Goal: Task Accomplishment & Management: Use online tool/utility

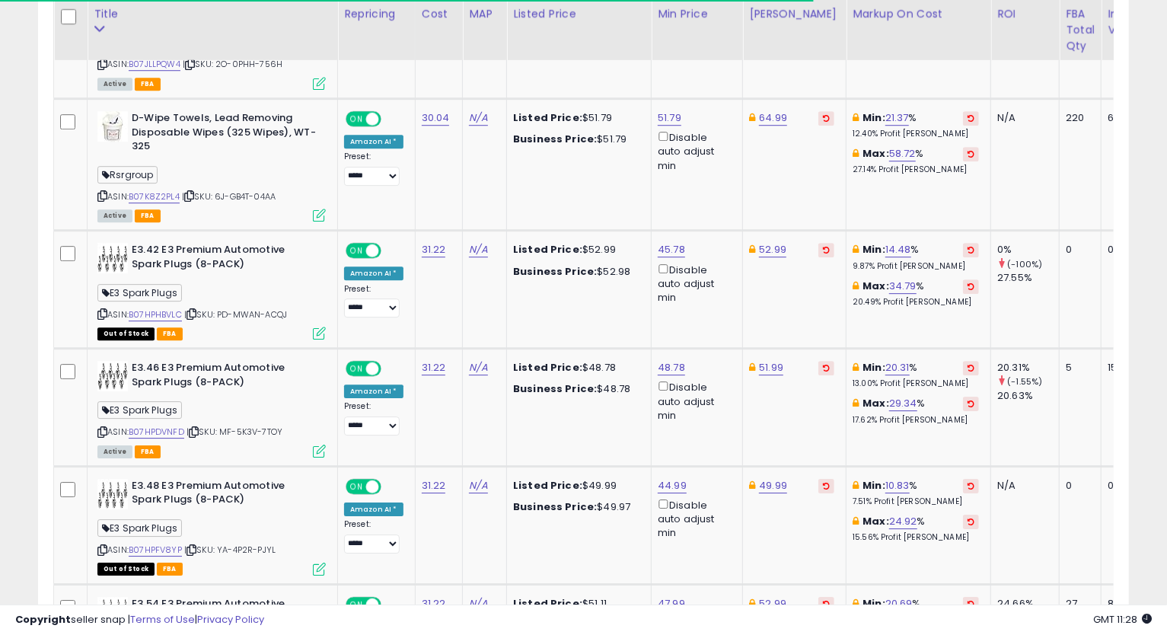
scroll to position [312, 632]
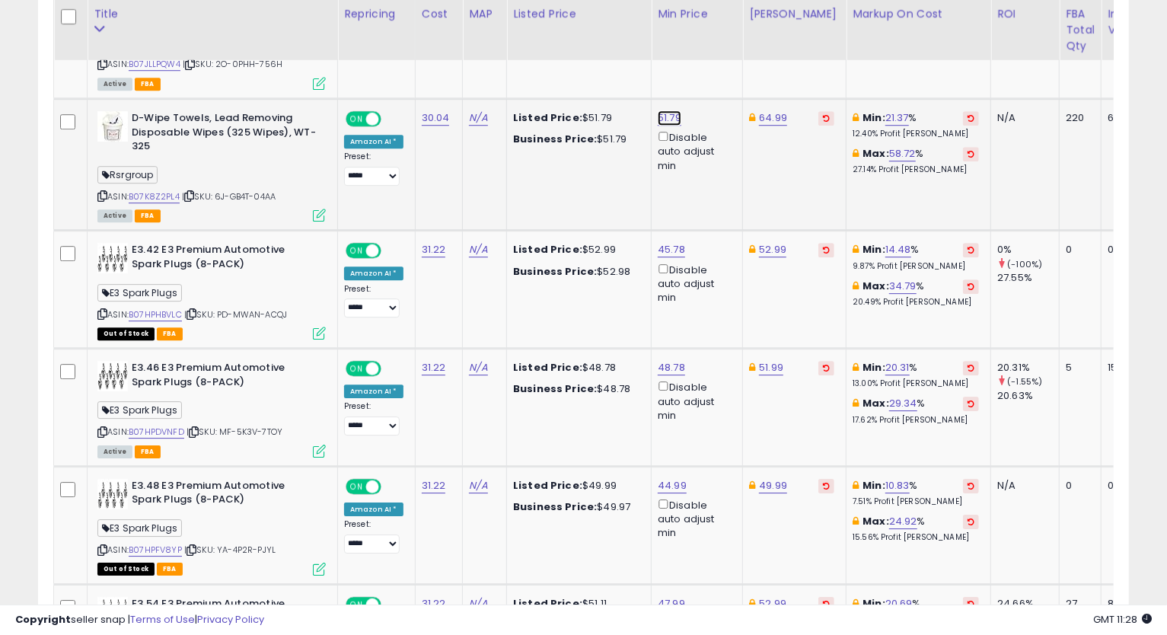
click at [664, 110] on link "51.79" at bounding box center [669, 117] width 24 height 15
type input "*"
type input "*****"
click button "submit" at bounding box center [706, 47] width 26 height 23
click at [765, 110] on link "64.99" at bounding box center [773, 117] width 28 height 15
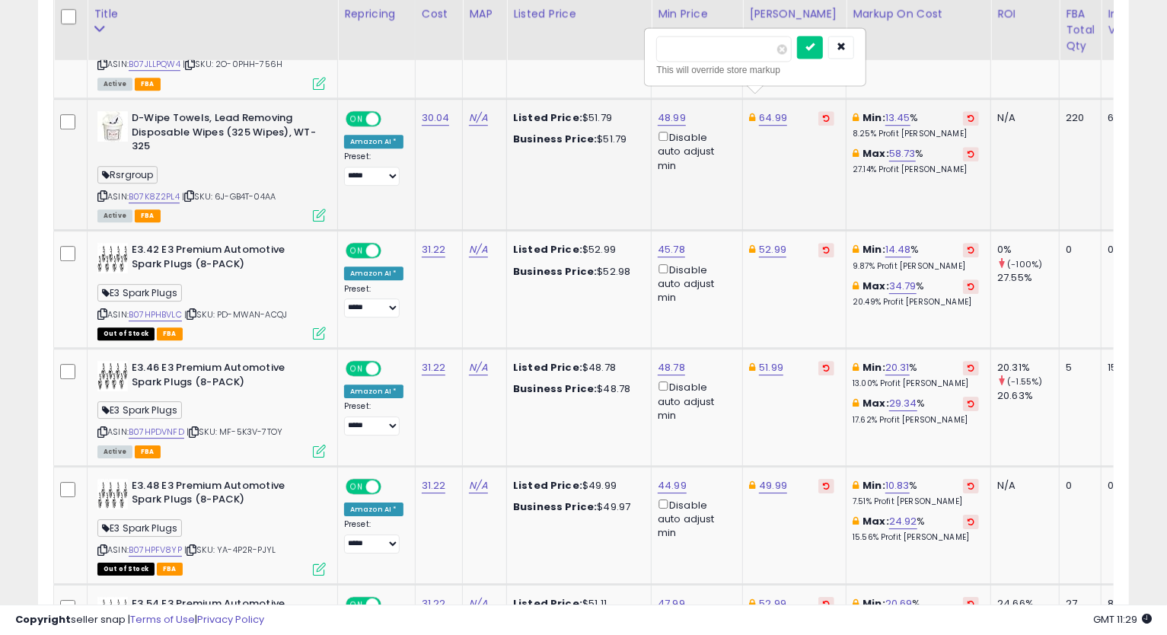
type input "*****"
click button "submit" at bounding box center [810, 47] width 26 height 23
click at [767, 110] on link "54.99" at bounding box center [773, 117] width 28 height 15
click at [665, 49] on input "*****" at bounding box center [723, 49] width 135 height 26
drag, startPoint x: 683, startPoint y: 49, endPoint x: 724, endPoint y: 50, distance: 41.9
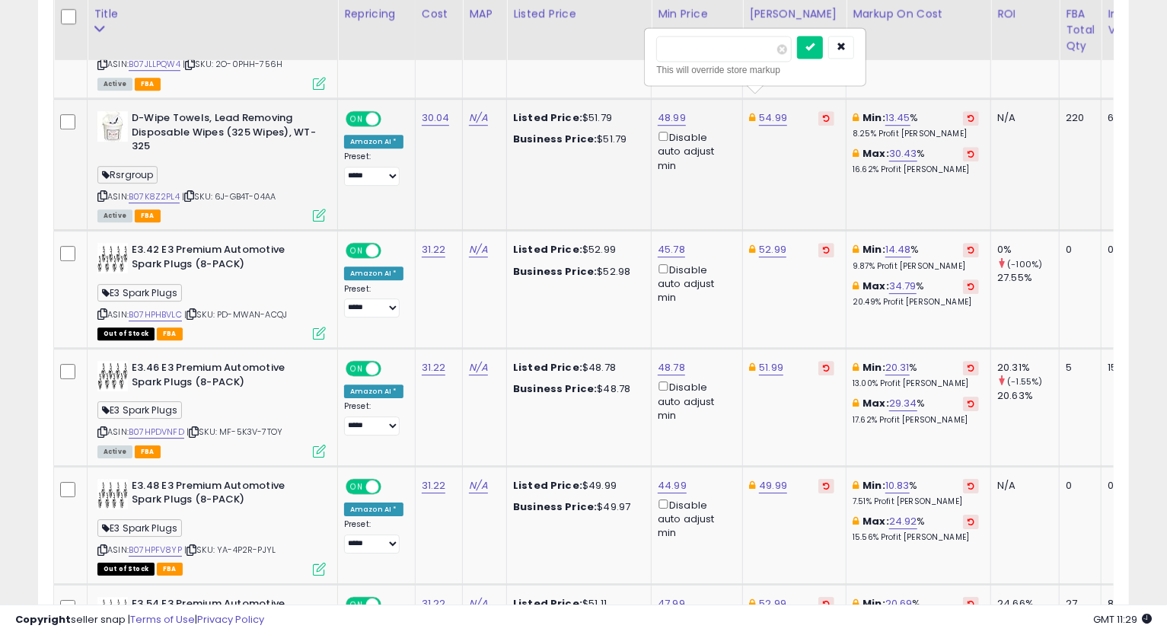
click at [724, 50] on input "*****" at bounding box center [723, 49] width 135 height 26
type input "*****"
click button "submit" at bounding box center [810, 47] width 26 height 23
click at [107, 180] on div "ASIN: B07K8Z2PL4 | SKU: 6J-GB4T-04AA Active FBA" at bounding box center [211, 165] width 228 height 109
click at [103, 192] on icon at bounding box center [102, 196] width 10 height 8
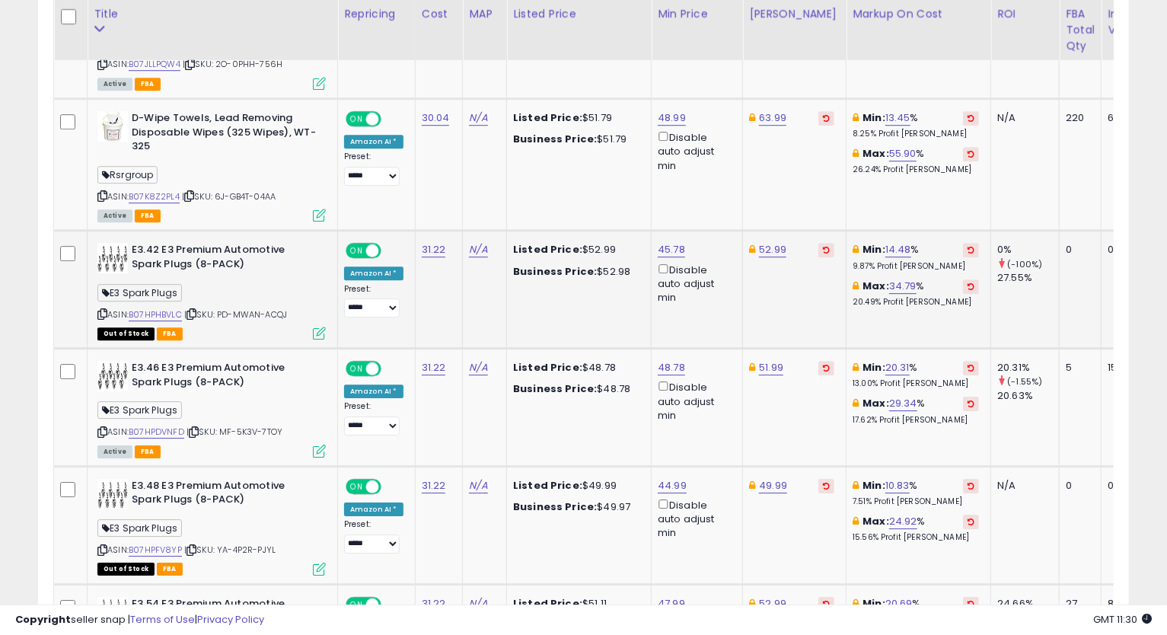
click at [418, 294] on td "31.22" at bounding box center [439, 290] width 48 height 118
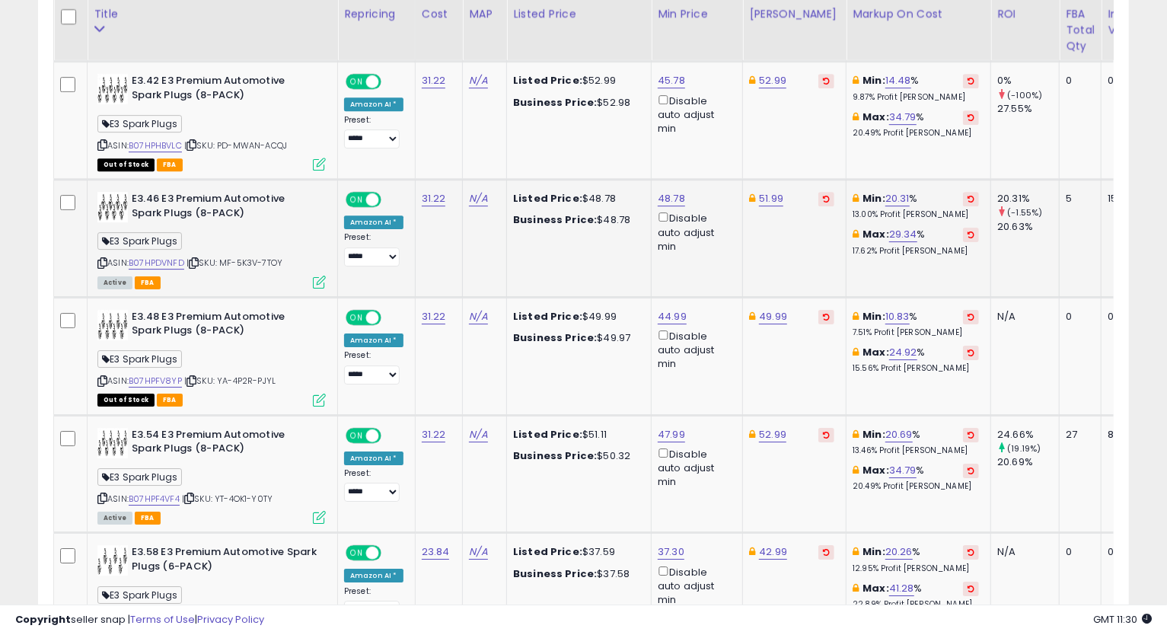
scroll to position [2762, 0]
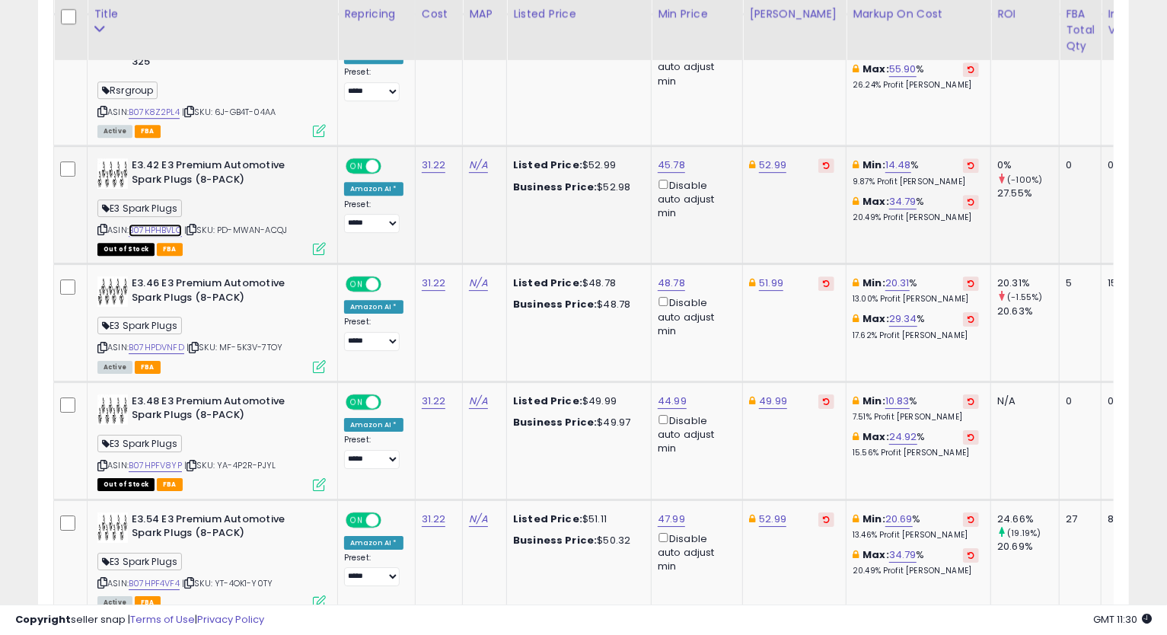
click at [156, 224] on link "B07HPHBVLC" at bounding box center [155, 230] width 53 height 13
click at [664, 158] on link "45.78" at bounding box center [670, 165] width 27 height 15
type input "*"
type input "*****"
click button "submit" at bounding box center [708, 94] width 26 height 23
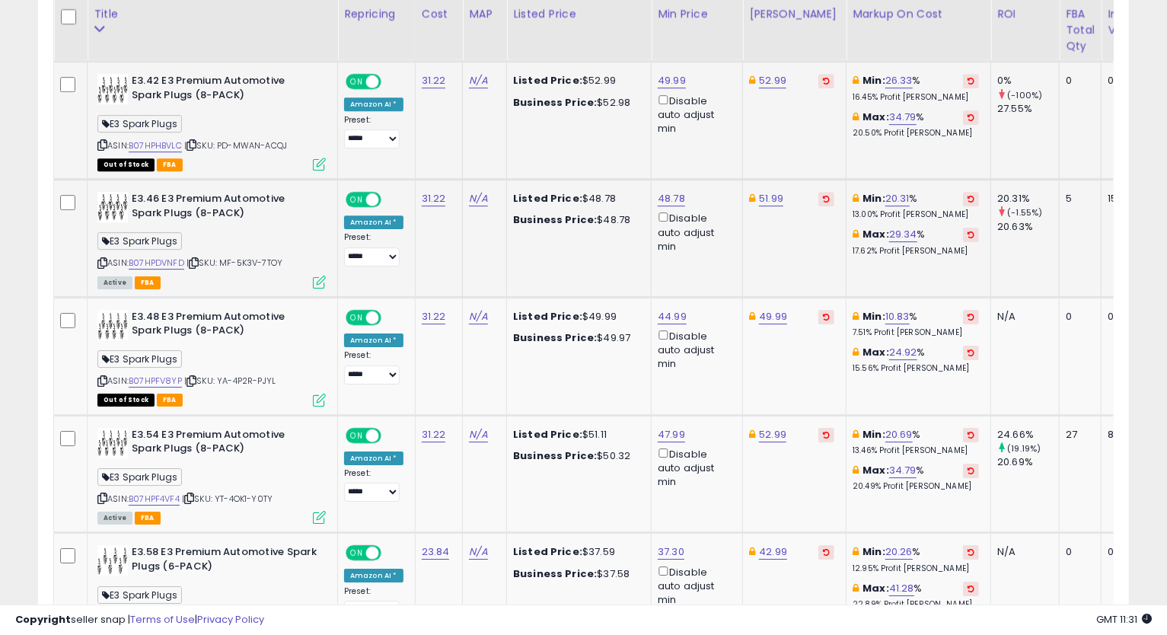
scroll to position [2931, 0]
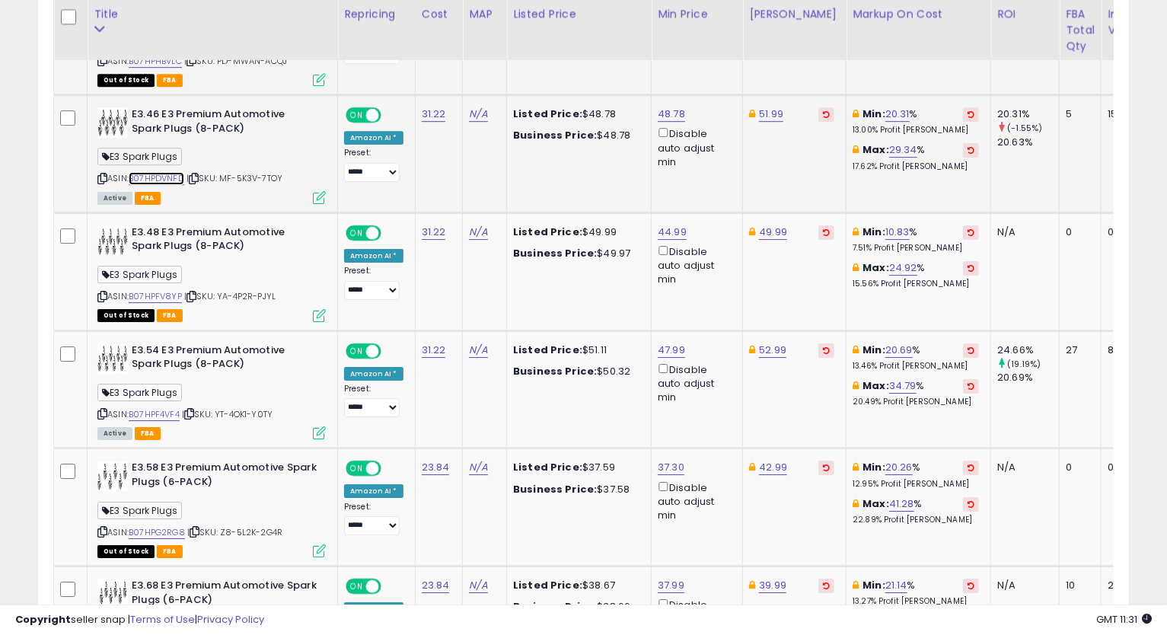
click at [160, 172] on link "B07HPDVNFD" at bounding box center [157, 178] width 56 height 13
click at [100, 174] on icon at bounding box center [102, 178] width 10 height 8
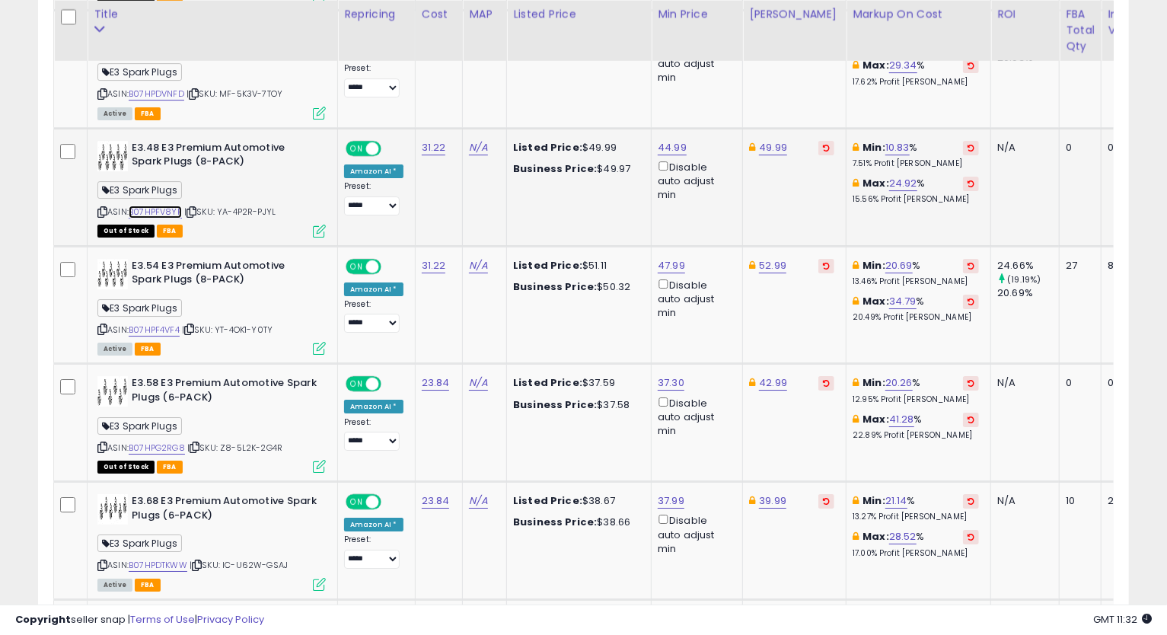
click at [152, 205] on link "B07HPFV8YP" at bounding box center [155, 211] width 53 height 13
click at [765, 140] on link "49.99" at bounding box center [773, 147] width 28 height 15
type input "*"
type input "**"
type input "*****"
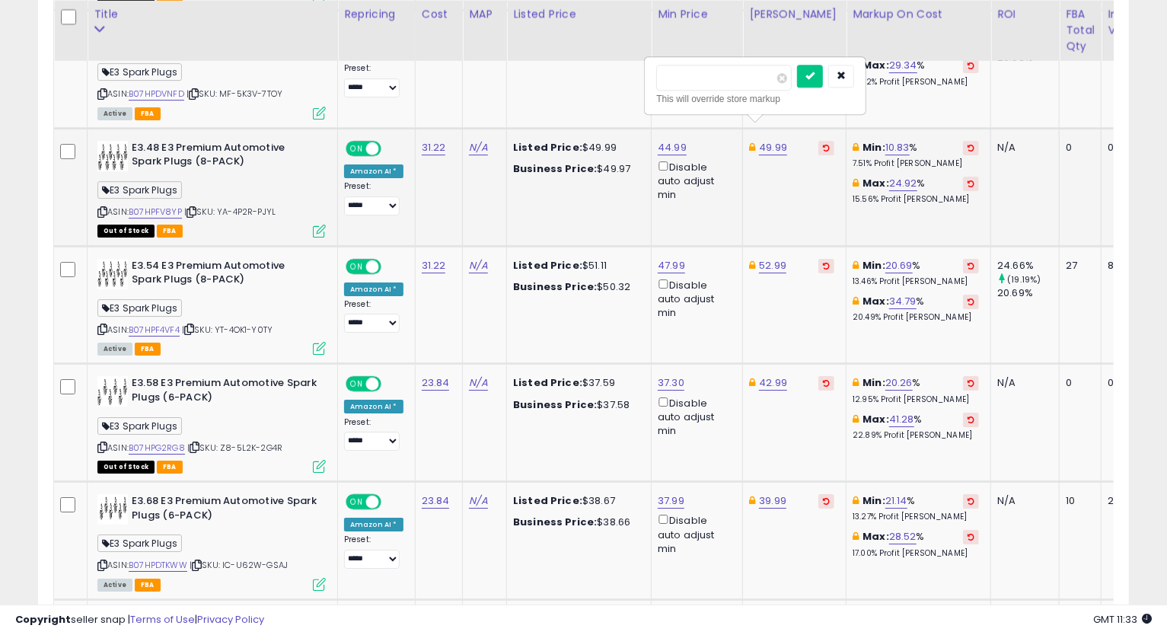
click button "submit" at bounding box center [810, 76] width 26 height 23
click at [667, 140] on link "44.99" at bounding box center [671, 147] width 29 height 15
type input "*****"
click button "submit" at bounding box center [708, 76] width 26 height 23
click at [766, 140] on link "55.49" at bounding box center [773, 147] width 28 height 15
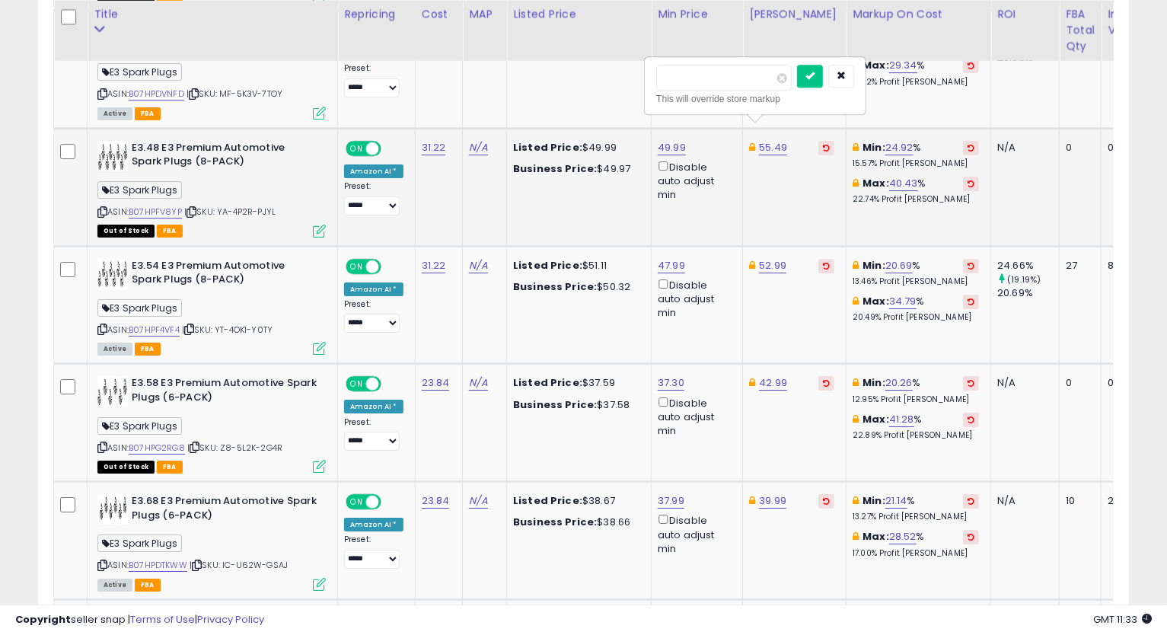
type input "*****"
click button "submit" at bounding box center [810, 76] width 26 height 23
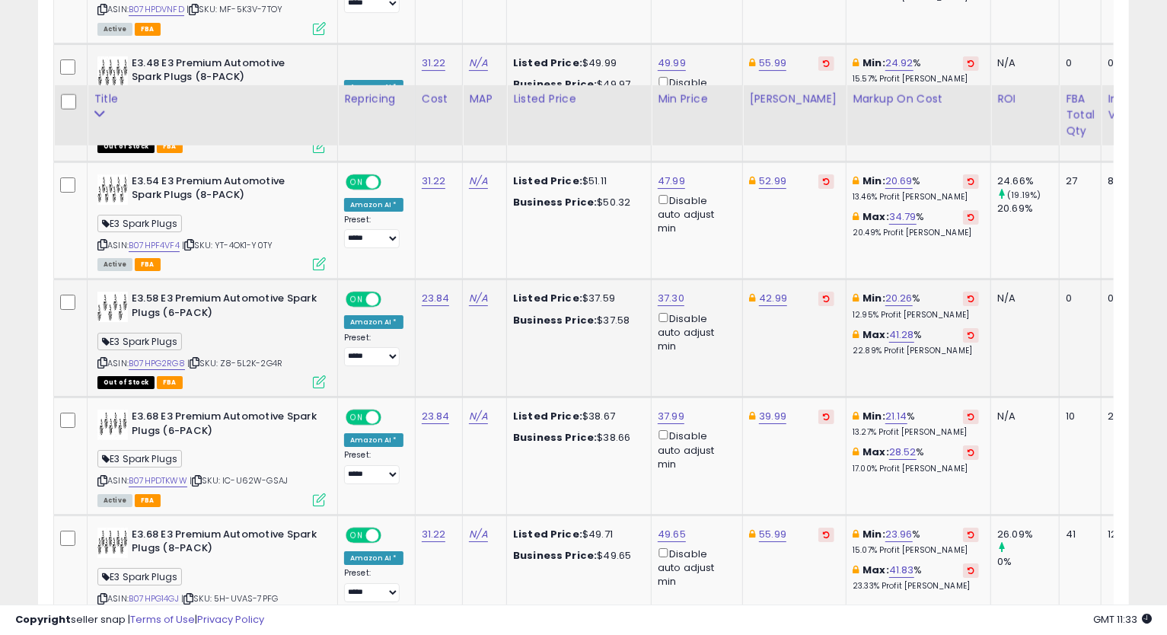
scroll to position [3184, 0]
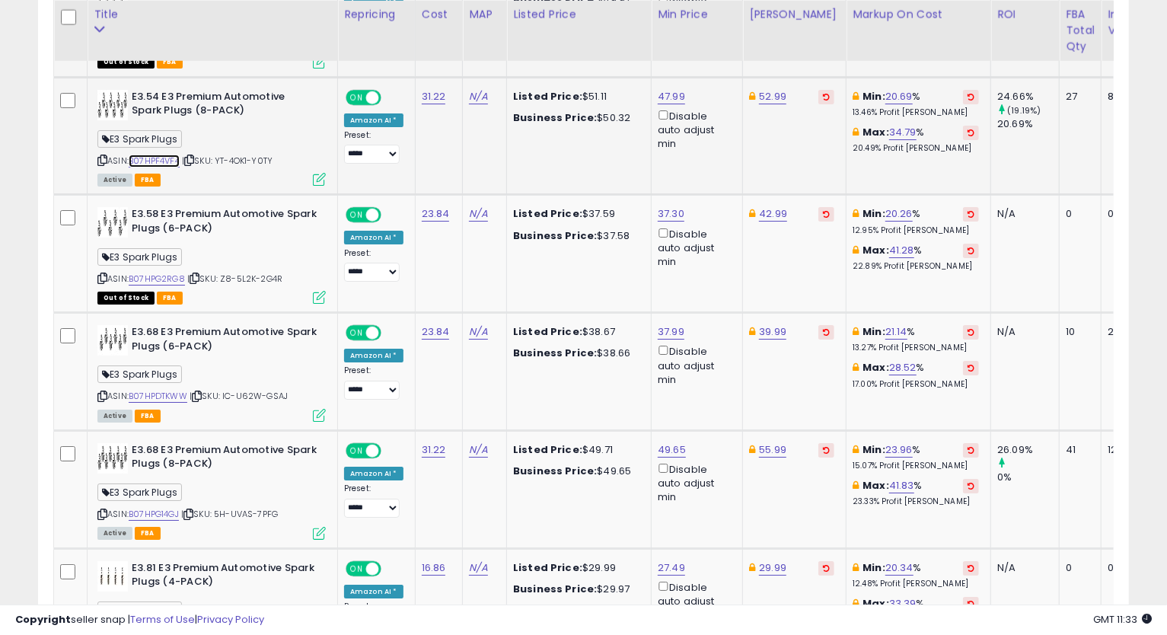
click at [164, 154] on link "B07HPF4VF4" at bounding box center [154, 160] width 51 height 13
click at [104, 156] on icon at bounding box center [102, 160] width 10 height 8
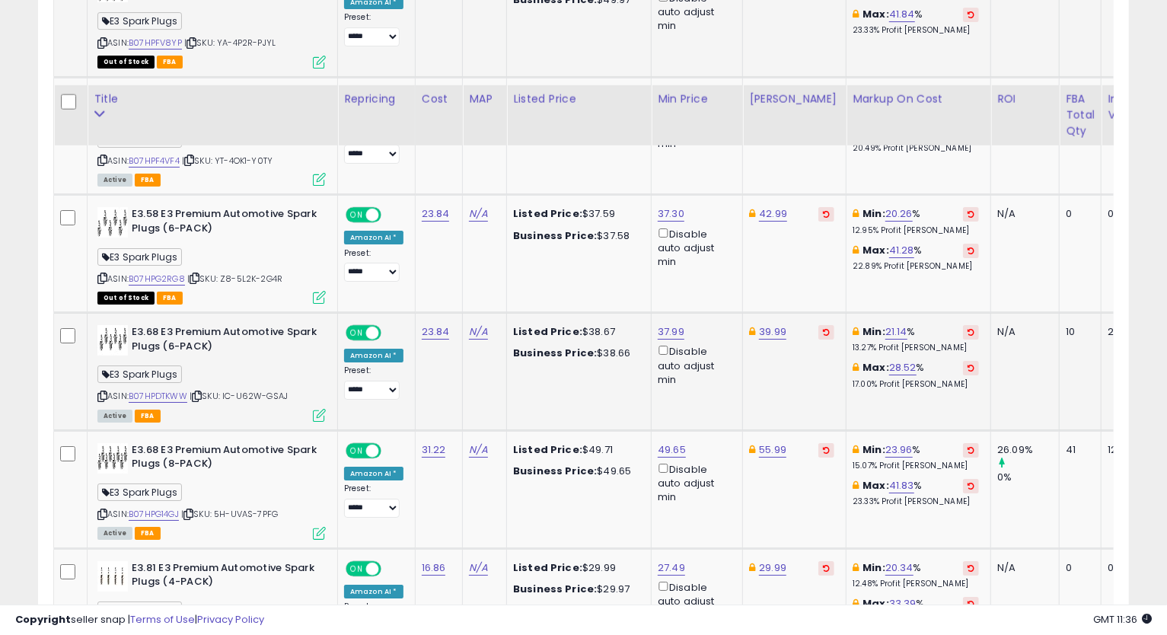
scroll to position [3269, 0]
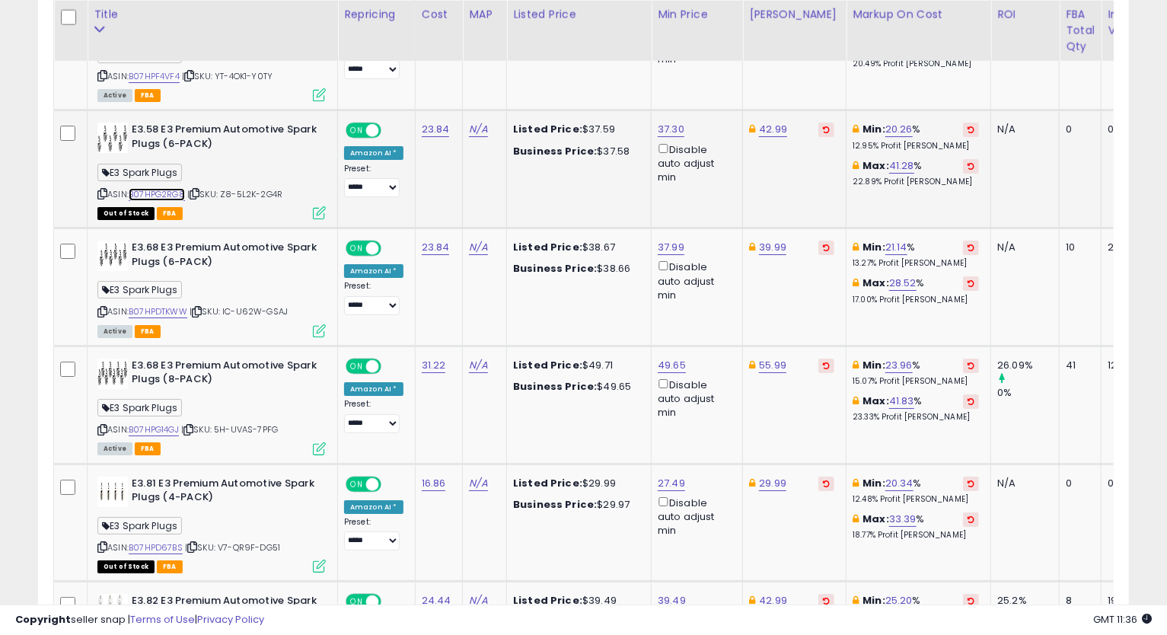
click at [172, 188] on link "B07HPG2RG8" at bounding box center [157, 194] width 56 height 13
click at [777, 122] on link "42.99" at bounding box center [773, 129] width 28 height 15
type input "*****"
click button "submit" at bounding box center [810, 57] width 26 height 23
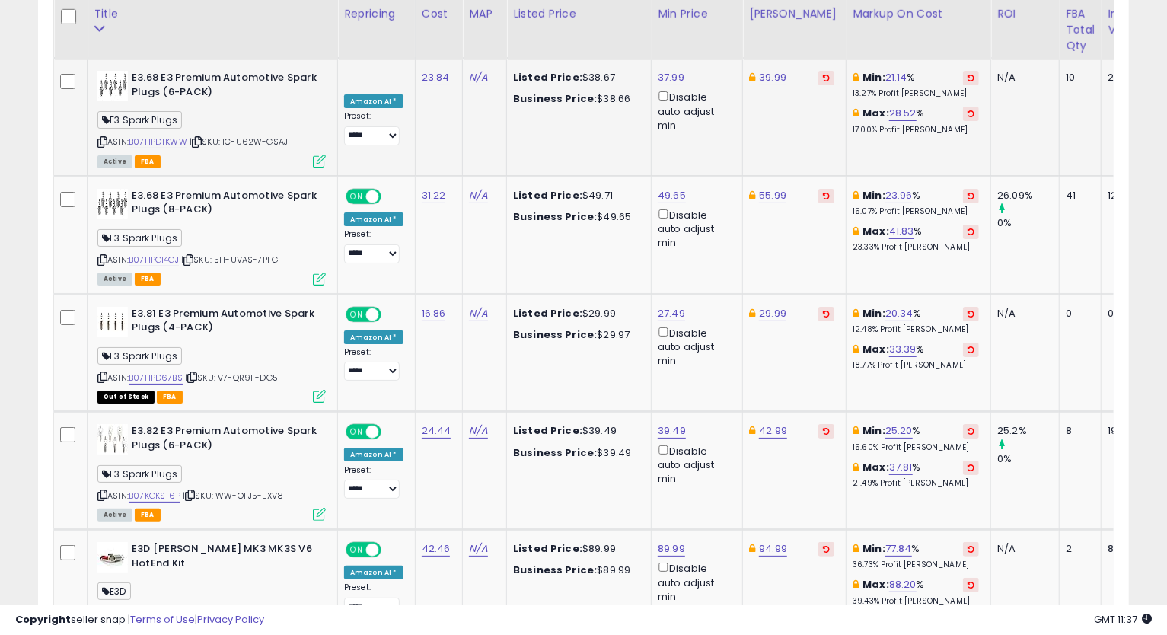
scroll to position [3354, 0]
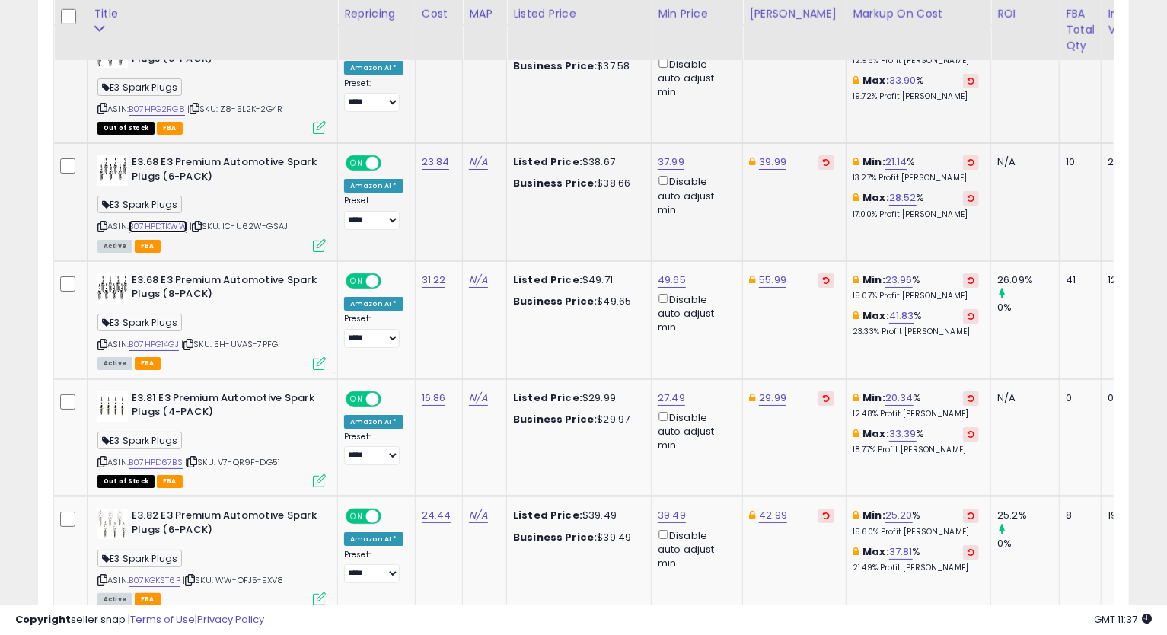
click at [164, 220] on link "B07HPDTKWW" at bounding box center [158, 226] width 59 height 13
click at [100, 222] on icon at bounding box center [102, 226] width 10 height 8
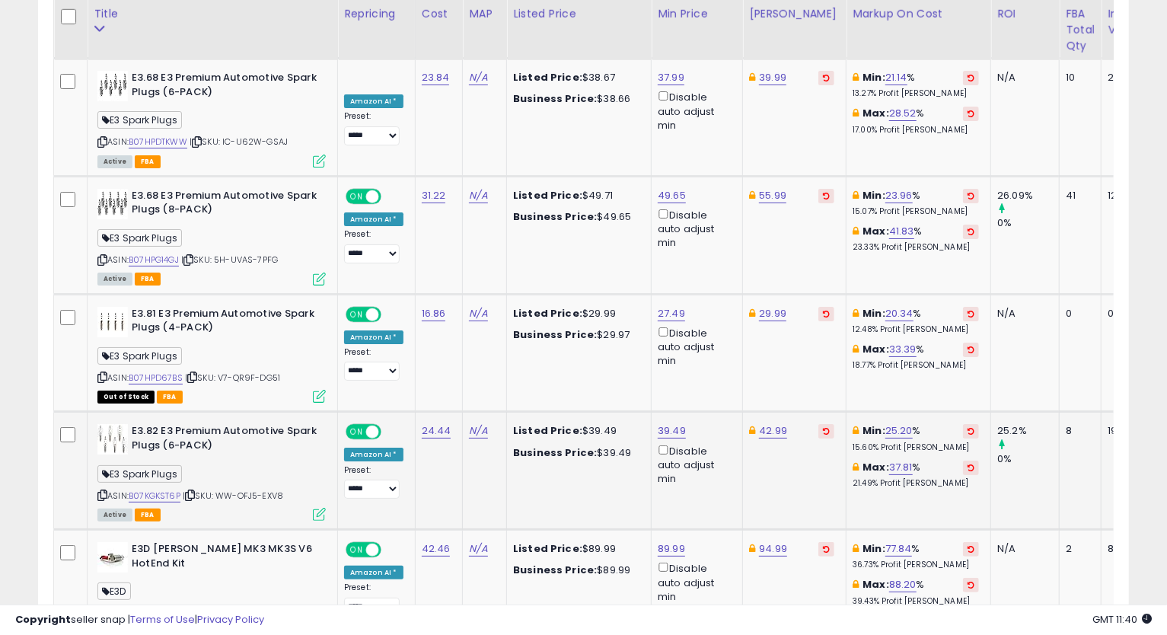
scroll to position [3523, 0]
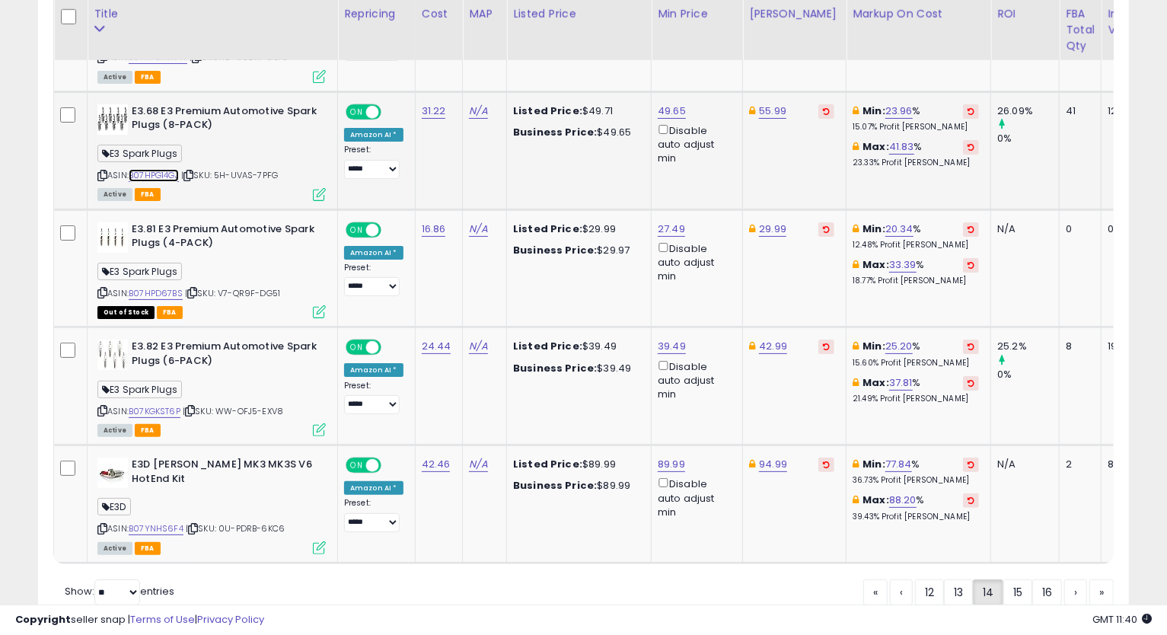
click at [165, 169] on link "B07HPG14GJ" at bounding box center [154, 175] width 50 height 13
click at [100, 171] on icon at bounding box center [102, 175] width 10 height 8
click at [664, 103] on link "49.65" at bounding box center [671, 110] width 28 height 15
drag, startPoint x: 622, startPoint y: 43, endPoint x: 488, endPoint y: 94, distance: 143.6
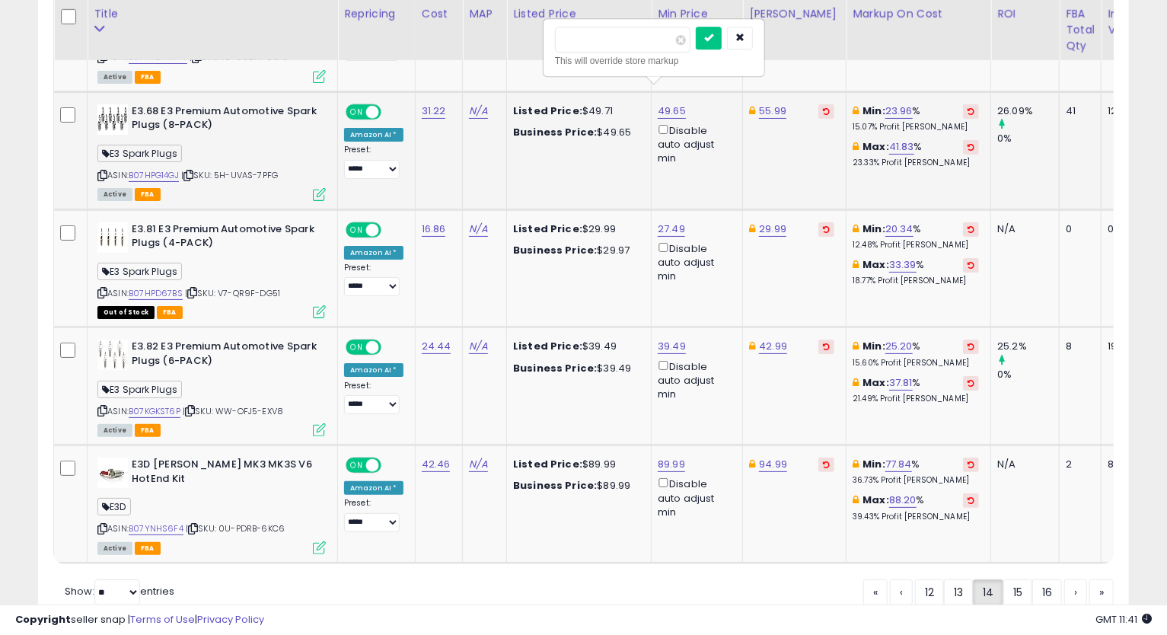
type input "*****"
click button "submit" at bounding box center [708, 38] width 26 height 23
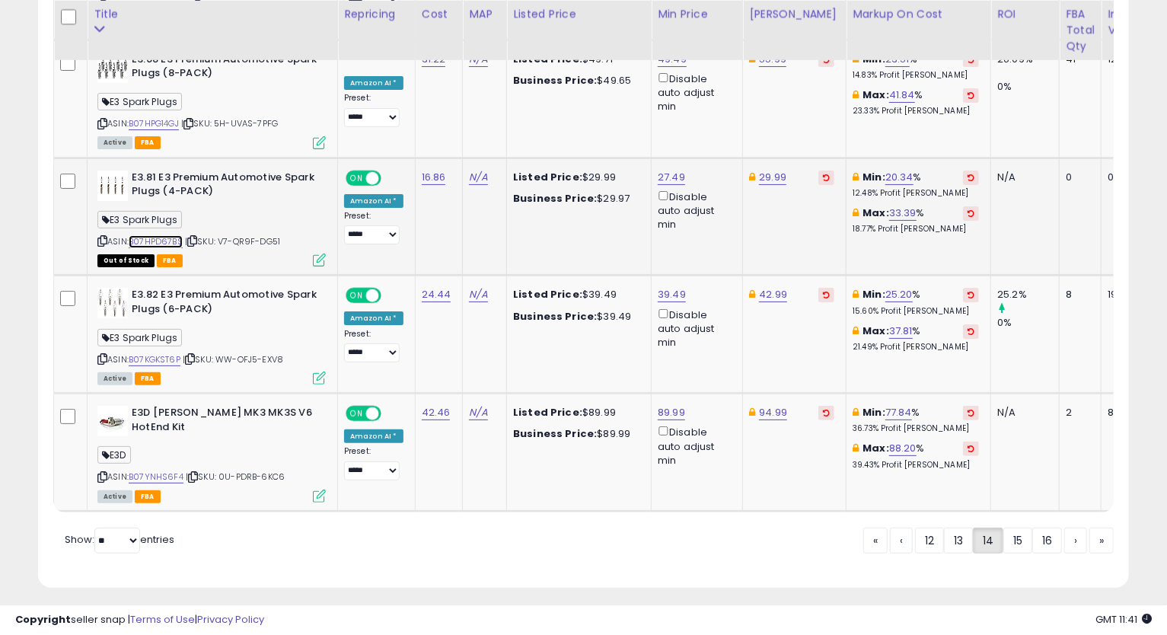
click at [140, 235] on link "B07HPD67BS" at bounding box center [156, 241] width 54 height 13
click at [776, 170] on link "29.99" at bounding box center [772, 177] width 27 height 15
type input "*****"
click button "submit" at bounding box center [810, 104] width 26 height 23
click at [152, 353] on link "B07KGKST6P" at bounding box center [155, 359] width 52 height 13
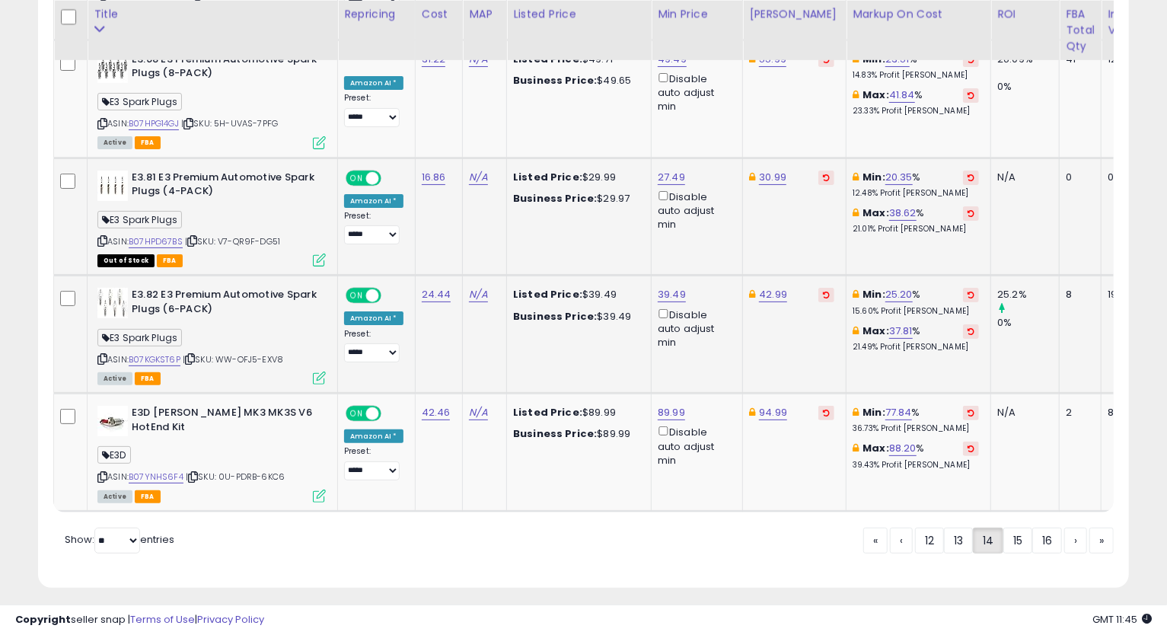
click at [97, 355] on icon at bounding box center [102, 359] width 10 height 8
click at [665, 287] on link "39.49" at bounding box center [671, 294] width 28 height 15
drag, startPoint x: 632, startPoint y: 225, endPoint x: 449, endPoint y: 285, distance: 193.0
type input "*****"
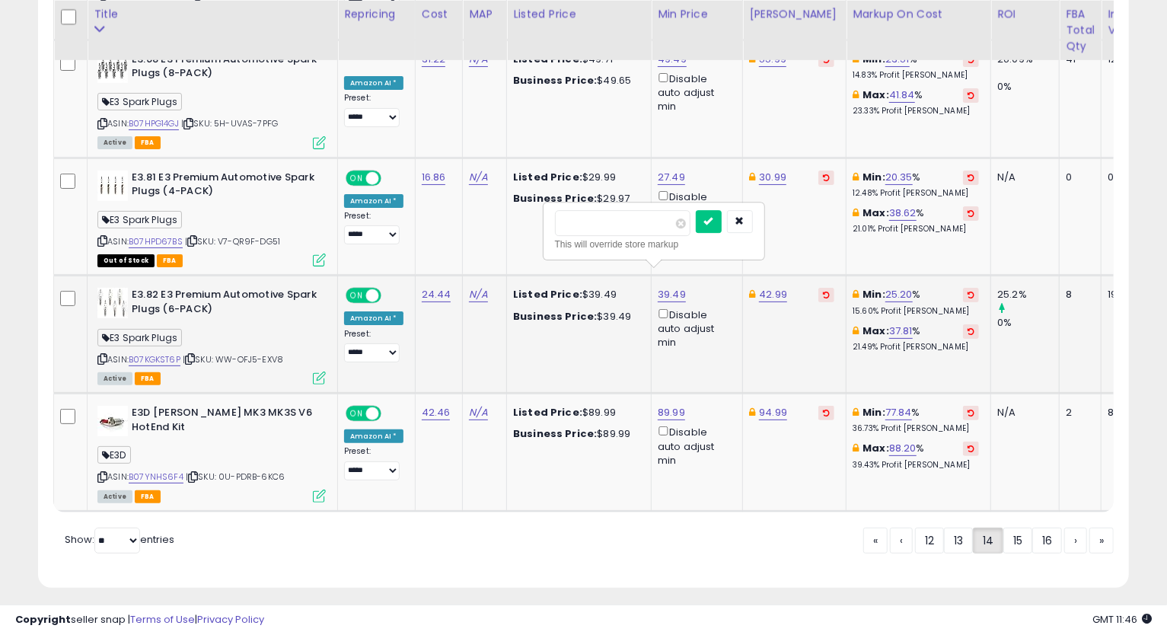
click button "submit" at bounding box center [708, 221] width 26 height 23
click at [158, 470] on link "B07YNHS6F4" at bounding box center [156, 476] width 55 height 13
click at [670, 405] on link "89.99" at bounding box center [670, 412] width 27 height 15
drag, startPoint x: 637, startPoint y: 349, endPoint x: 501, endPoint y: 371, distance: 138.0
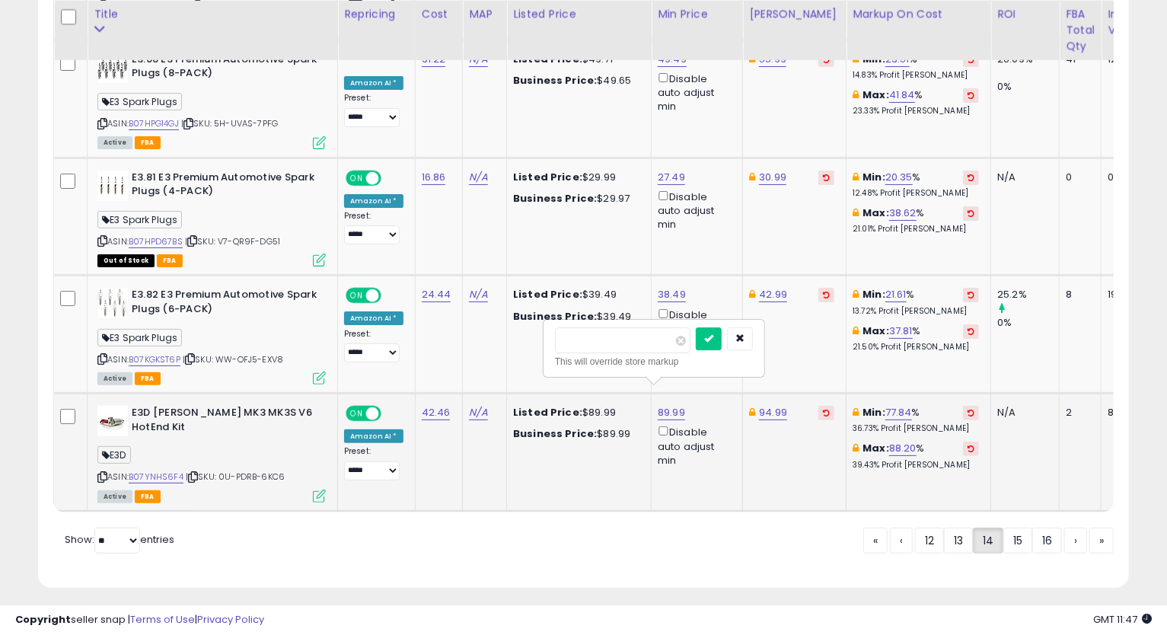
type input "*****"
click button "submit" at bounding box center [708, 338] width 26 height 23
click at [1020, 530] on link "15" at bounding box center [1017, 540] width 29 height 26
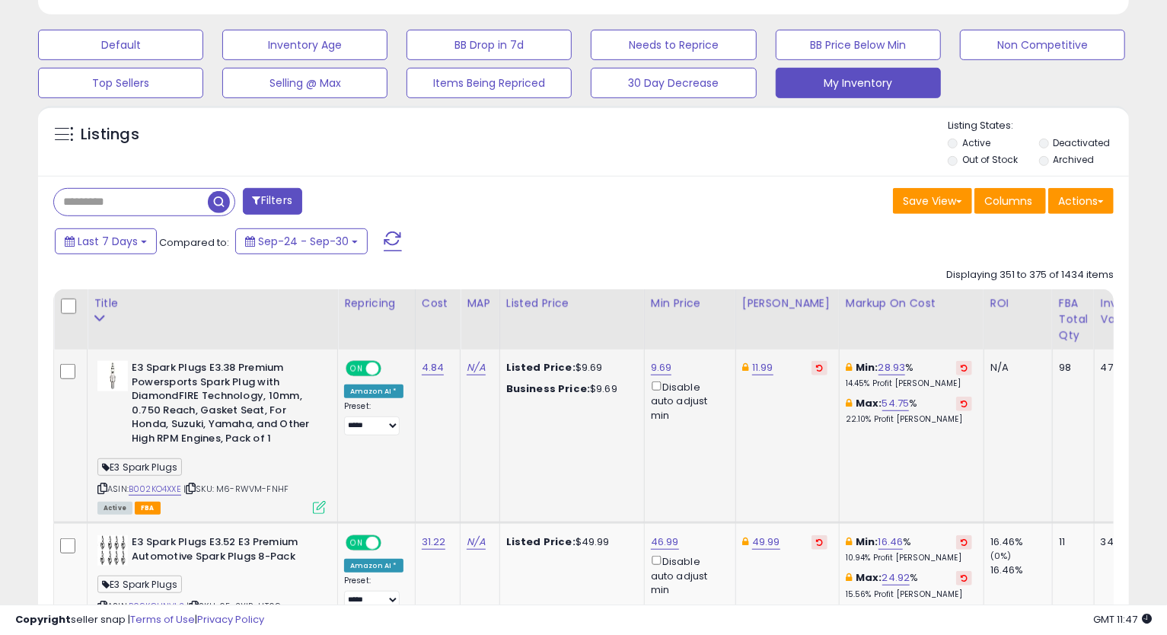
scroll to position [534, 0]
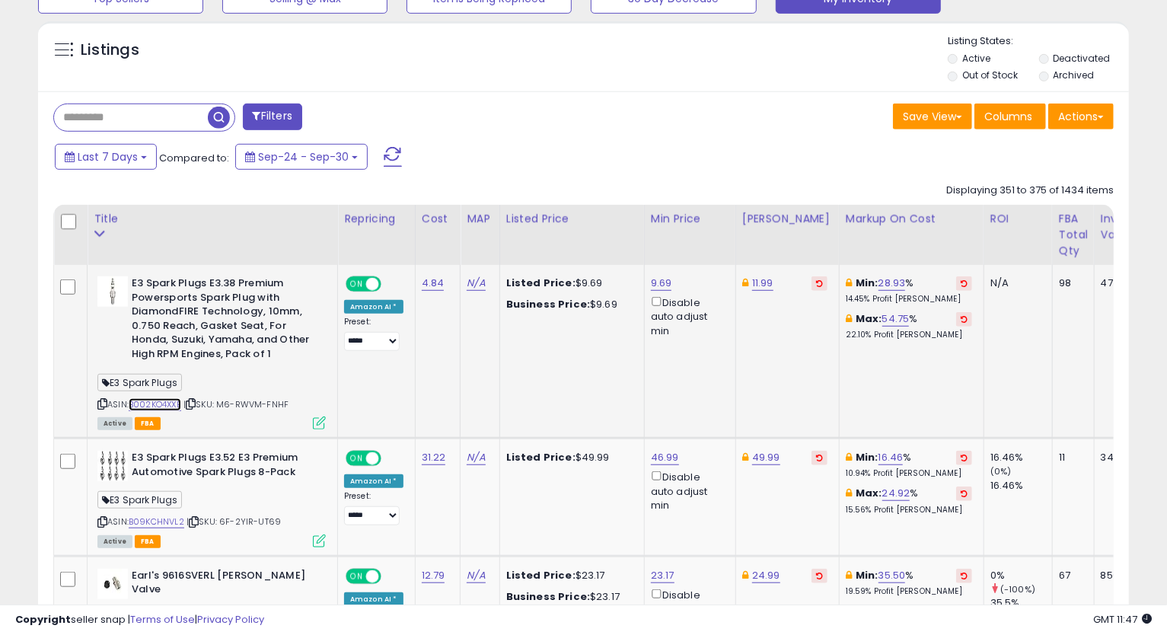
click at [156, 403] on link "B002KO4XXE" at bounding box center [155, 404] width 53 height 13
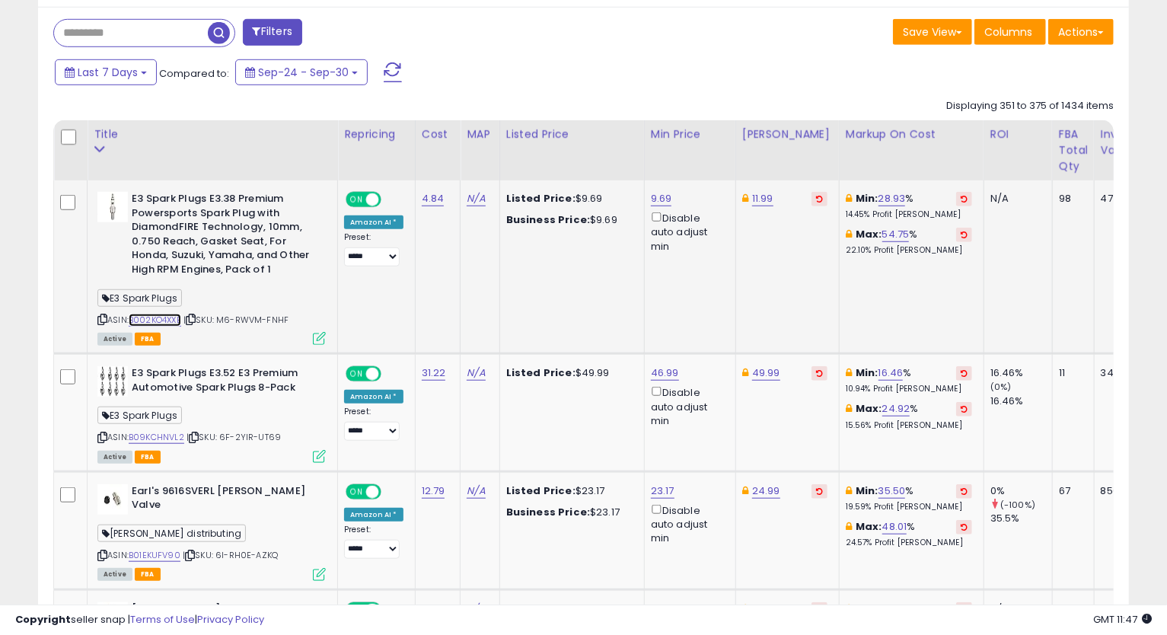
scroll to position [703, 0]
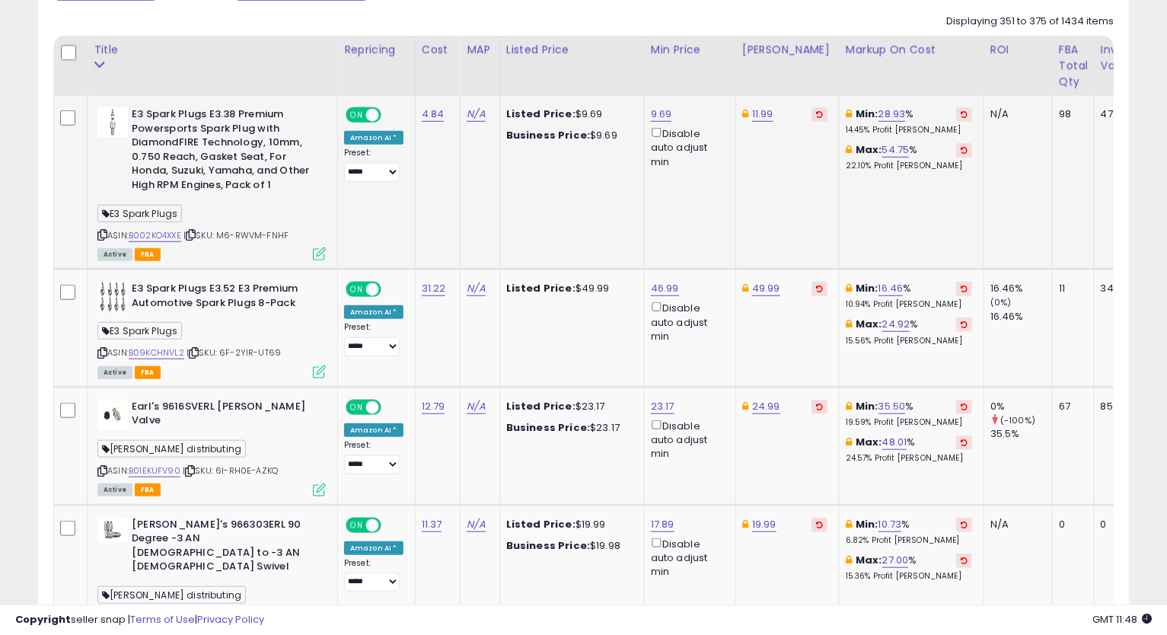
click at [100, 234] on icon at bounding box center [102, 235] width 10 height 8
click at [757, 110] on link "11.99" at bounding box center [762, 114] width 21 height 15
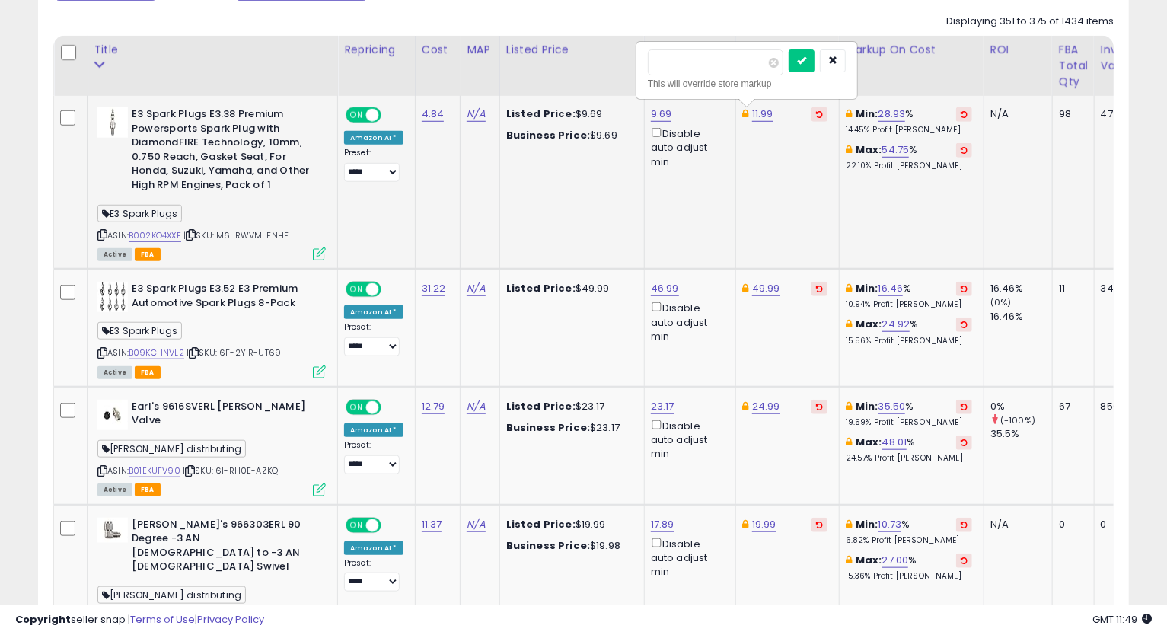
type input "*****"
click button "submit" at bounding box center [801, 60] width 26 height 23
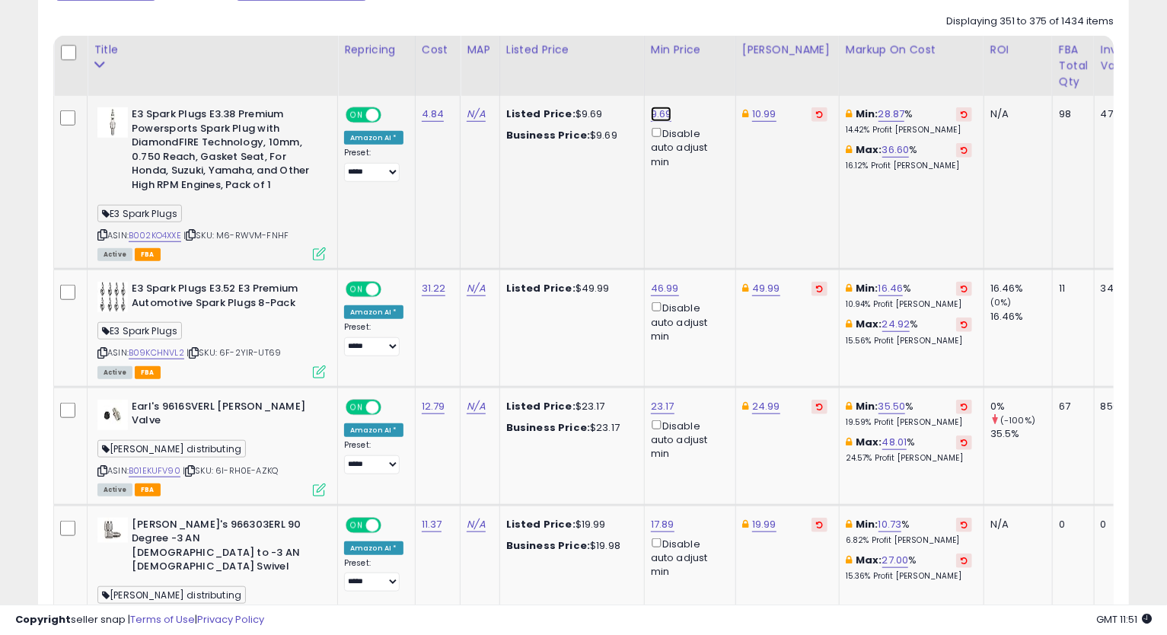
click at [651, 114] on link "9.69" at bounding box center [661, 114] width 21 height 15
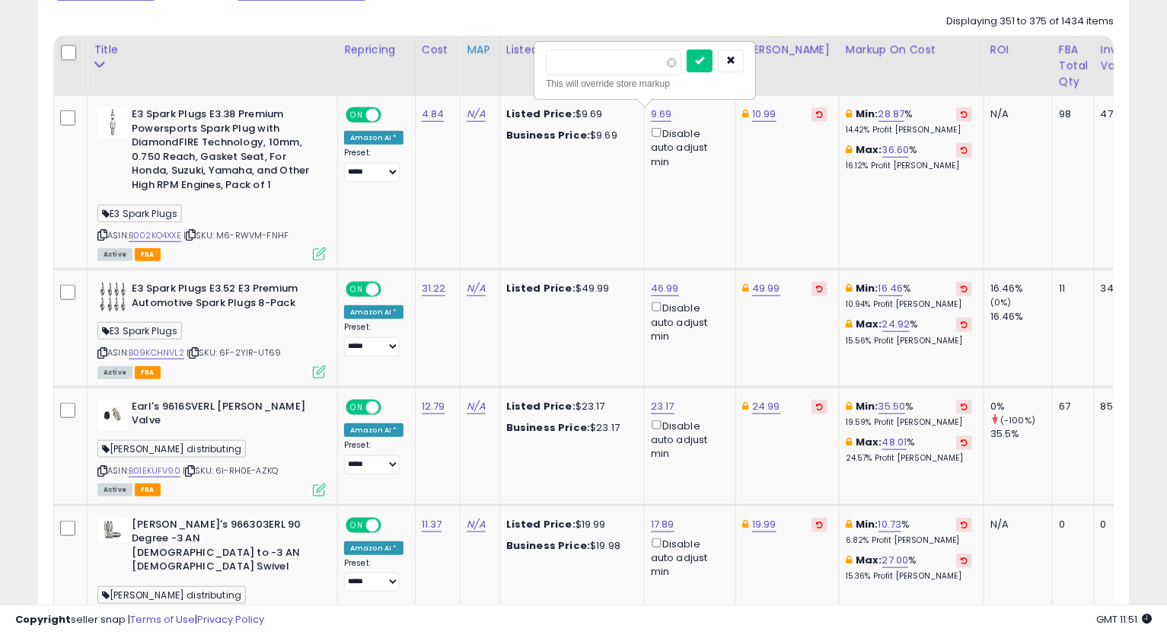
drag, startPoint x: 496, startPoint y: 75, endPoint x: 478, endPoint y: 79, distance: 18.7
type input "****"
click button "submit" at bounding box center [699, 60] width 26 height 23
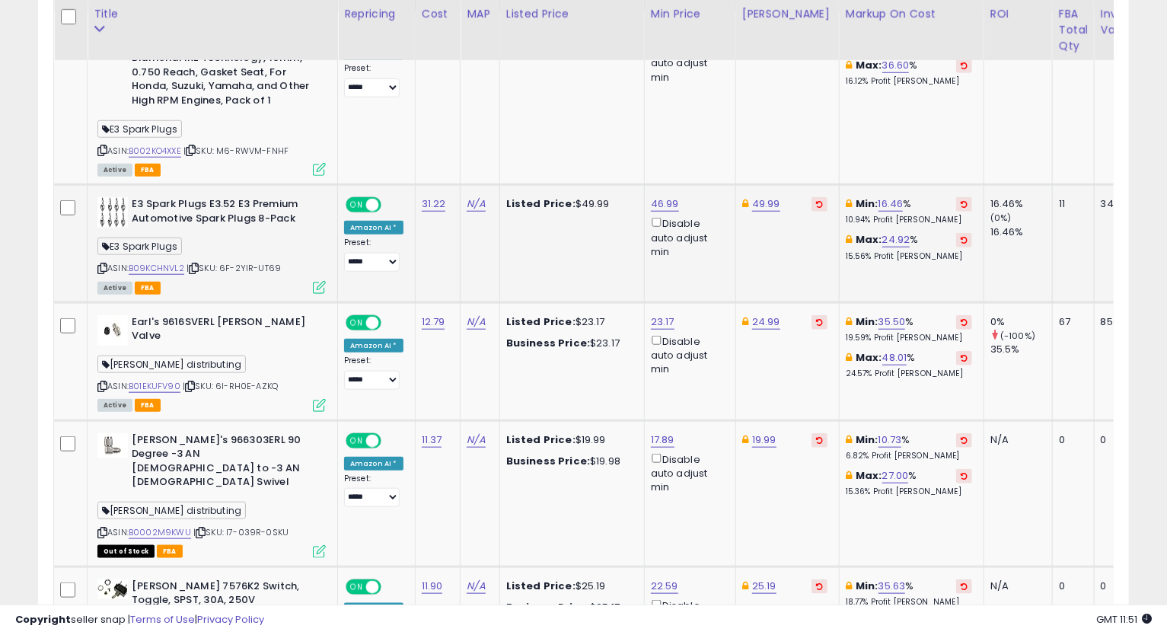
scroll to position [872, 0]
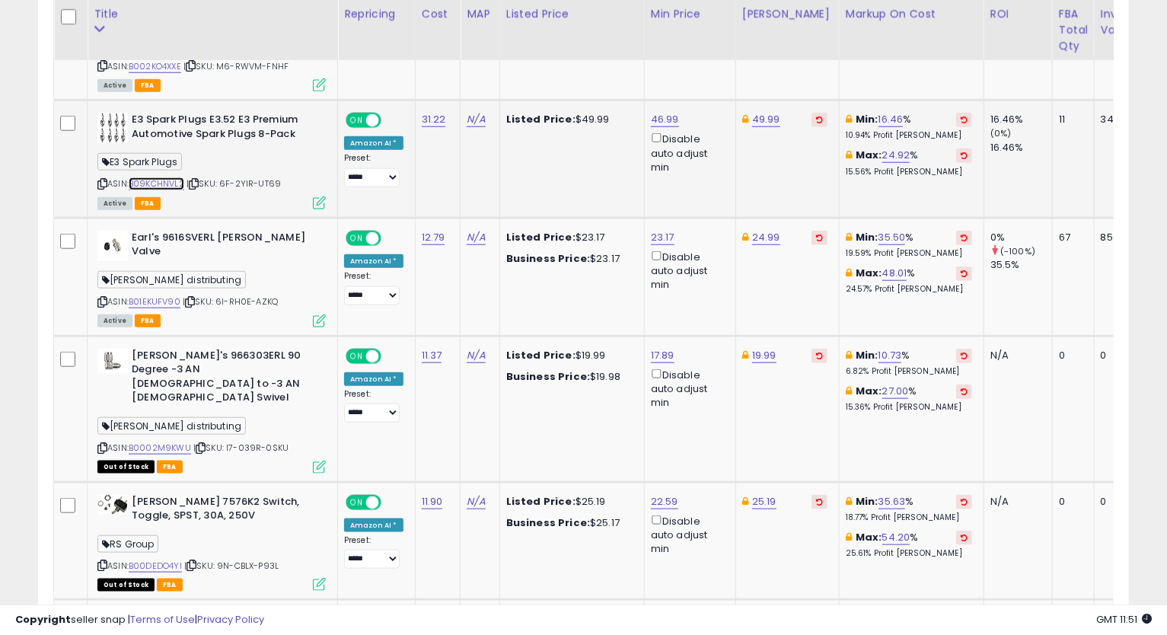
click at [170, 183] on link "B09KCHNVL2" at bounding box center [157, 183] width 56 height 13
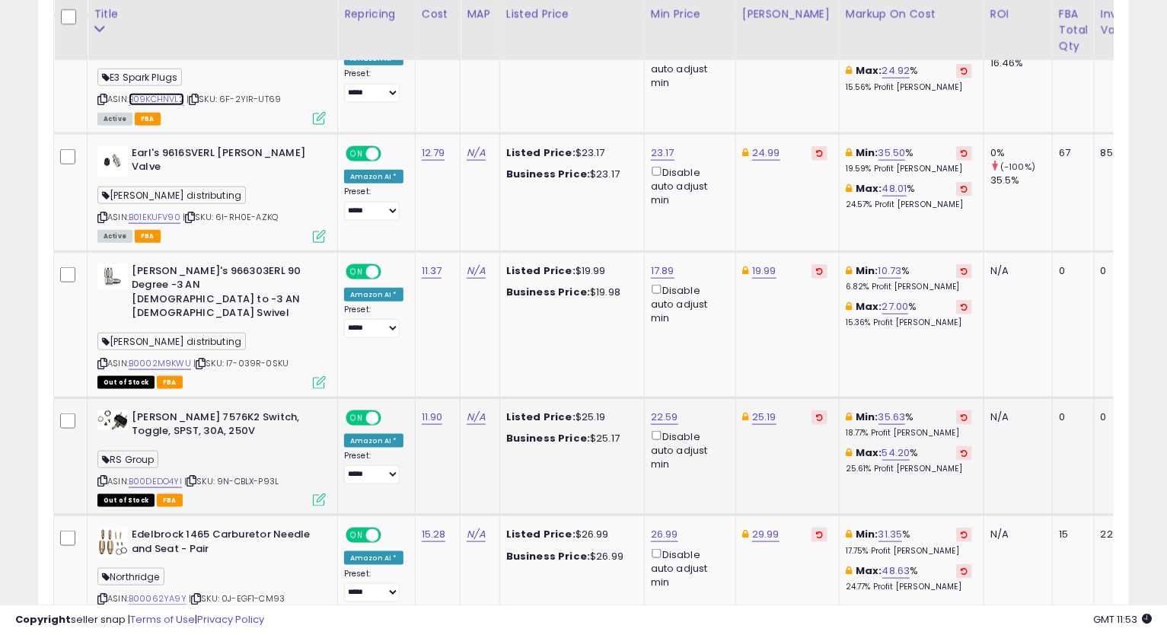
scroll to position [1041, 0]
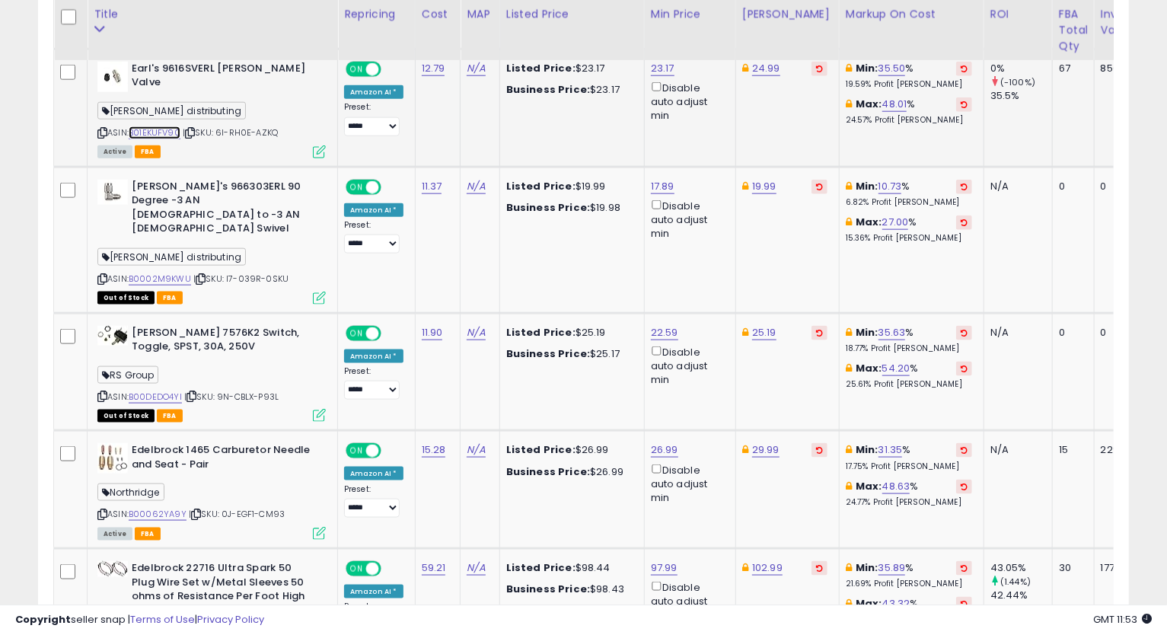
click at [141, 132] on link "B01EKUFV90" at bounding box center [155, 132] width 52 height 13
click at [97, 129] on icon at bounding box center [102, 133] width 10 height 8
click at [657, 61] on link "23.17" at bounding box center [663, 68] width 24 height 15
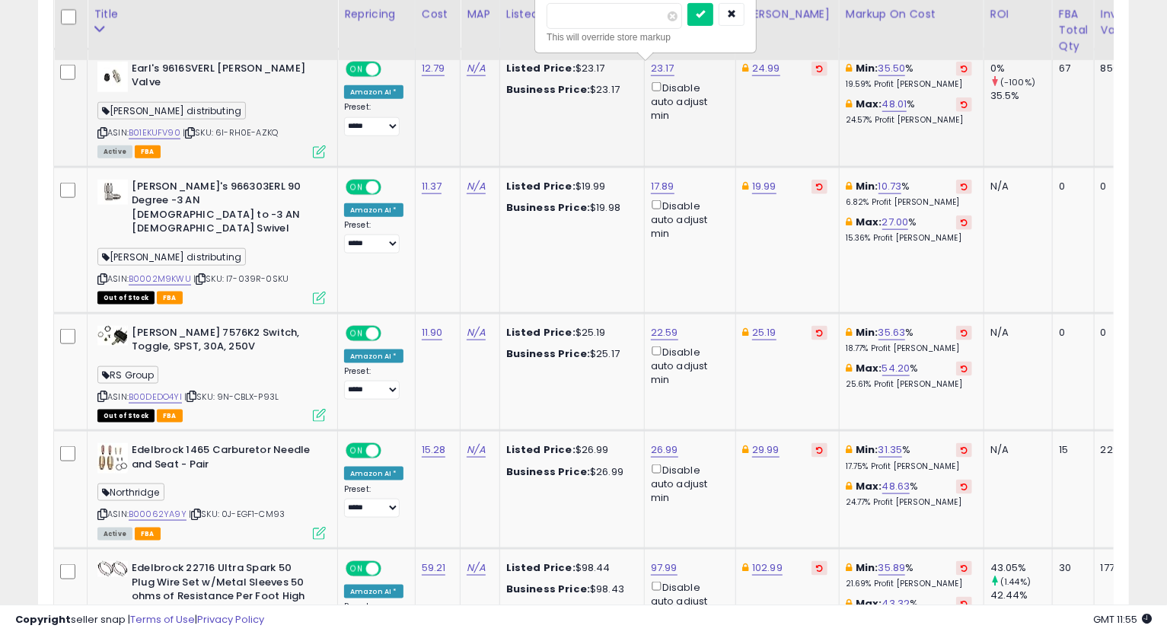
type input "*****"
click button "submit" at bounding box center [700, 14] width 26 height 23
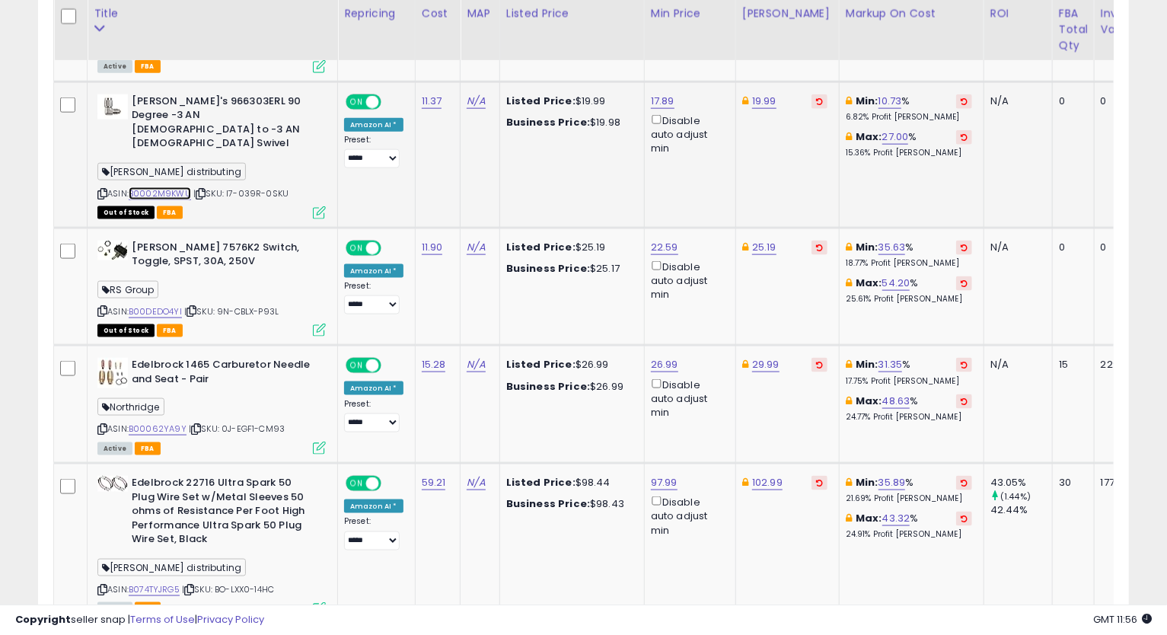
click at [177, 187] on link "B0002M9KWU" at bounding box center [160, 193] width 62 height 13
click at [658, 94] on link "17.89" at bounding box center [663, 101] width 24 height 15
drag, startPoint x: 611, startPoint y: 46, endPoint x: 438, endPoint y: 96, distance: 179.9
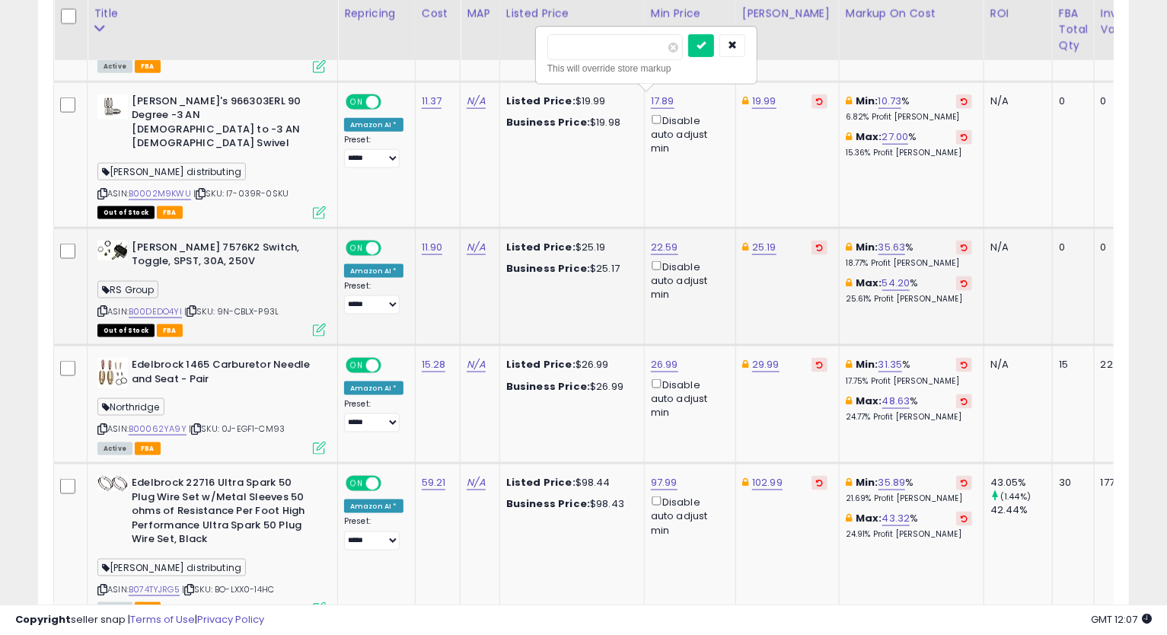
type input "*****"
click button "submit" at bounding box center [701, 45] width 26 height 23
click at [753, 100] on link "19.99" at bounding box center [764, 101] width 24 height 15
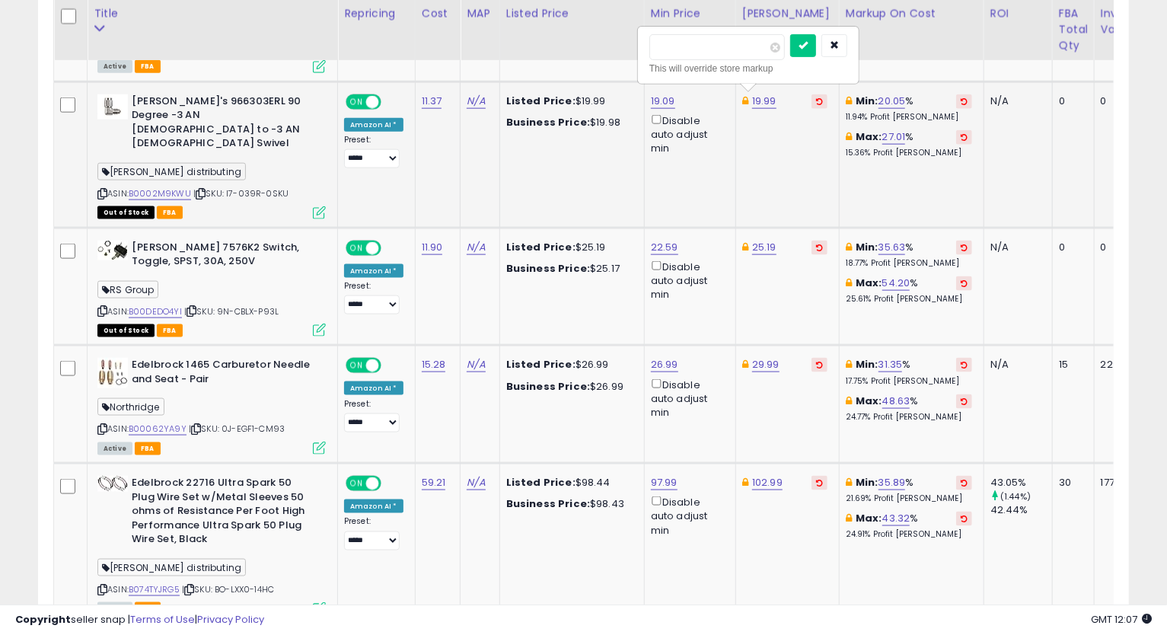
type input "**"
type input "*****"
click button "submit" at bounding box center [803, 45] width 26 height 23
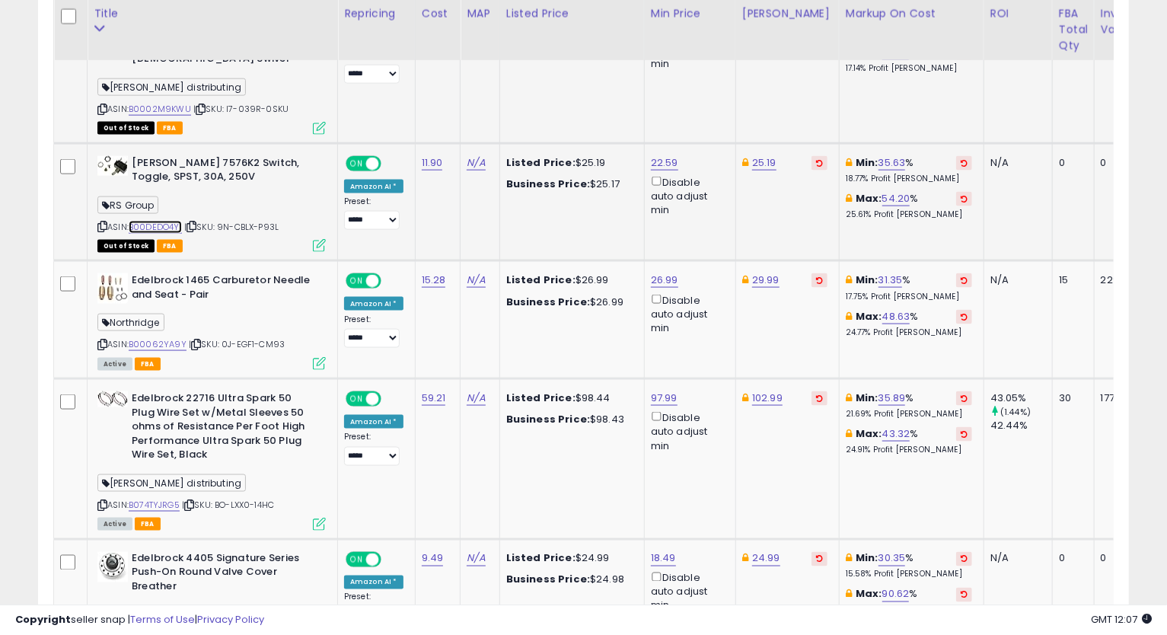
click at [142, 221] on link "B00DEDO4YI" at bounding box center [155, 227] width 53 height 13
click at [651, 155] on link "22.59" at bounding box center [664, 162] width 27 height 15
type input "*****"
click button "submit" at bounding box center [702, 78] width 26 height 23
click at [761, 155] on link "25.19" at bounding box center [764, 162] width 24 height 15
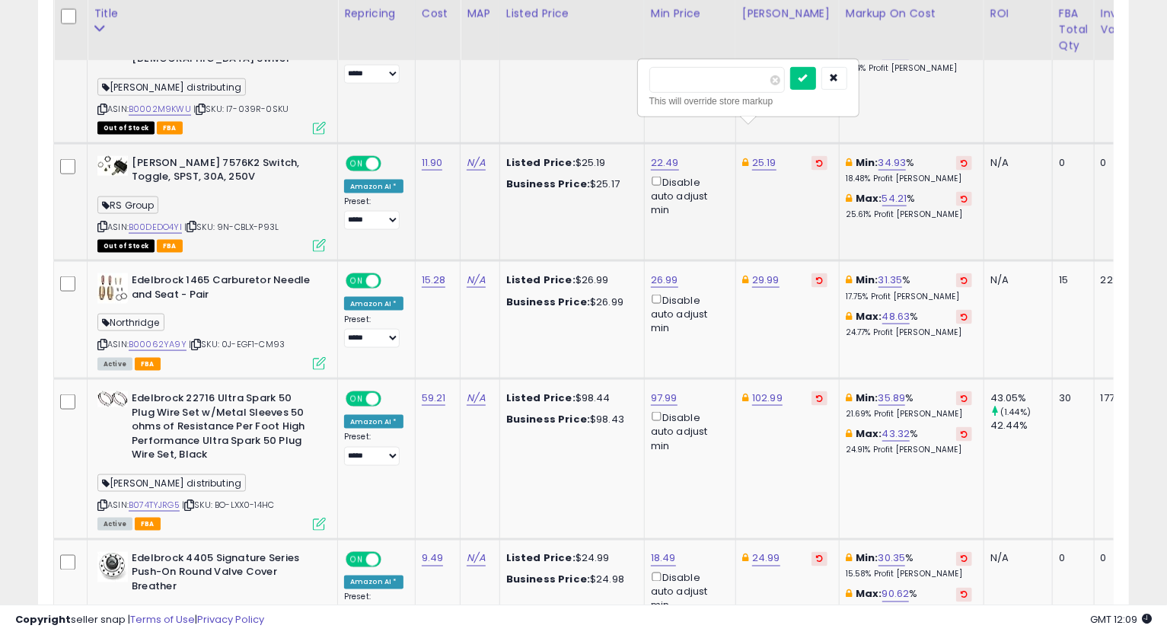
type input "*"
type input "*****"
click button "submit" at bounding box center [803, 78] width 26 height 23
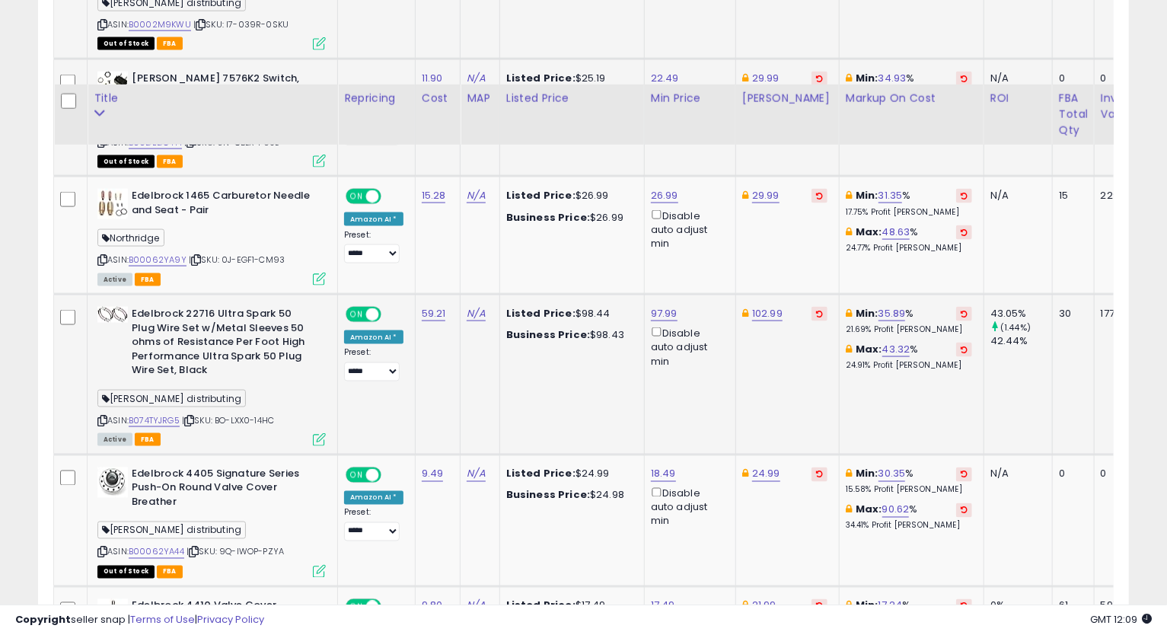
scroll to position [1380, 0]
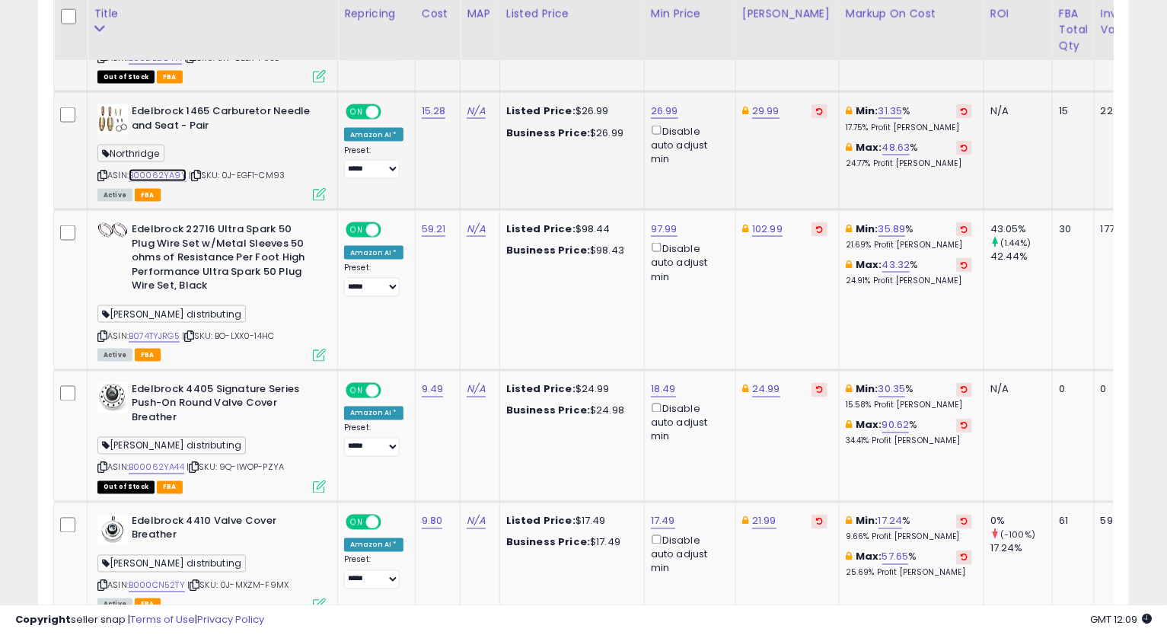
click at [154, 169] on link "B00062YA9Y" at bounding box center [158, 175] width 58 height 13
click at [100, 171] on icon at bounding box center [102, 175] width 10 height 8
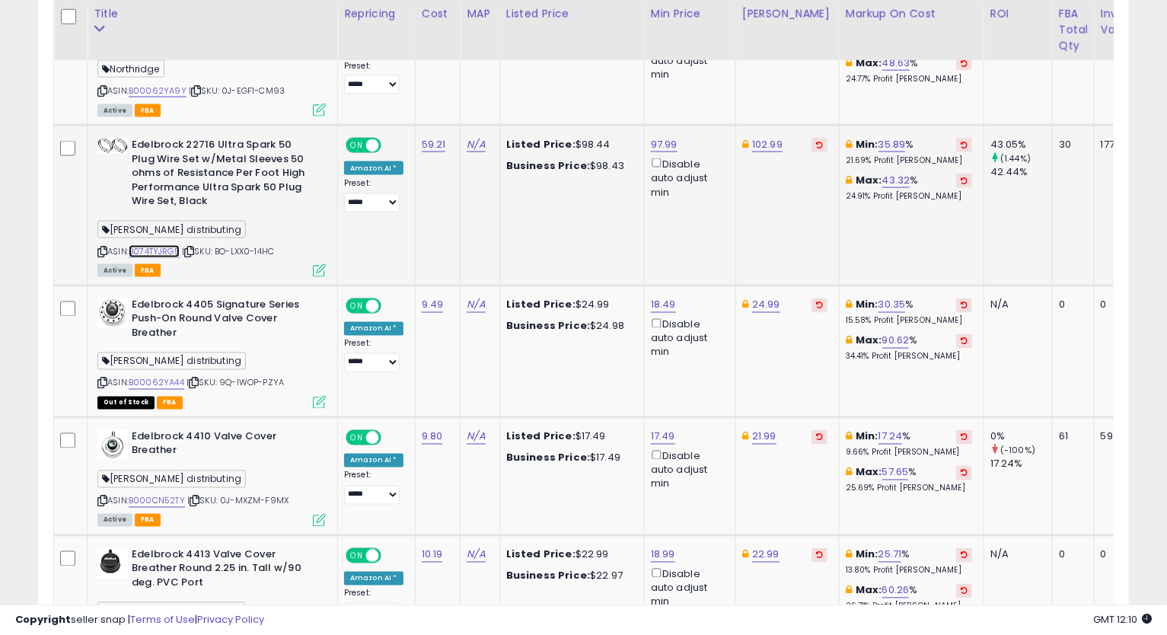
click at [151, 245] on link "B074TYJRG5" at bounding box center [154, 251] width 51 height 13
click at [108, 217] on div "ASIN: B074TYJRG5 | SKU: BO-LXX0-14HC Active FBA" at bounding box center [211, 206] width 228 height 137
click at [102, 247] on icon at bounding box center [102, 251] width 10 height 8
click at [664, 137] on link "97.99" at bounding box center [664, 144] width 27 height 15
type input "*"
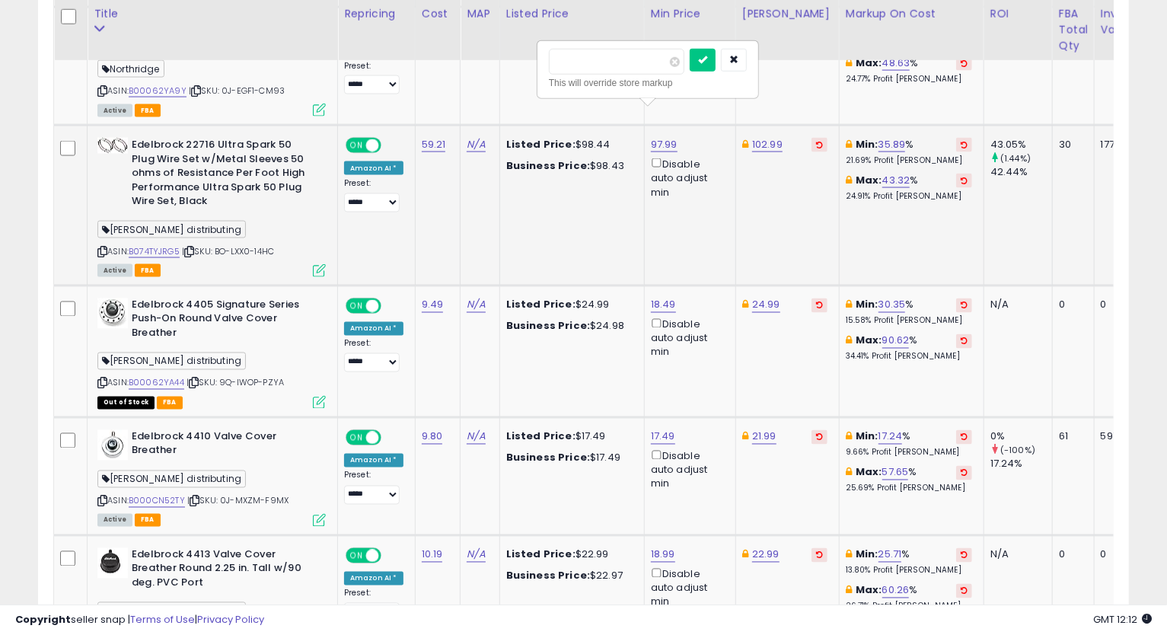
type input "******"
click button "submit" at bounding box center [702, 60] width 26 height 23
click at [756, 137] on link "102.99" at bounding box center [767, 144] width 30 height 15
type input "******"
click button "submit" at bounding box center [806, 60] width 26 height 23
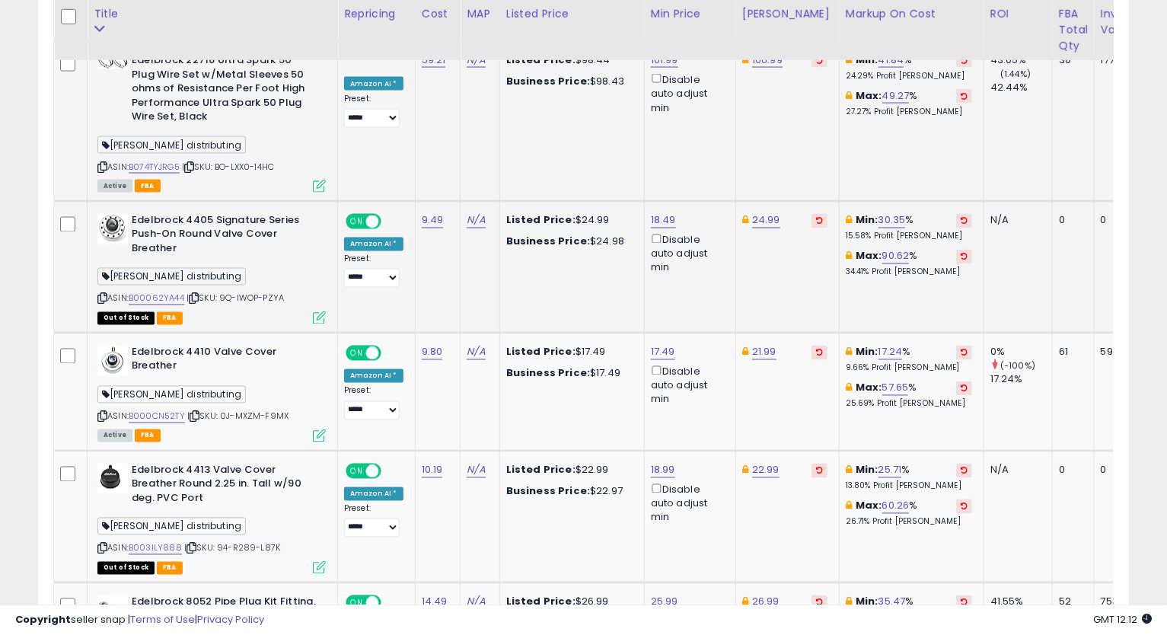
scroll to position [1633, 0]
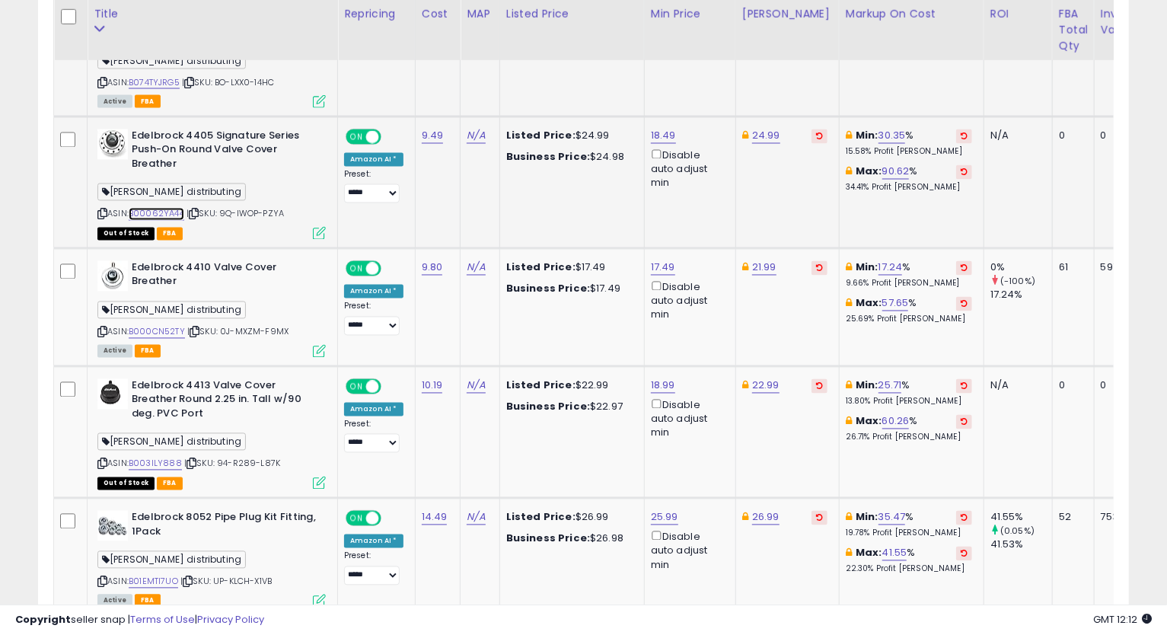
click at [164, 208] on link "B00062YA44" at bounding box center [157, 214] width 56 height 13
click at [755, 129] on link "24.99" at bounding box center [766, 136] width 28 height 15
type input "*****"
click button "submit" at bounding box center [804, 51] width 26 height 23
click at [657, 129] on link "18.49" at bounding box center [663, 136] width 25 height 15
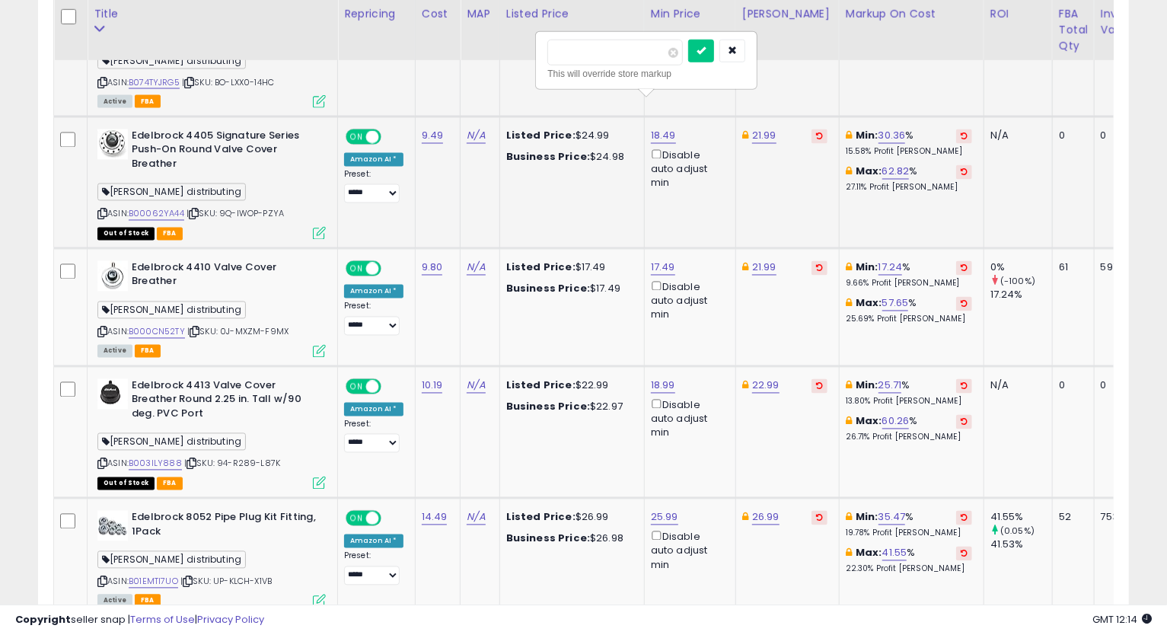
type input "*"
type input "*****"
click button "submit" at bounding box center [701, 51] width 26 height 23
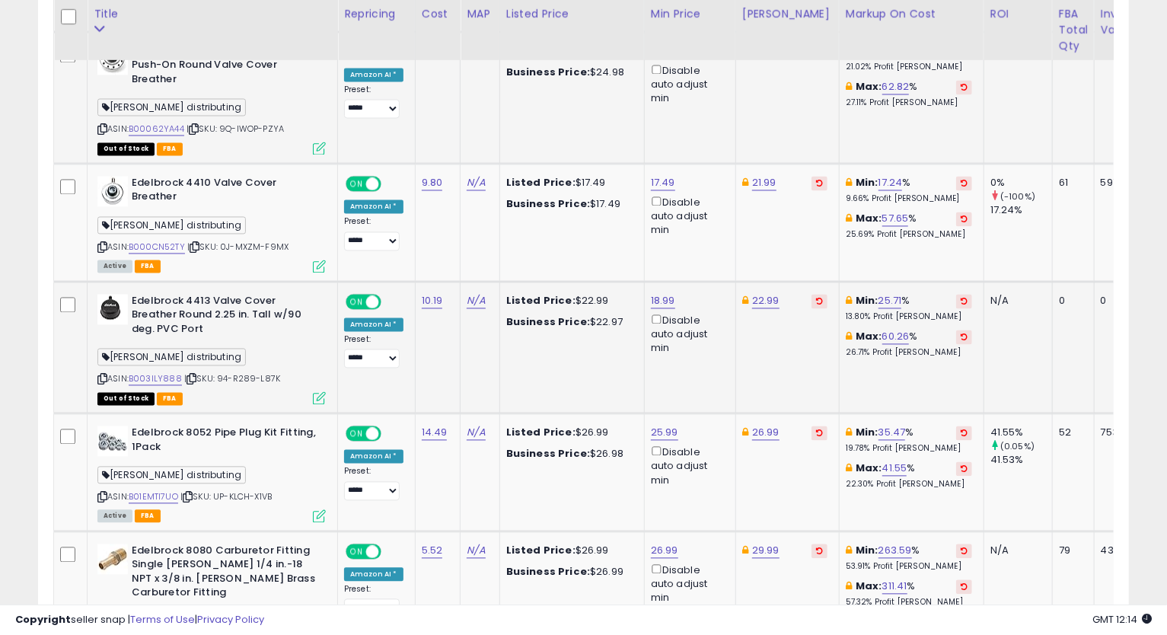
scroll to position [1802, 0]
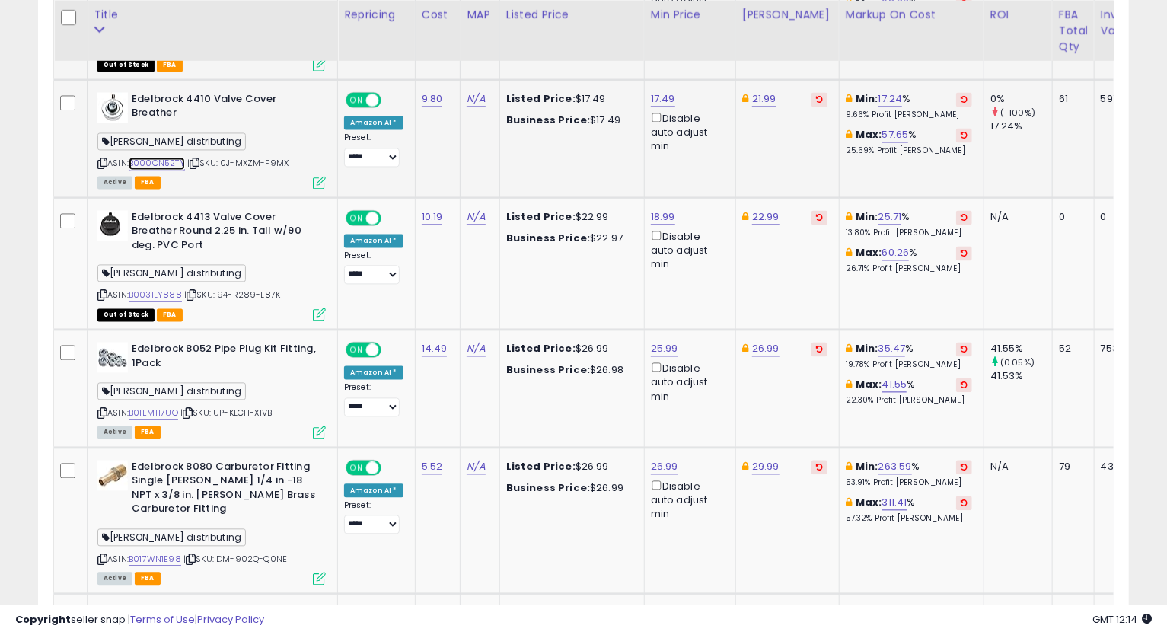
click at [167, 157] on link "B000CN52TY" at bounding box center [157, 163] width 56 height 13
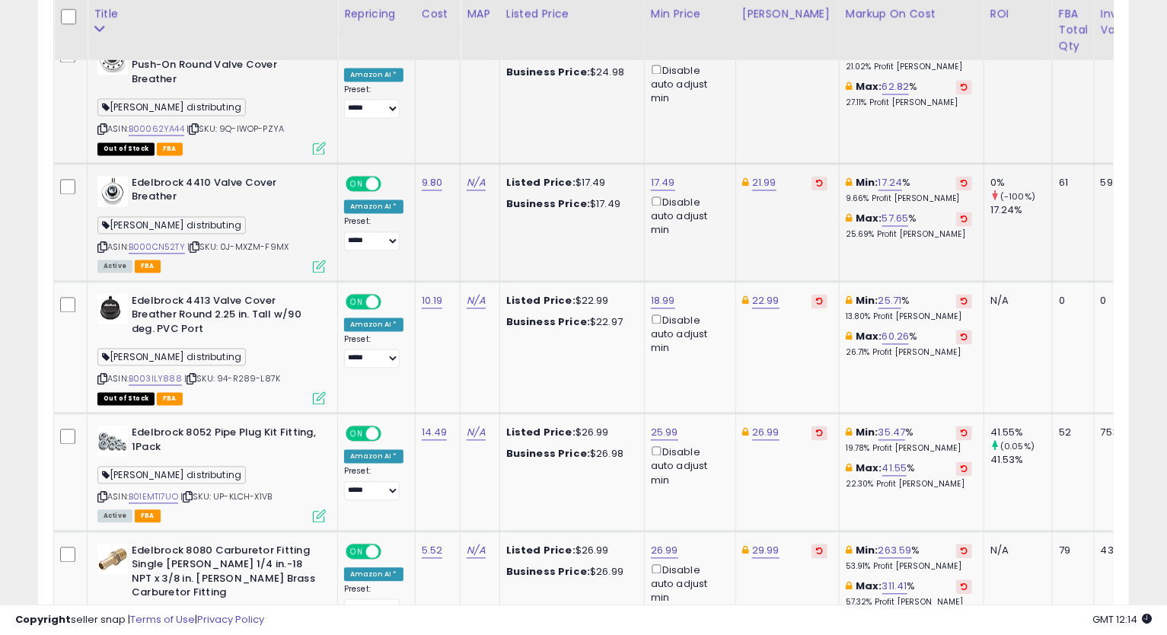
click at [103, 243] on icon at bounding box center [102, 247] width 10 height 8
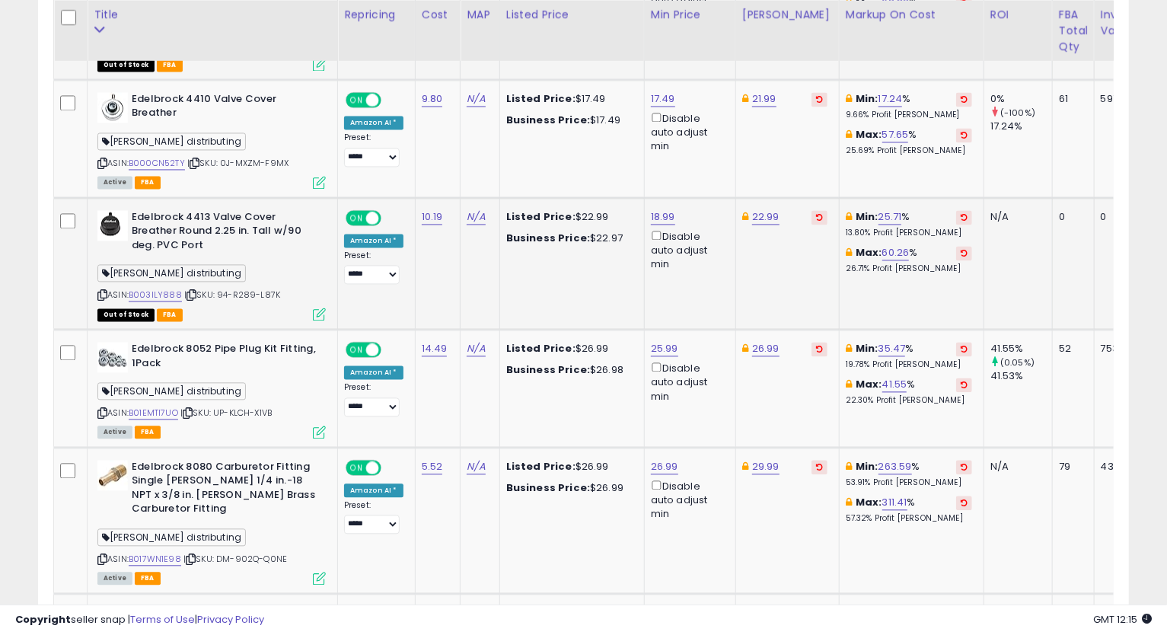
scroll to position [1887, 0]
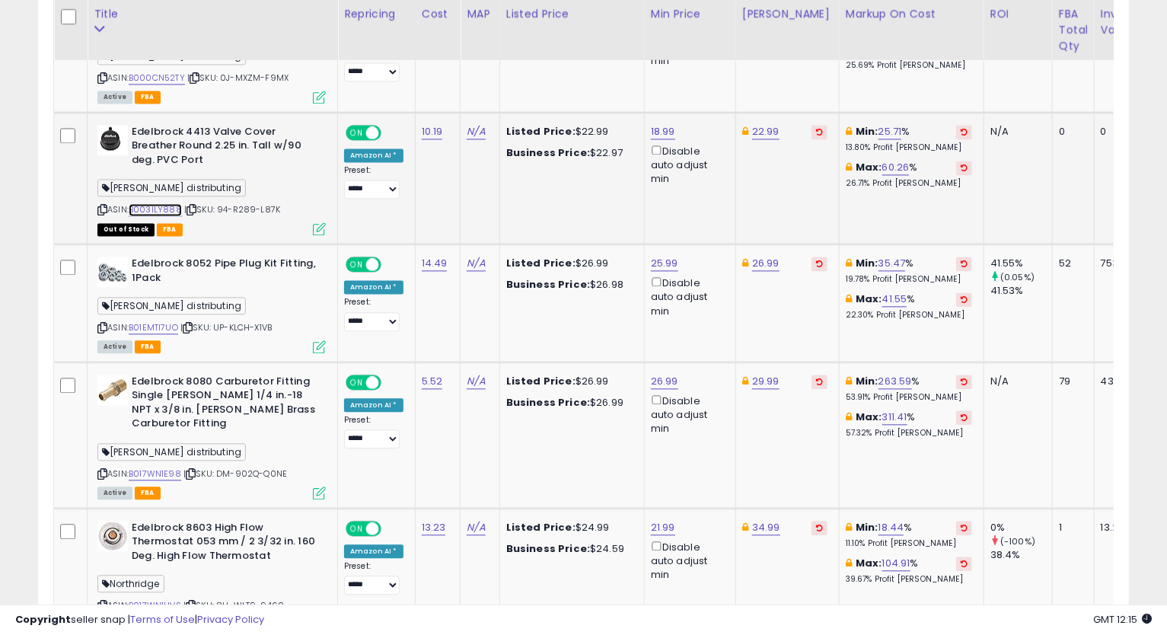
click at [157, 203] on link "B003ILY888" at bounding box center [155, 209] width 53 height 13
click at [759, 124] on link "22.99" at bounding box center [765, 131] width 27 height 15
type input "*"
type input "*****"
click button "submit" at bounding box center [804, 45] width 26 height 23
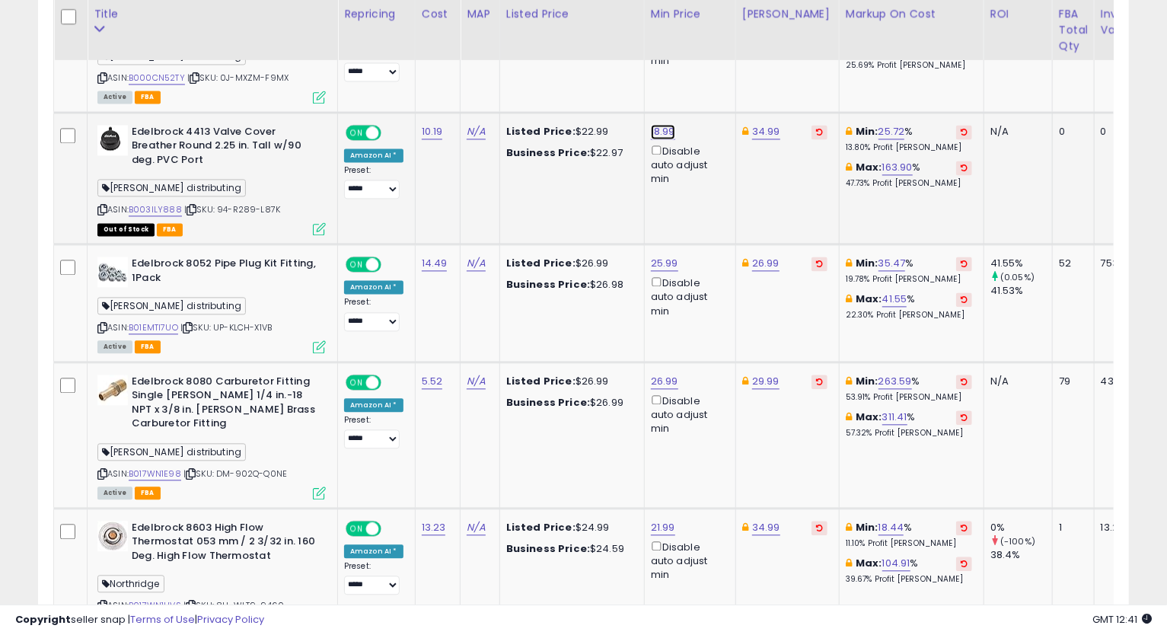
click at [651, 124] on link "18.99" at bounding box center [663, 131] width 24 height 15
type input "*"
type input "*****"
click button "submit" at bounding box center [701, 45] width 26 height 23
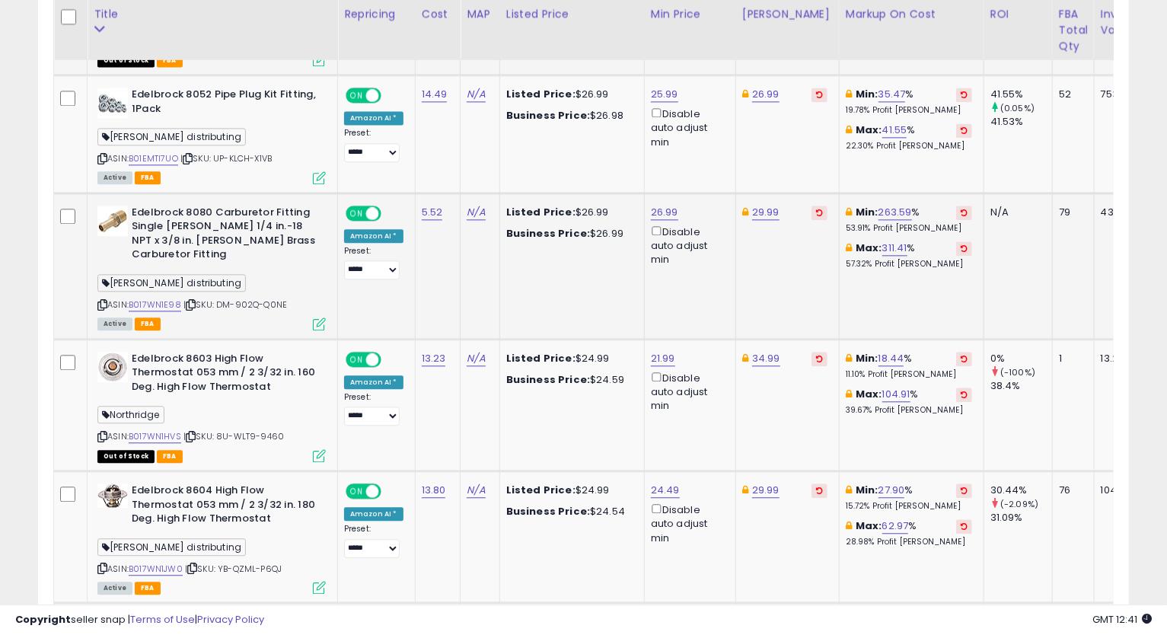
scroll to position [1972, 0]
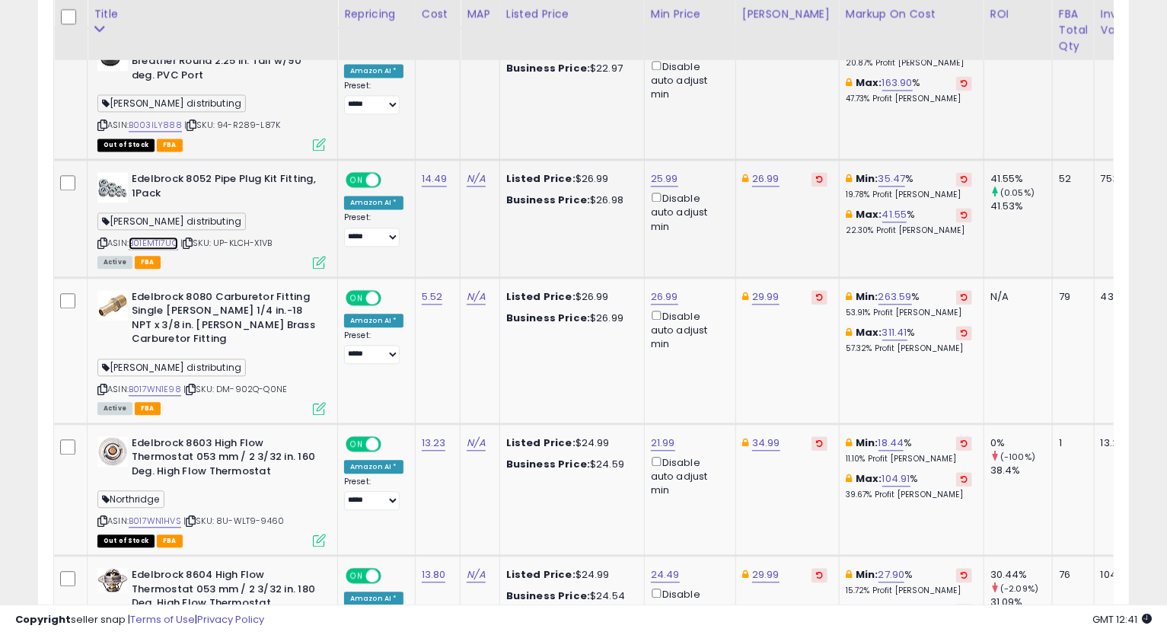
click at [161, 237] on link "B01EMTI7UO" at bounding box center [153, 243] width 49 height 13
click at [100, 239] on icon at bounding box center [102, 243] width 10 height 8
click at [764, 171] on link "26.99" at bounding box center [765, 178] width 27 height 15
click at [668, 98] on input "*****" at bounding box center [718, 94] width 135 height 26
type input "*****"
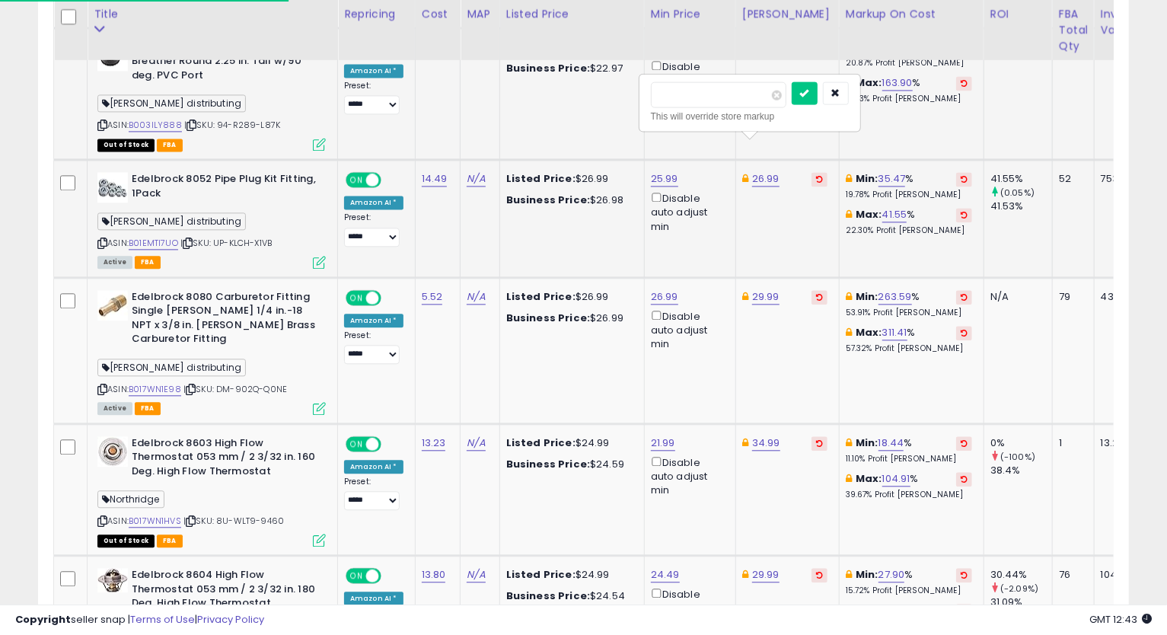
click button "submit" at bounding box center [804, 92] width 26 height 23
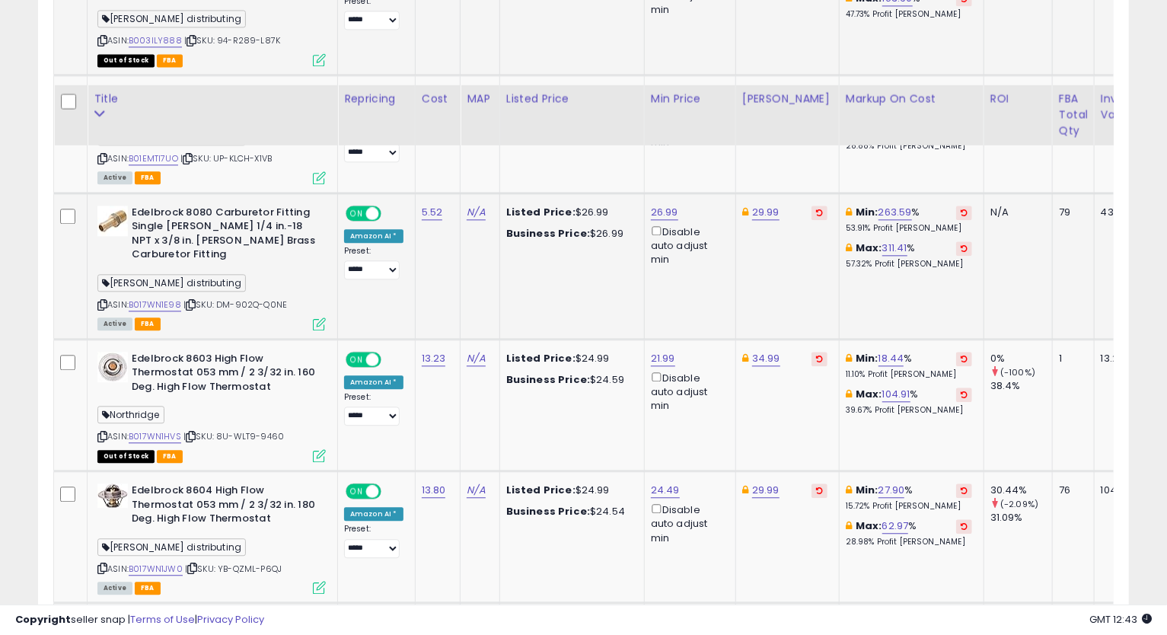
scroll to position [2141, 0]
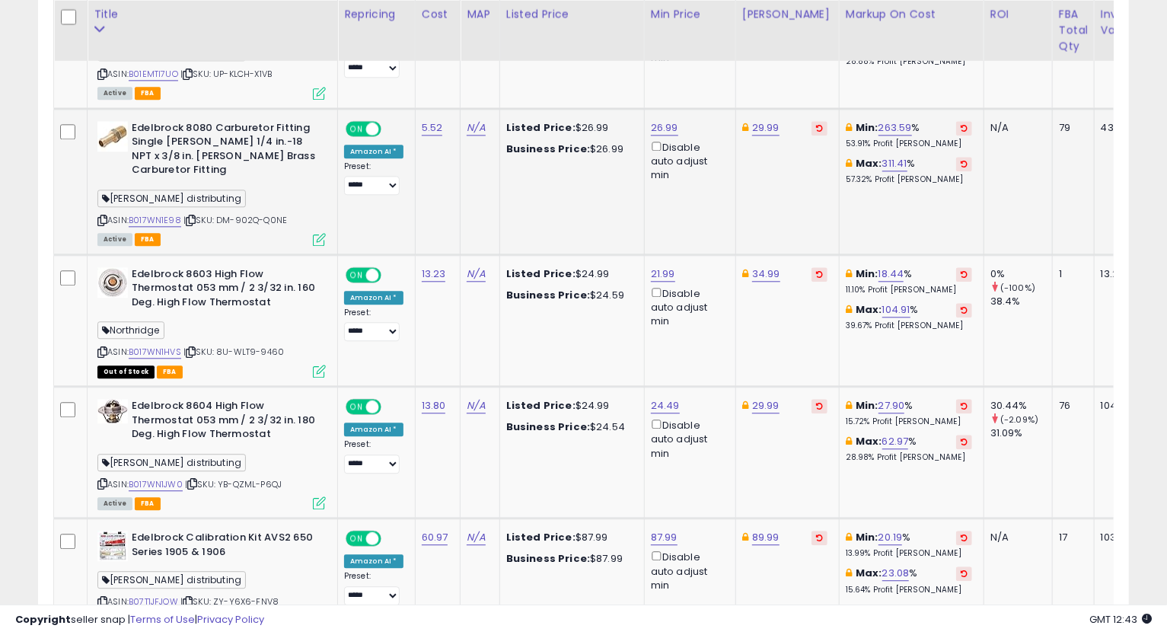
click at [163, 165] on div "ASIN: B017WN1E98 | SKU: DM-902Q-Q0NE Active FBA" at bounding box center [211, 182] width 228 height 123
click at [164, 214] on link "B017WN1E98" at bounding box center [155, 220] width 53 height 13
click at [101, 216] on icon at bounding box center [102, 220] width 10 height 8
click at [656, 120] on link "26.99" at bounding box center [664, 127] width 27 height 15
type input "*****"
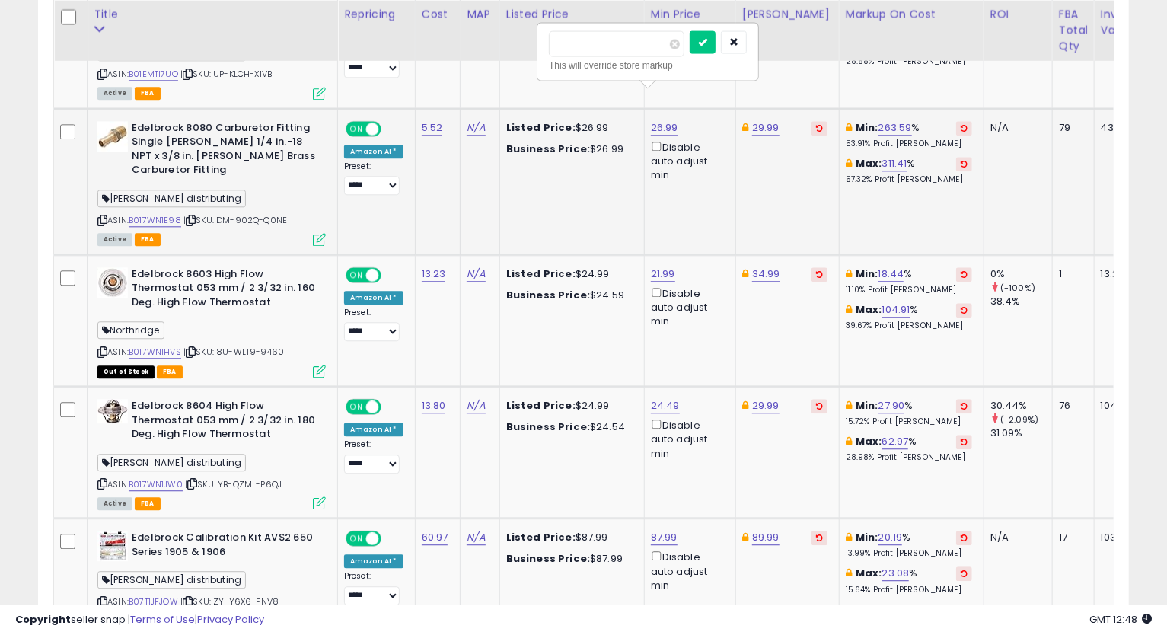
click button "submit" at bounding box center [702, 41] width 26 height 23
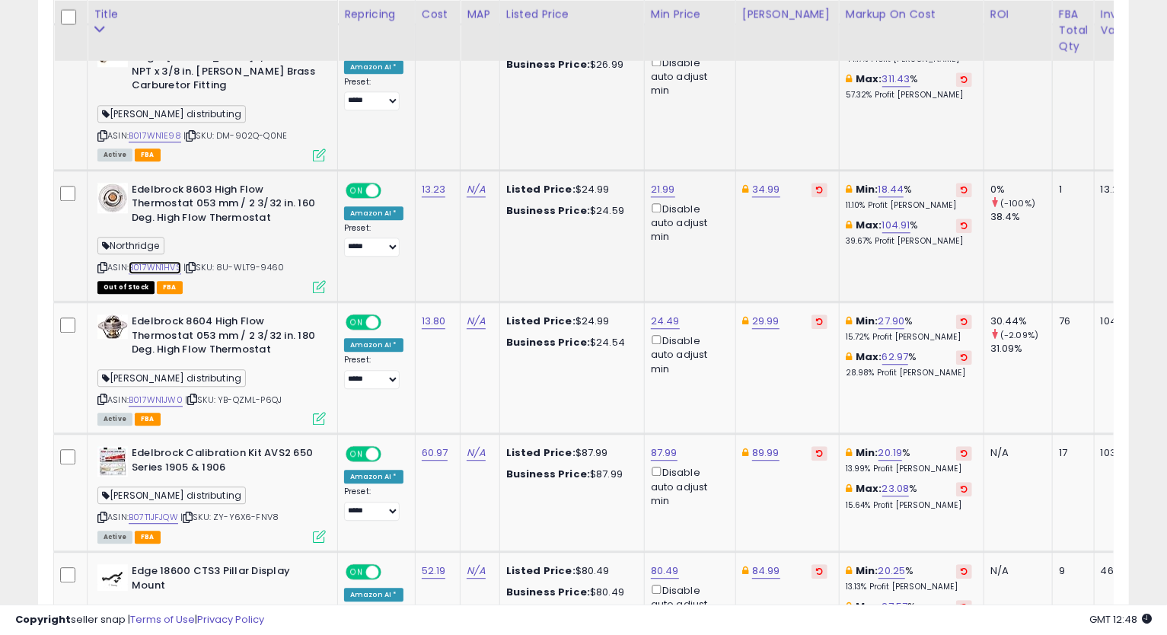
click at [167, 261] on link "B017WN1HVS" at bounding box center [155, 267] width 53 height 13
click at [662, 182] on link "21.99" at bounding box center [663, 189] width 24 height 15
type input "*****"
click button "submit" at bounding box center [701, 89] width 26 height 23
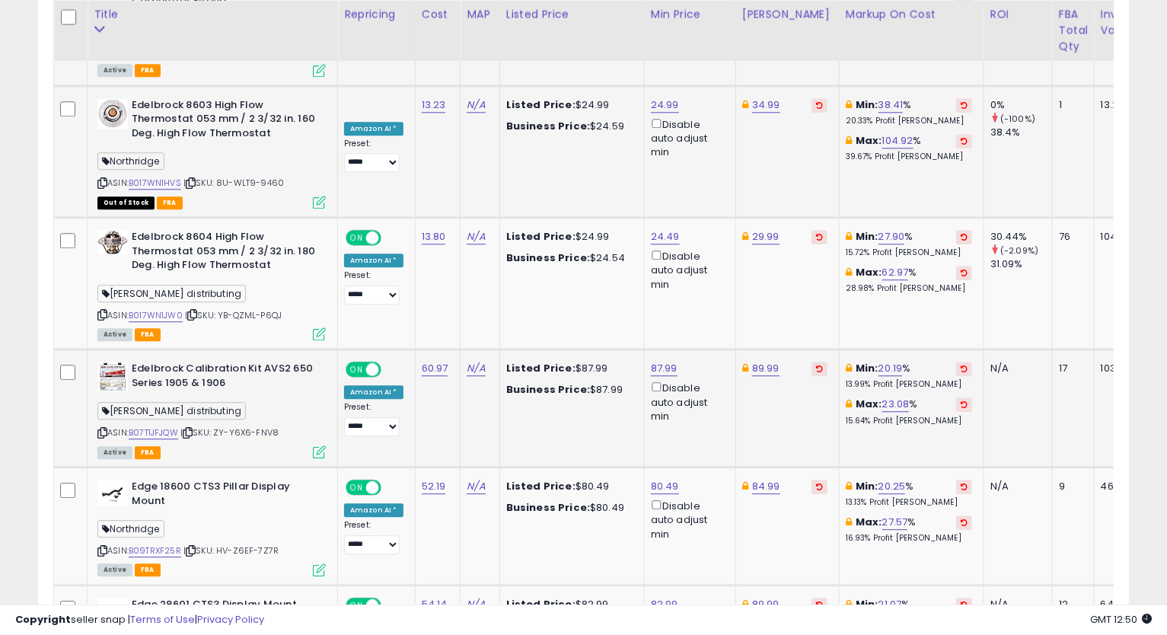
scroll to position [2394, 0]
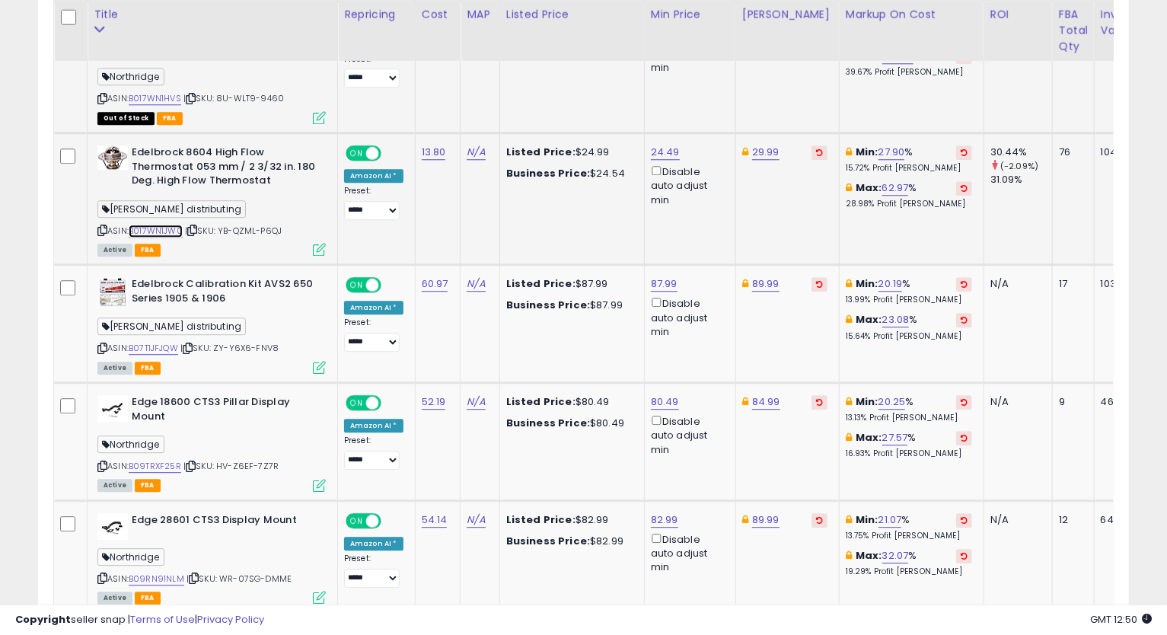
click at [156, 224] on link "B017WN1JW0" at bounding box center [156, 230] width 54 height 13
click at [98, 226] on icon at bounding box center [102, 230] width 10 height 8
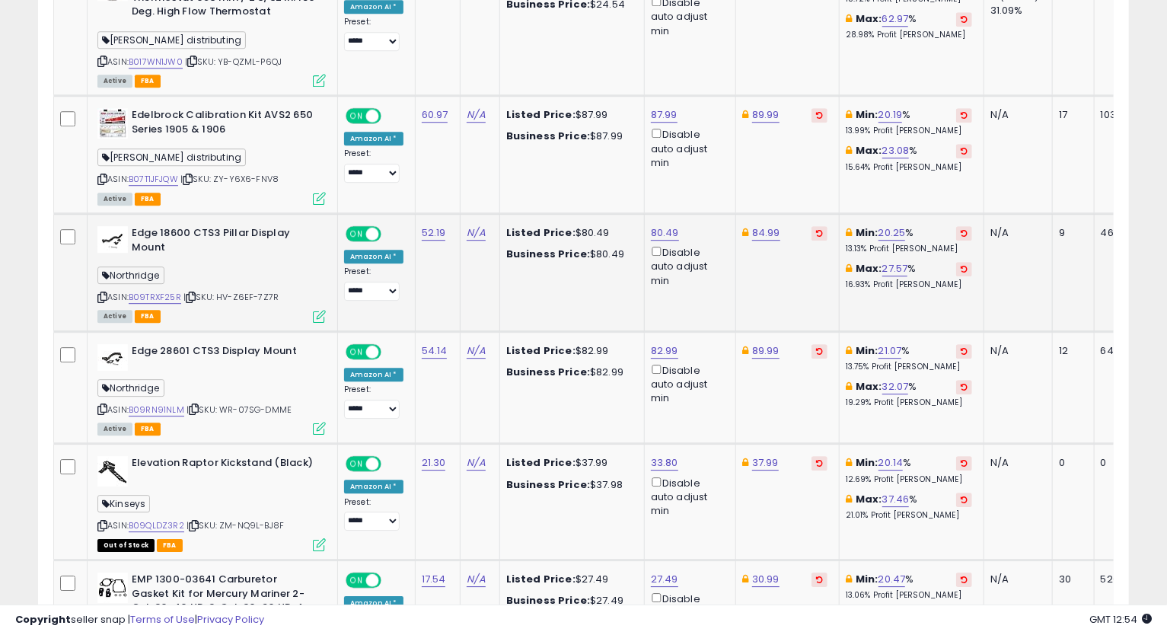
scroll to position [2478, 0]
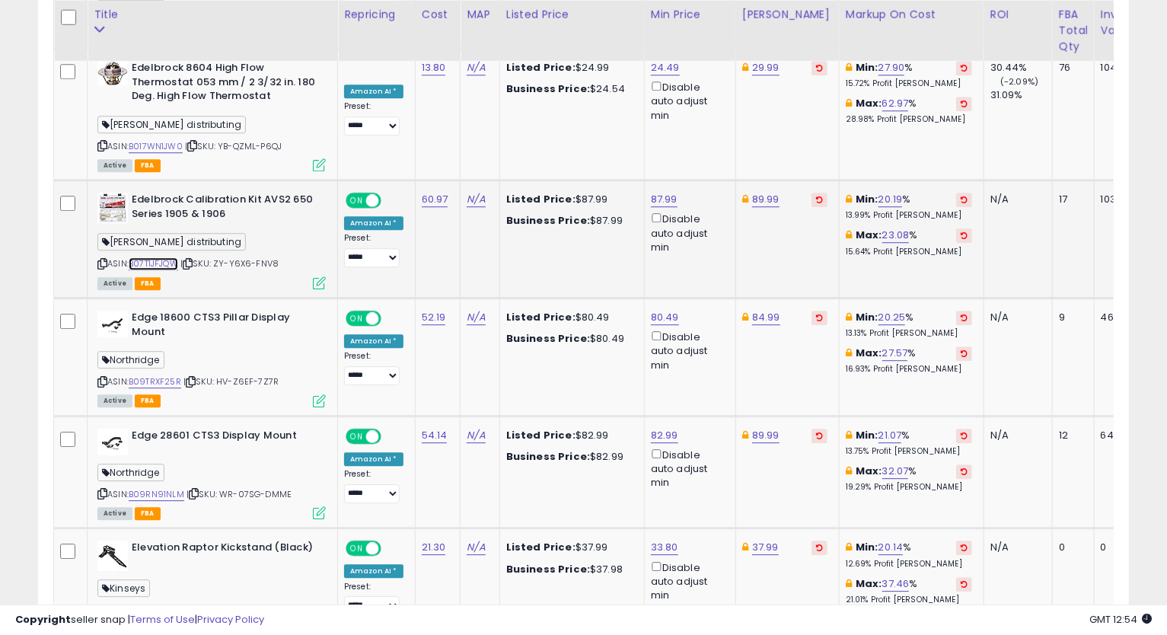
click at [164, 257] on link "B07T1JFJQW" at bounding box center [153, 263] width 49 height 13
click at [100, 259] on icon at bounding box center [102, 263] width 10 height 8
click at [663, 192] on link "87.99" at bounding box center [664, 199] width 27 height 15
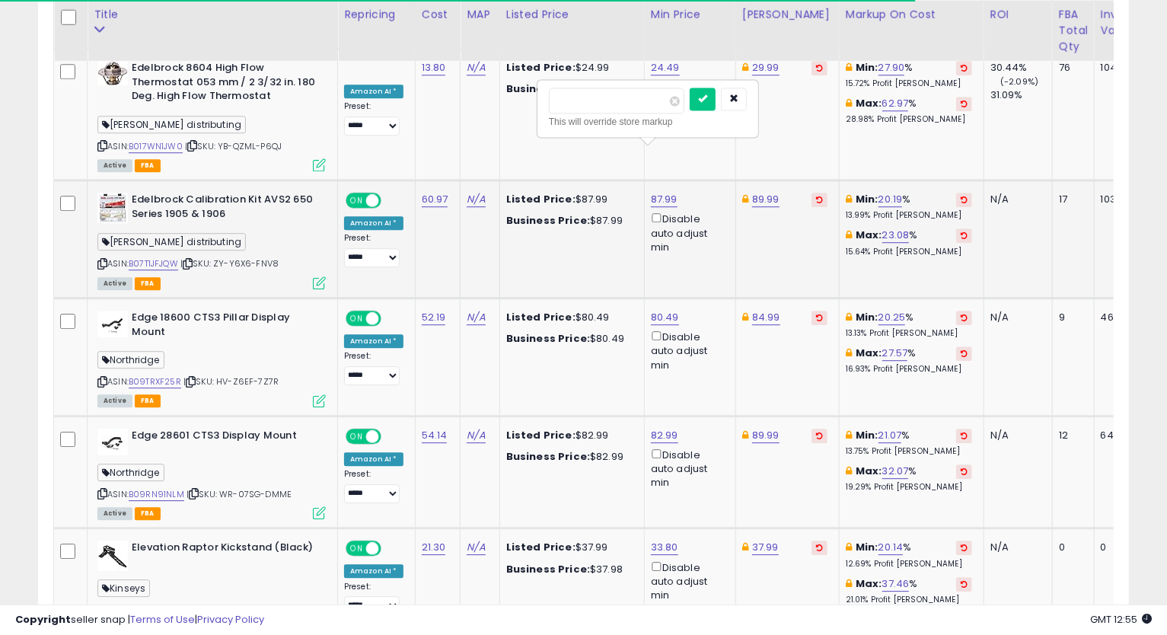
type input "*****"
click button "submit" at bounding box center [702, 99] width 26 height 23
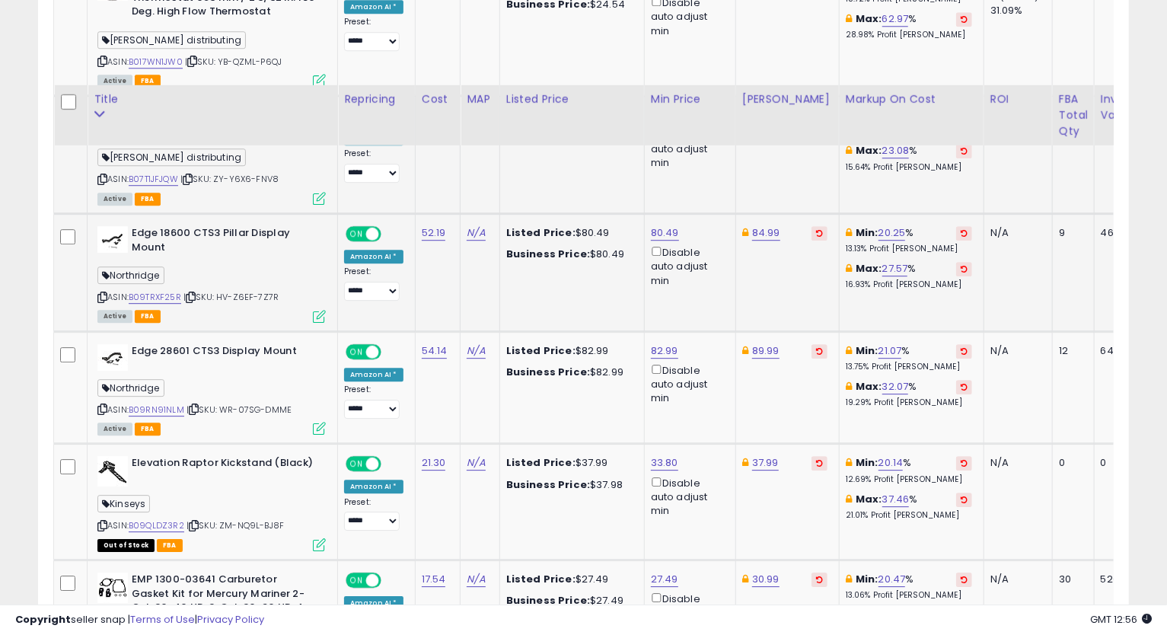
scroll to position [2648, 0]
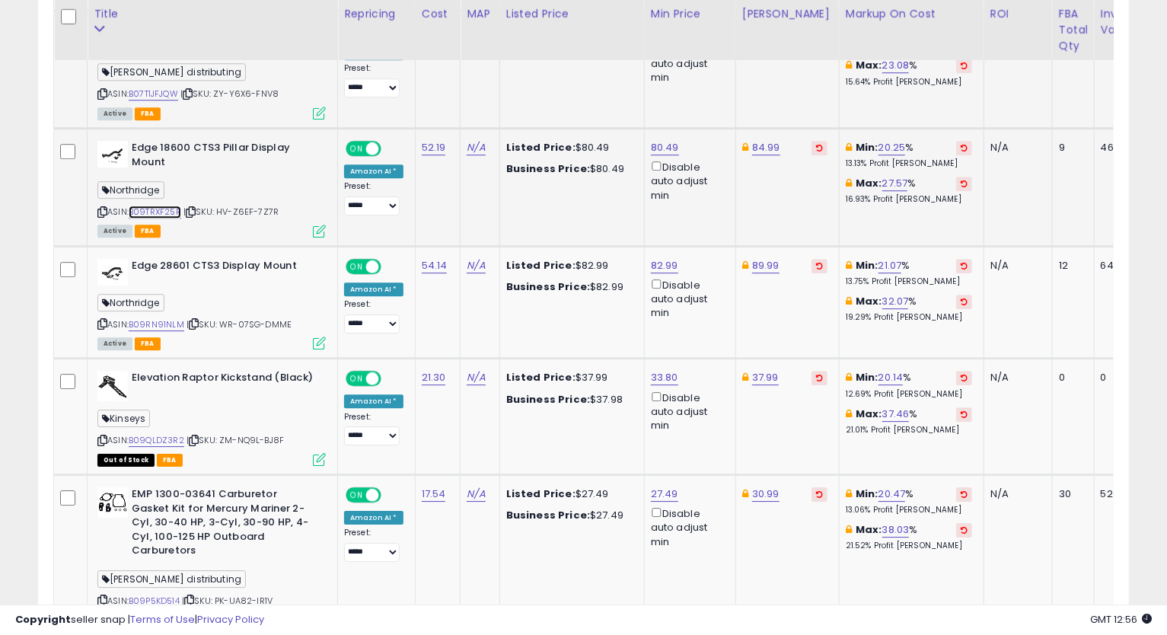
click at [156, 205] on link "B09TRXF25R" at bounding box center [155, 211] width 53 height 13
click at [105, 208] on icon at bounding box center [102, 212] width 10 height 8
click at [653, 140] on link "80.49" at bounding box center [665, 147] width 28 height 15
type input "*"
type input "*****"
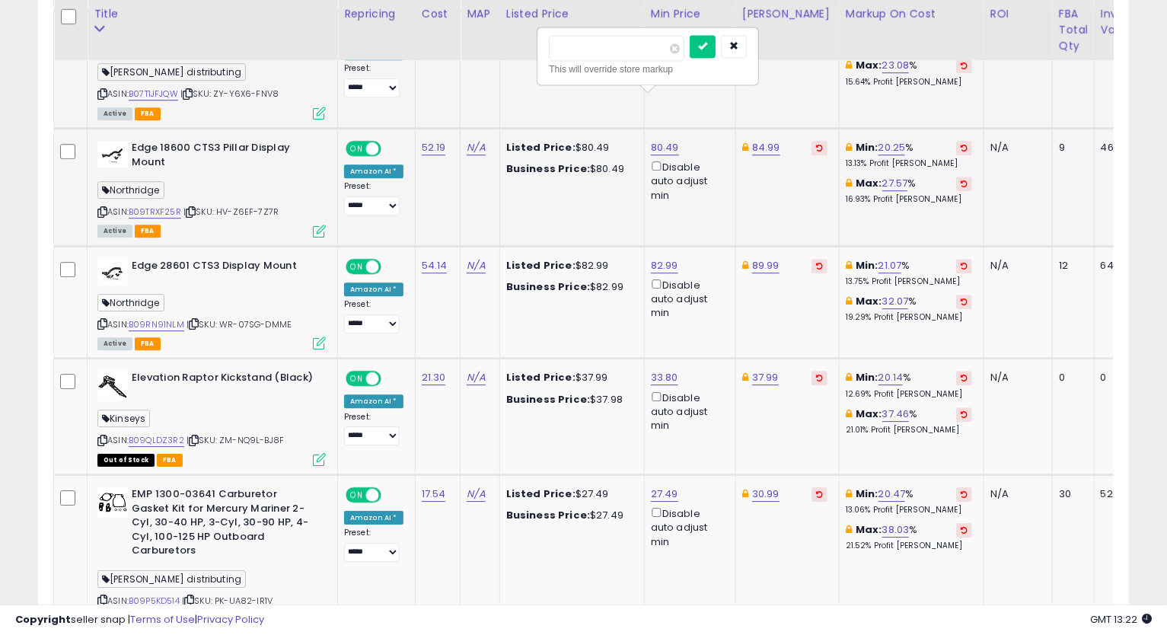
click button "submit" at bounding box center [702, 46] width 26 height 23
click at [752, 140] on link "84.99" at bounding box center [766, 147] width 28 height 15
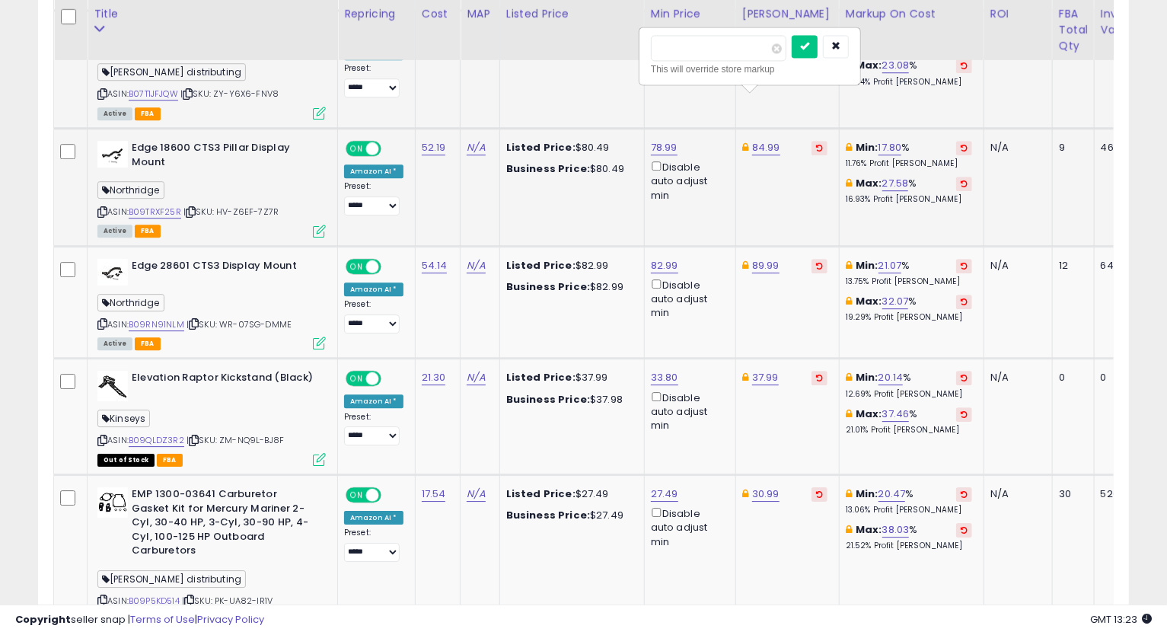
type input "*****"
click button "submit" at bounding box center [804, 46] width 26 height 23
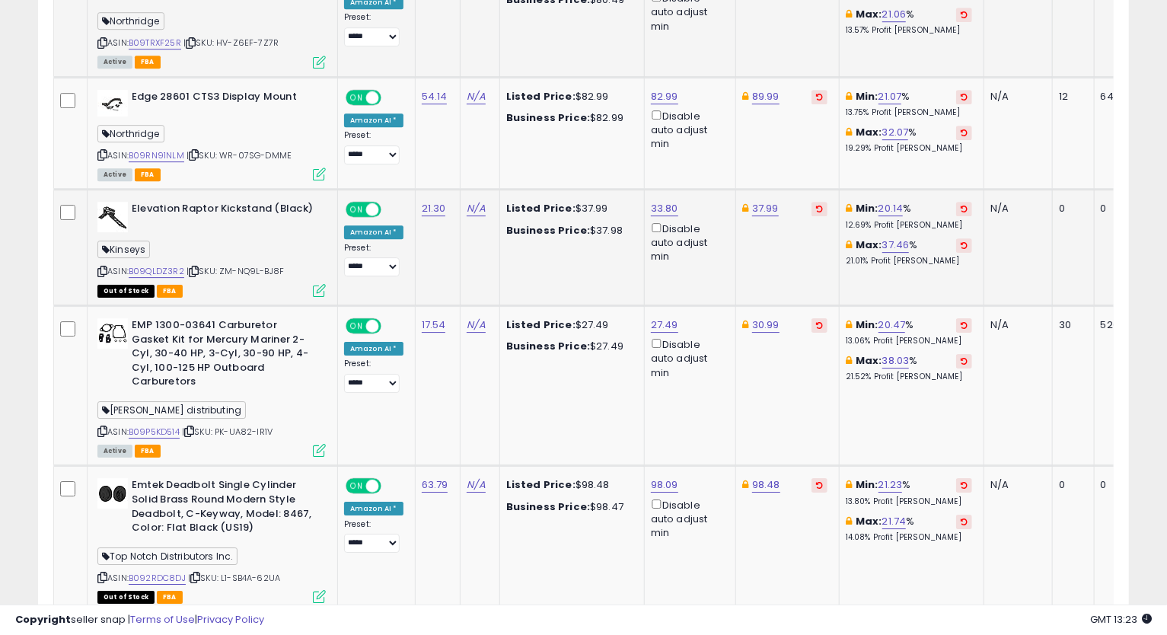
scroll to position [2733, 0]
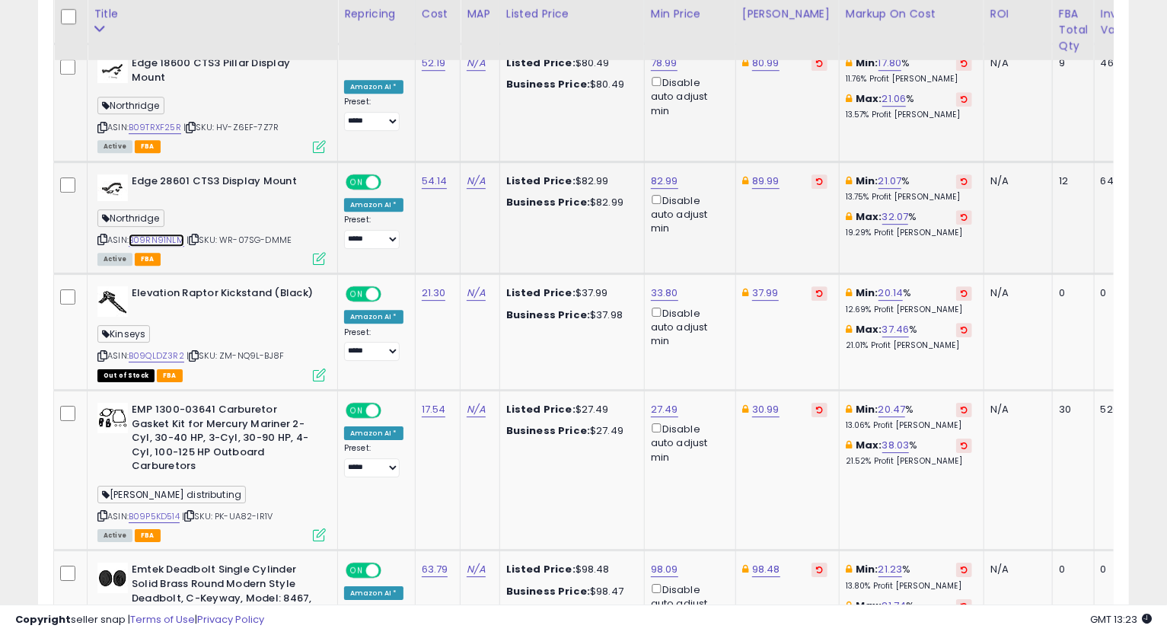
click at [158, 234] on link "B09RN91NLM" at bounding box center [157, 240] width 56 height 13
click at [105, 235] on icon at bounding box center [102, 239] width 10 height 8
click at [103, 235] on icon at bounding box center [102, 239] width 10 height 8
click at [665, 173] on link "82.99" at bounding box center [664, 180] width 27 height 15
type input "*"
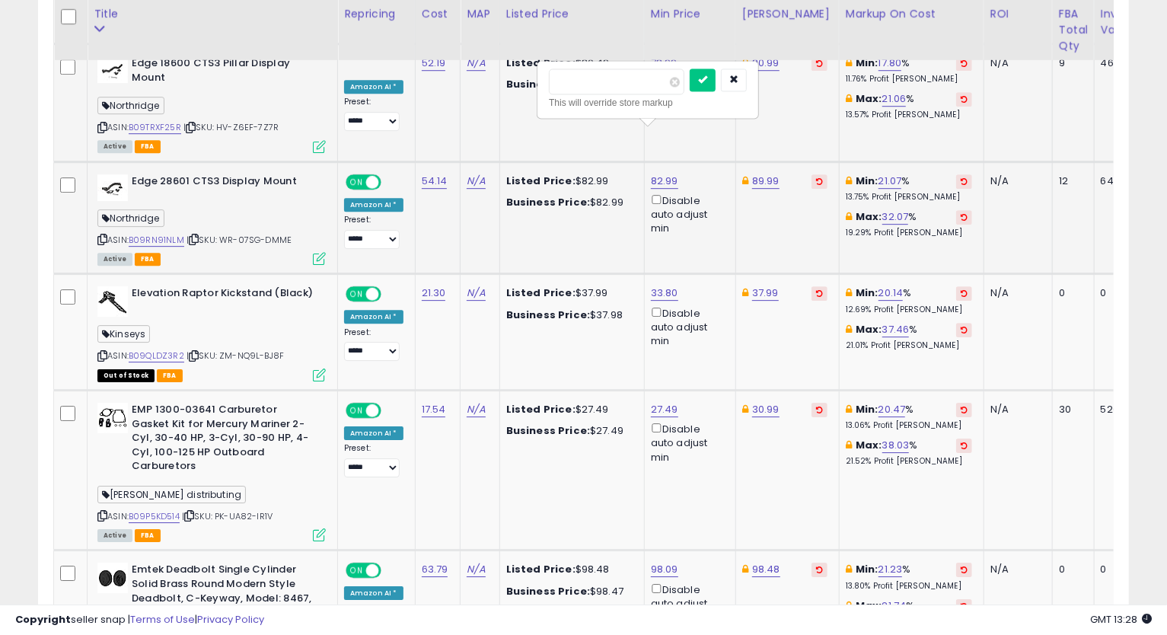
type input "*****"
click button "submit" at bounding box center [702, 79] width 26 height 23
click at [767, 173] on link "89.99" at bounding box center [765, 180] width 27 height 15
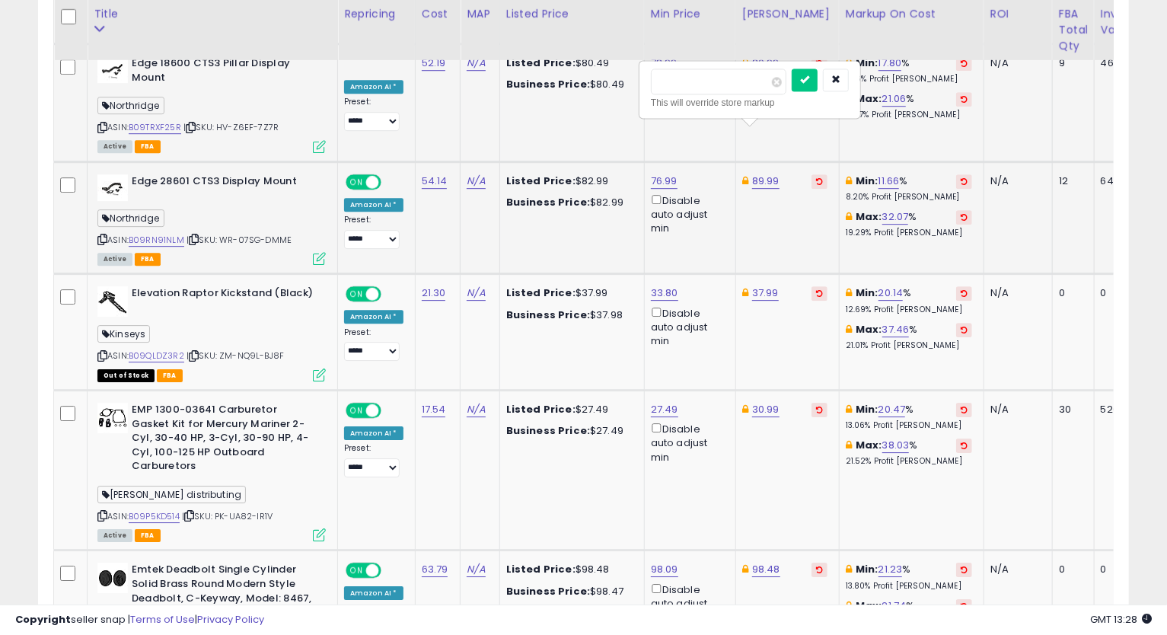
type input "*****"
click button "submit" at bounding box center [804, 79] width 26 height 23
click at [104, 235] on icon at bounding box center [102, 239] width 10 height 8
click at [903, 224] on td "Min: 11.66 % 8.20% Profit [PERSON_NAME]: 21.08 % 13.75% Profit [PERSON_NAME]" at bounding box center [911, 217] width 145 height 113
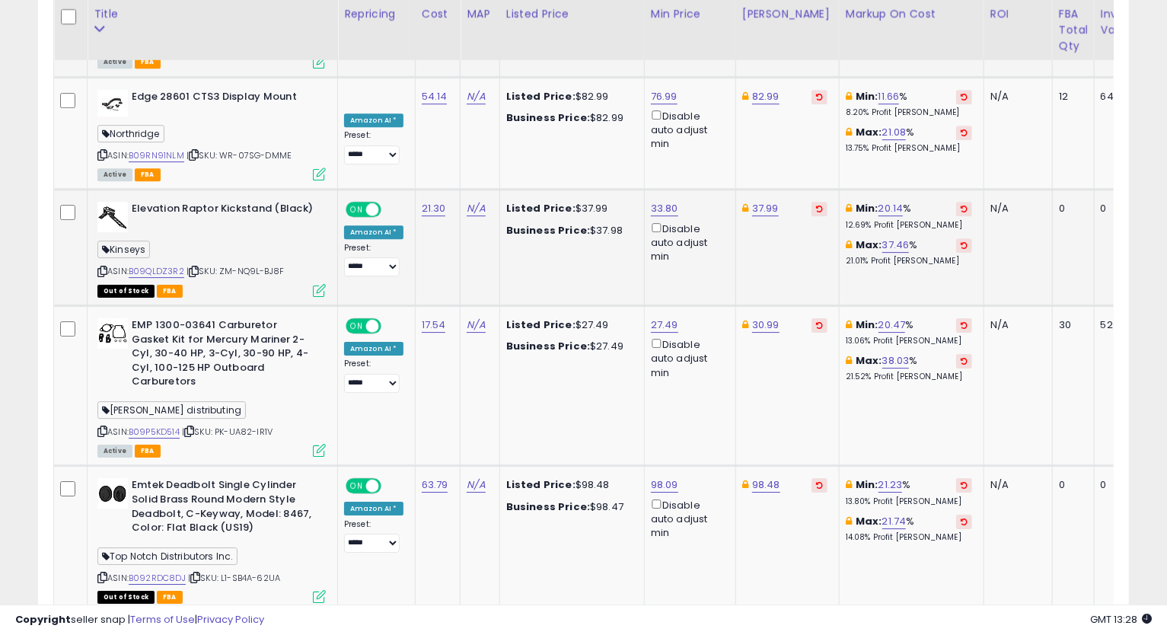
scroll to position [2901, 0]
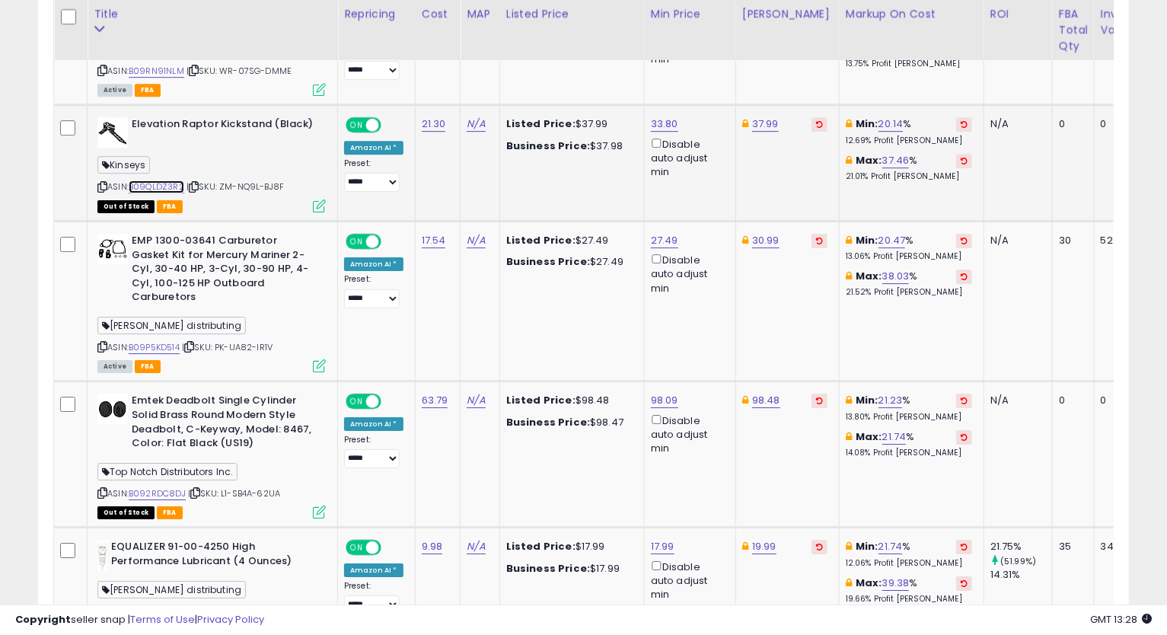
click at [164, 180] on link "B09QLDZ3R2" at bounding box center [157, 186] width 56 height 13
click at [757, 116] on link "37.99" at bounding box center [765, 123] width 27 height 15
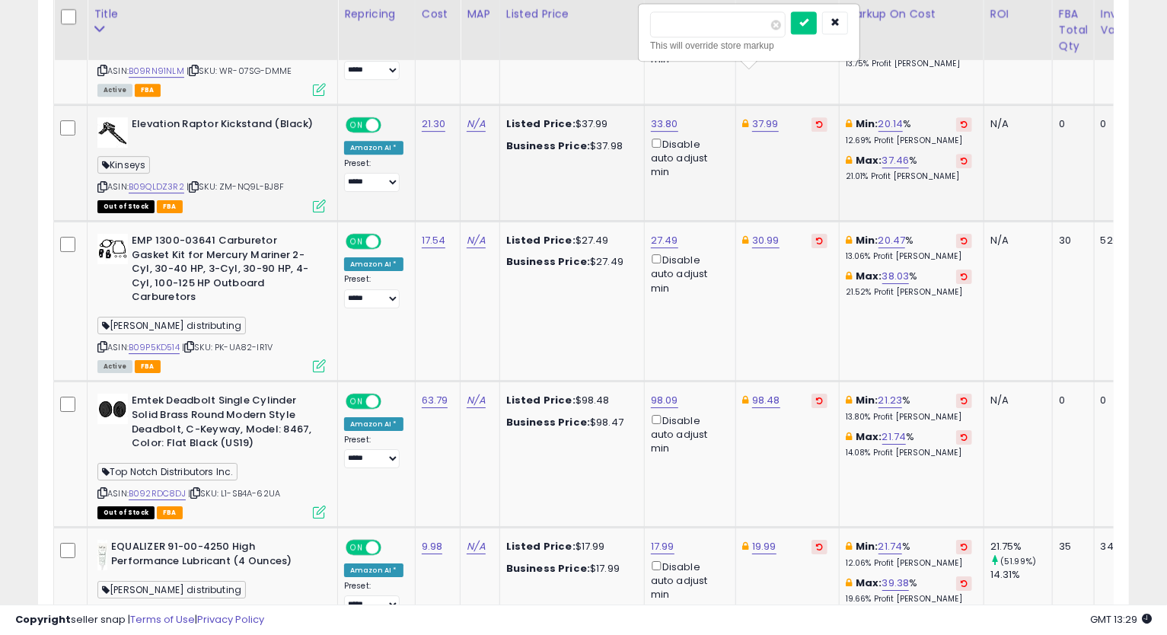
type input "*****"
click button "submit" at bounding box center [804, 22] width 26 height 23
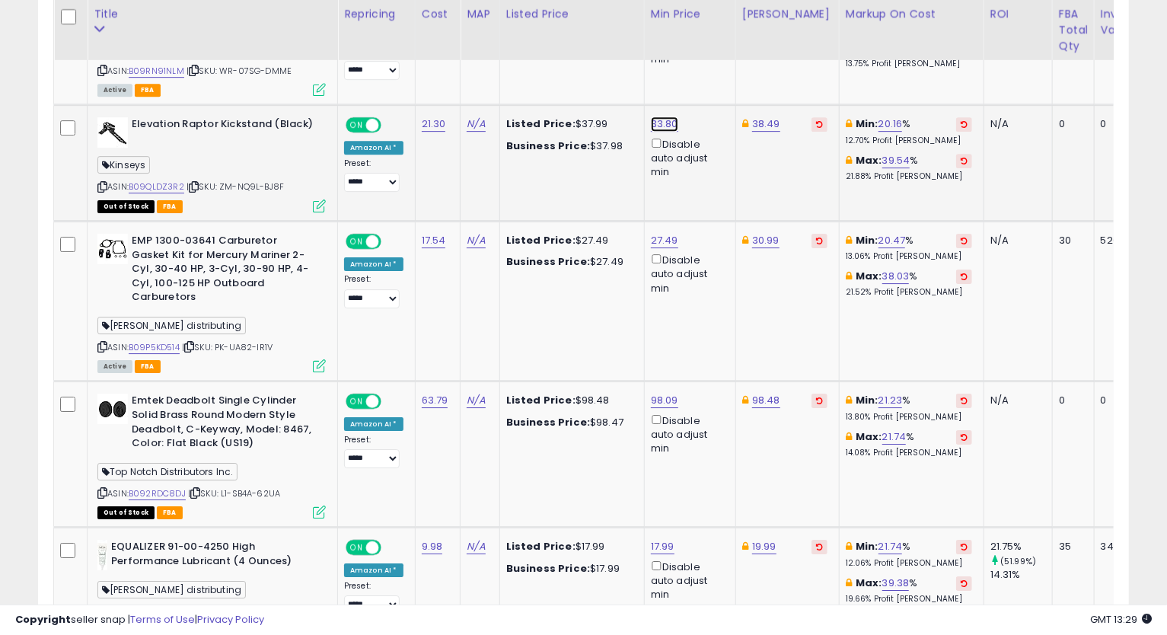
click at [662, 116] on link "33.80" at bounding box center [664, 123] width 27 height 15
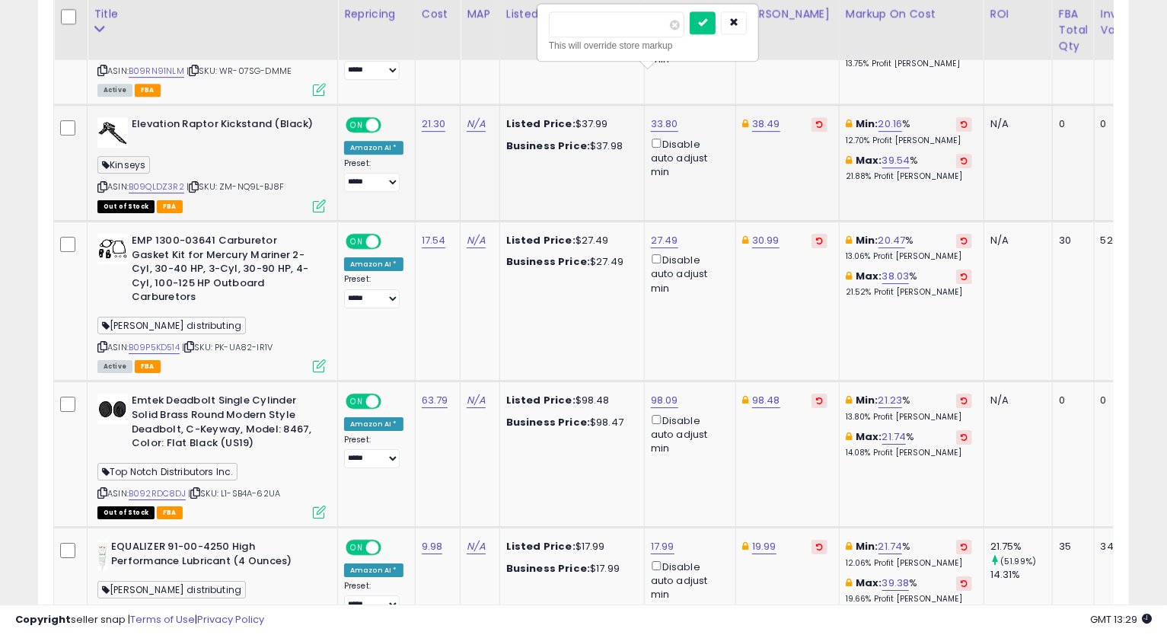
type input "*****"
click button "submit" at bounding box center [702, 22] width 26 height 23
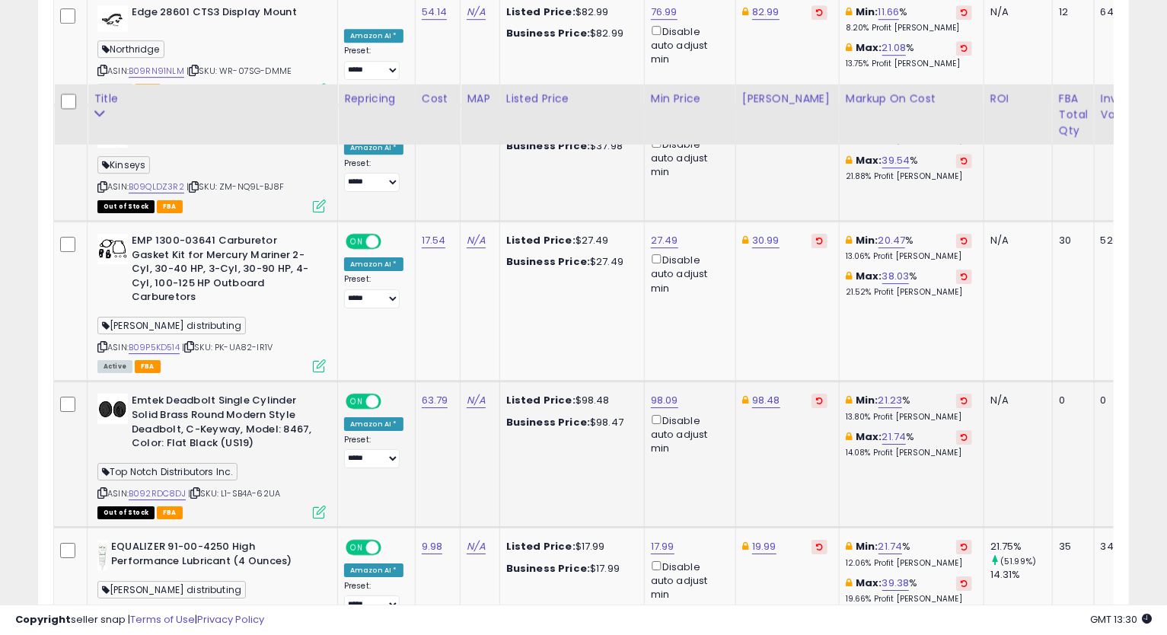
scroll to position [2986, 0]
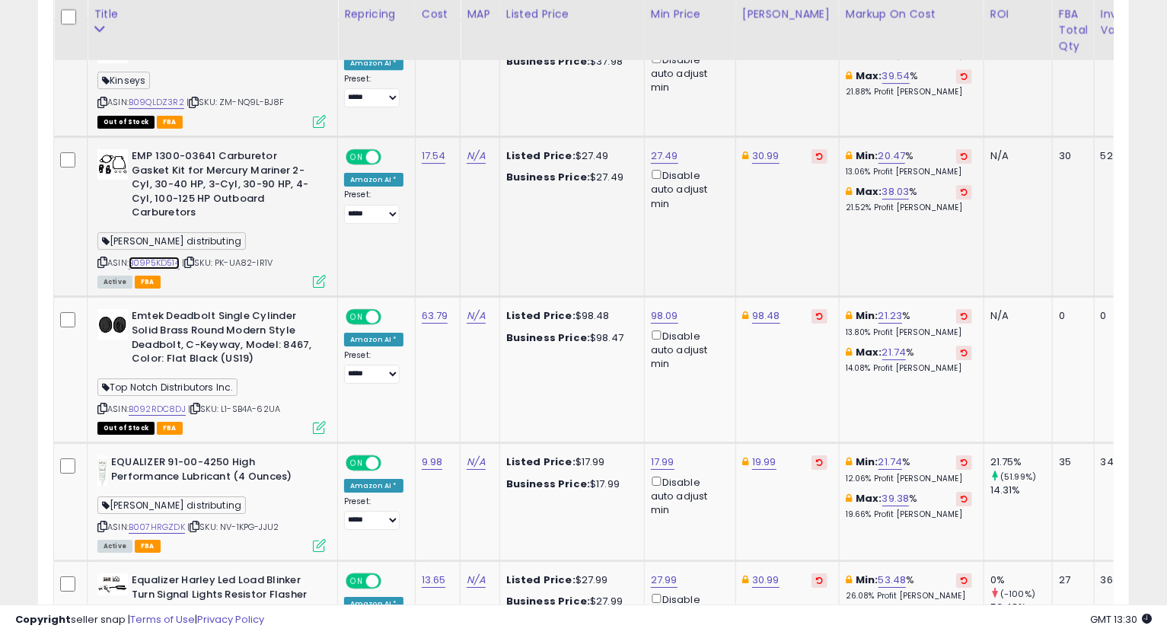
click at [177, 256] on link "B09P5KD514" at bounding box center [154, 262] width 51 height 13
click at [100, 258] on icon at bounding box center [102, 262] width 10 height 8
click at [664, 148] on link "27.49" at bounding box center [664, 155] width 27 height 15
drag, startPoint x: 609, startPoint y: 61, endPoint x: 480, endPoint y: 91, distance: 132.2
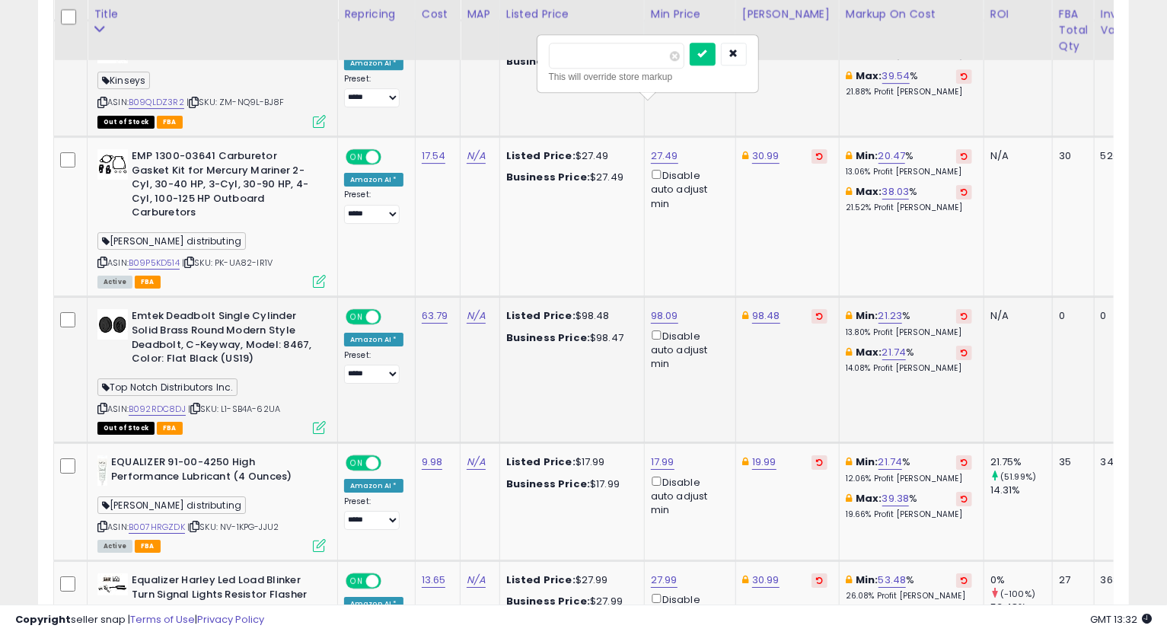
type input "*****"
click button "submit" at bounding box center [702, 54] width 26 height 23
click at [755, 148] on link "30.99" at bounding box center [765, 155] width 27 height 15
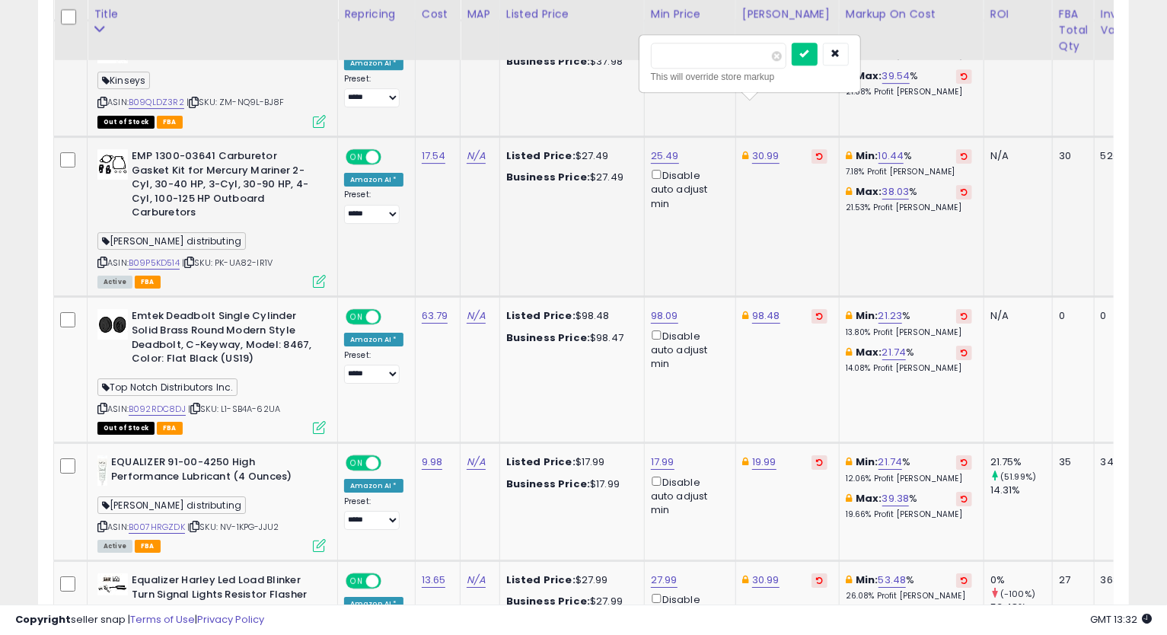
type input "*"
type input "*****"
click button "submit" at bounding box center [804, 54] width 26 height 23
click at [103, 258] on icon at bounding box center [102, 262] width 10 height 8
click at [845, 189] on td "Min: 10.44 % 7.18% Profit [PERSON_NAME]: 17.97 % 11.68% Profit [PERSON_NAME]" at bounding box center [911, 216] width 145 height 160
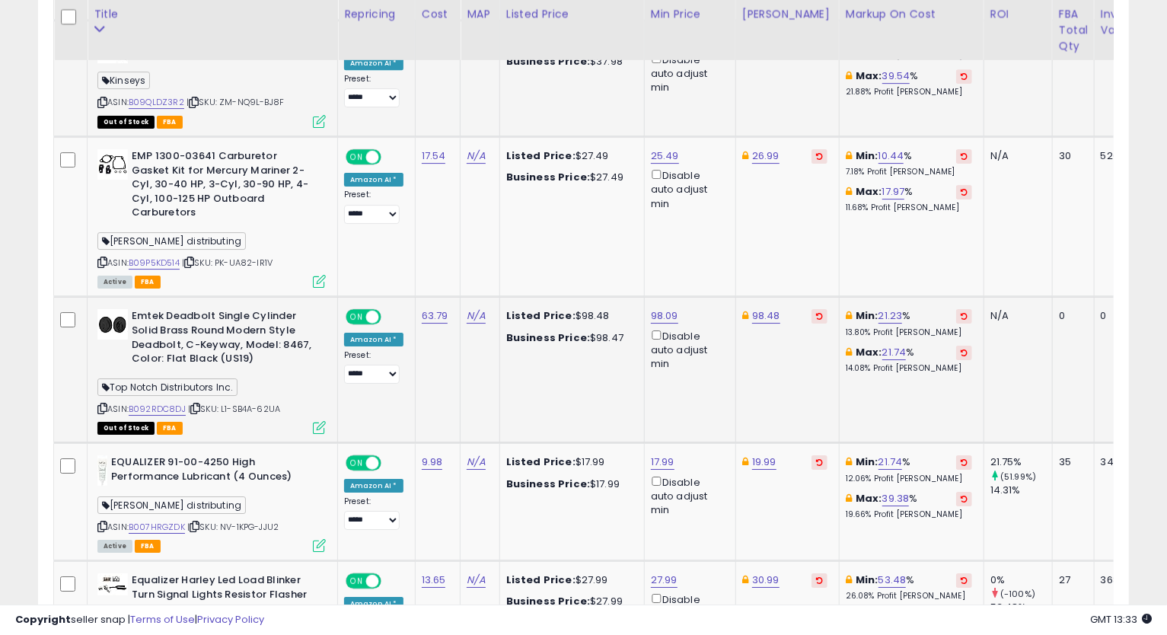
scroll to position [3070, 0]
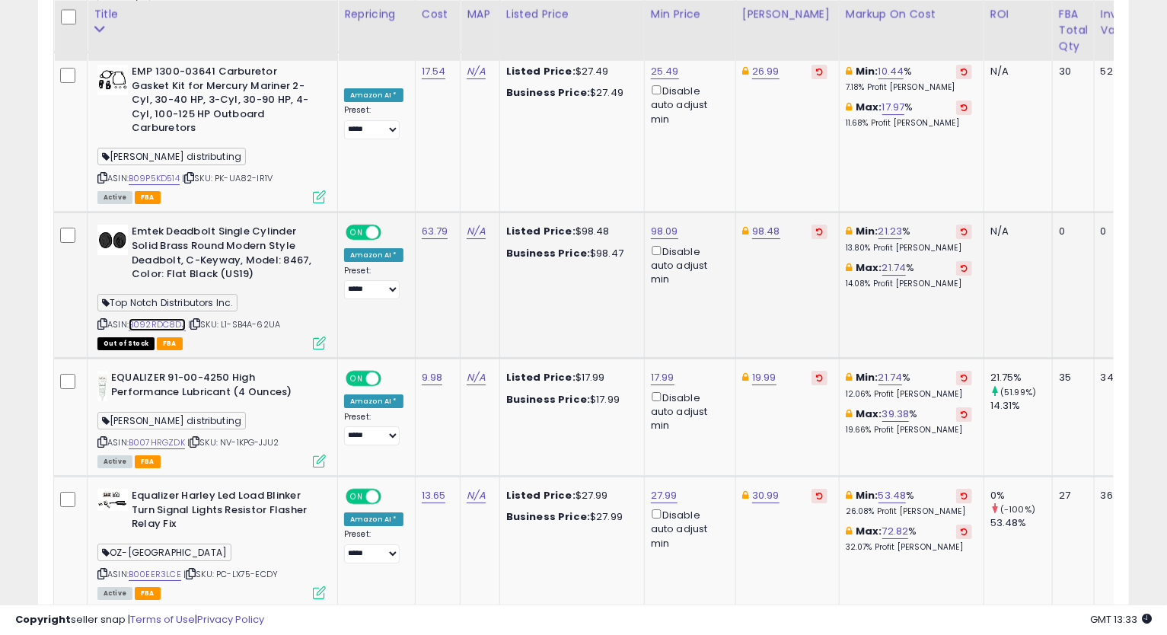
click at [171, 318] on link "B092RDC8DJ" at bounding box center [157, 324] width 57 height 13
click at [766, 224] on link "98.48" at bounding box center [766, 231] width 28 height 15
type input "*"
type input "*****"
click button "submit" at bounding box center [804, 115] width 26 height 23
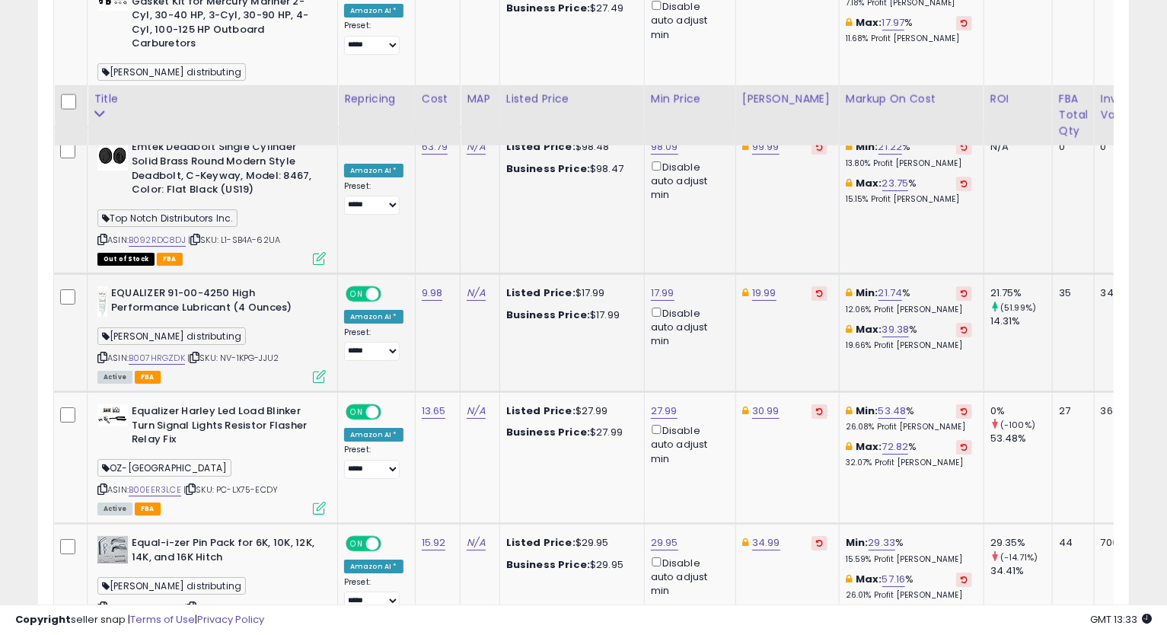
scroll to position [3239, 0]
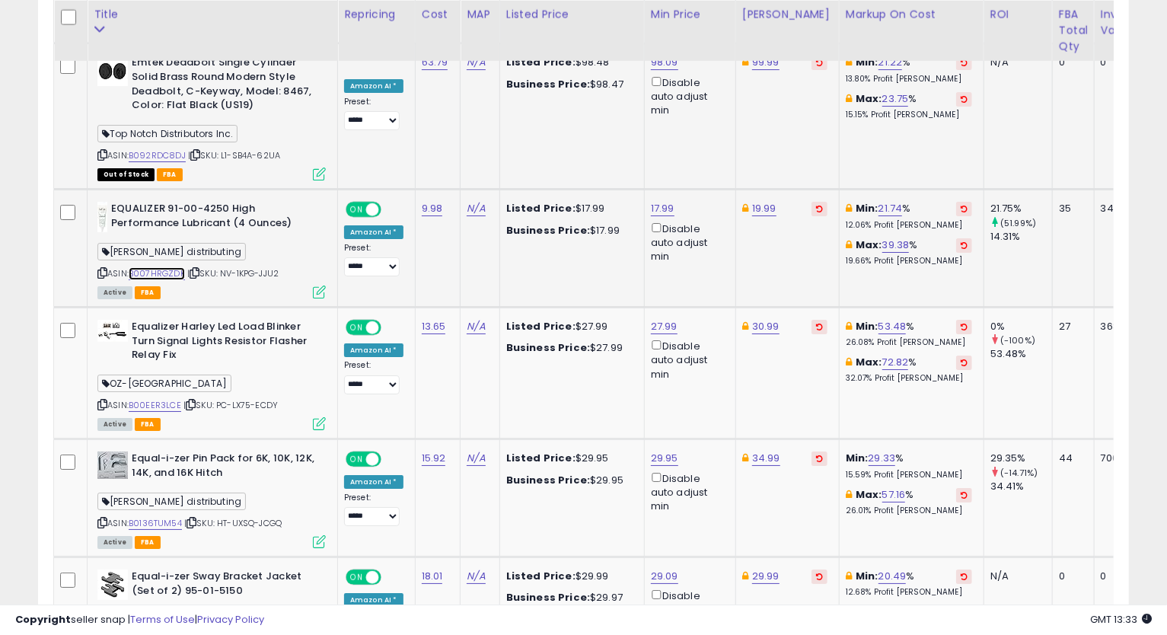
click at [170, 267] on link "B007HRGZDK" at bounding box center [157, 273] width 56 height 13
click at [103, 215] on div "ASIN: B007HRGZDK | SKU: NV-1KPG-JJU2 Active FBA" at bounding box center [211, 249] width 228 height 95
click at [102, 269] on icon at bounding box center [102, 273] width 10 height 8
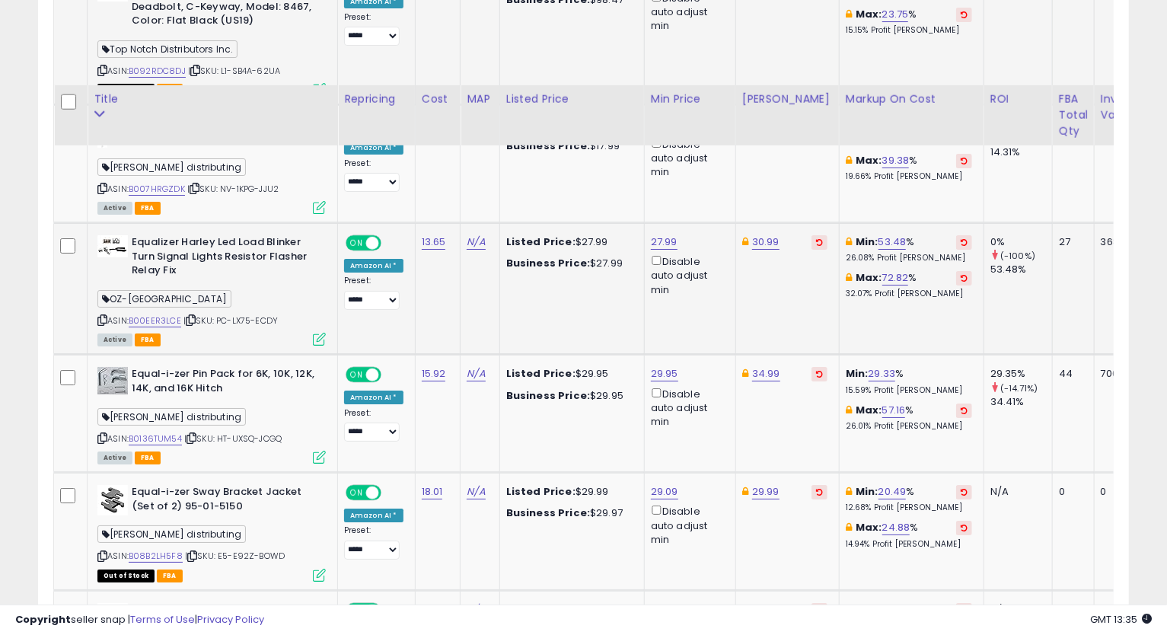
scroll to position [3409, 0]
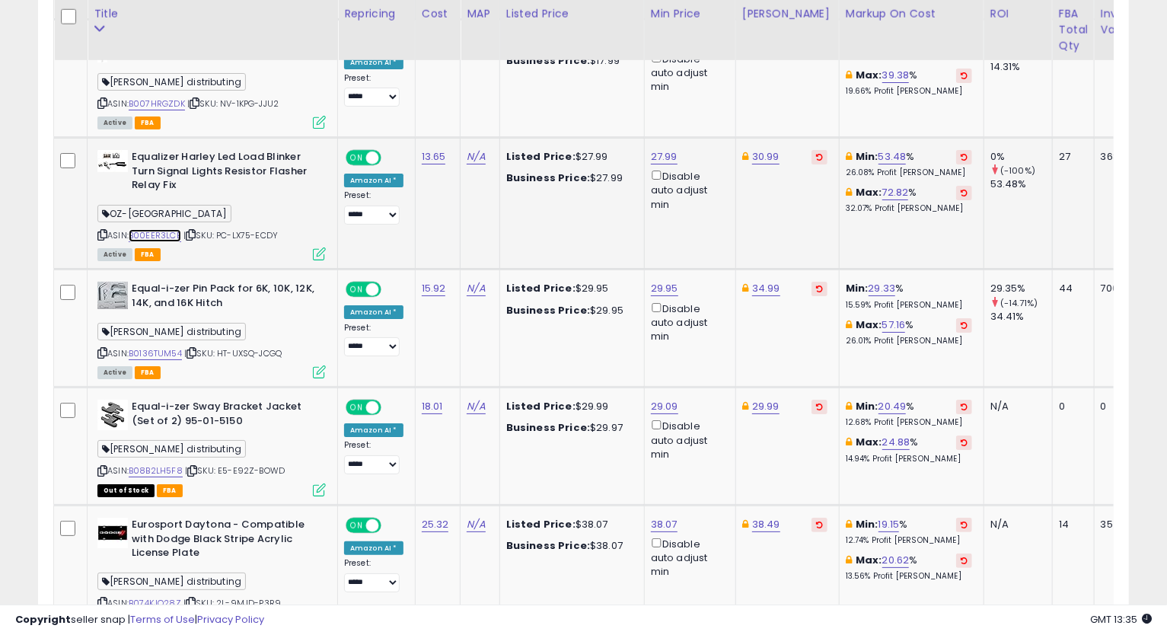
click at [162, 229] on link "B00EER3LCE" at bounding box center [155, 235] width 53 height 13
click at [104, 231] on icon at bounding box center [102, 235] width 10 height 8
click at [660, 149] on link "27.99" at bounding box center [664, 156] width 27 height 15
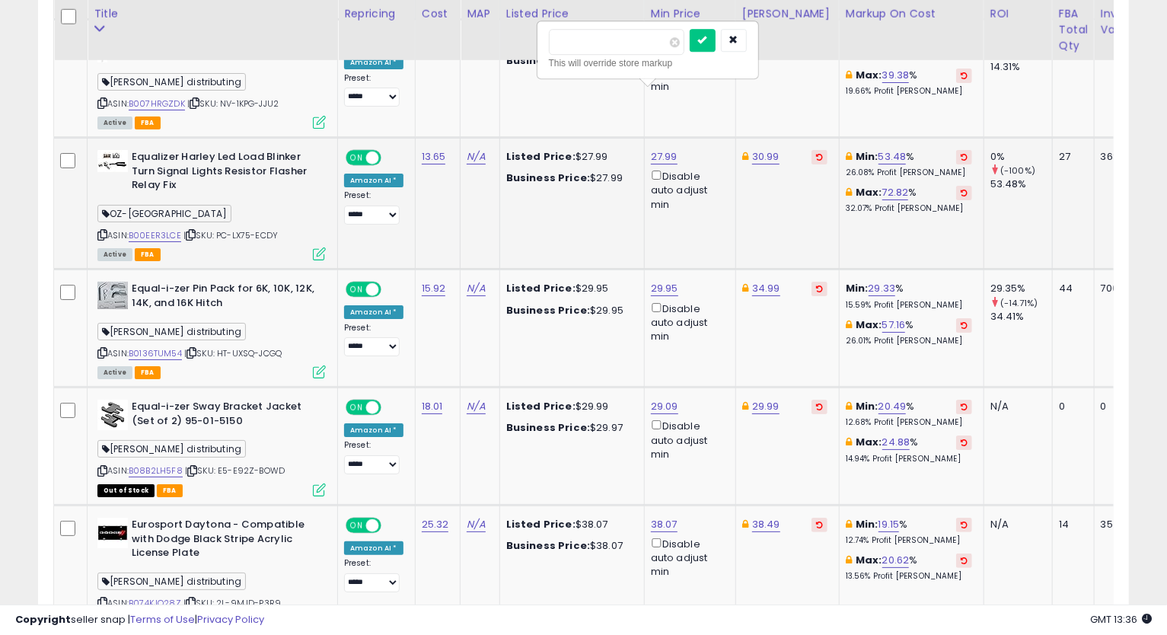
type input "*****"
click button "submit" at bounding box center [702, 40] width 26 height 23
click at [761, 149] on link "30.99" at bounding box center [765, 156] width 27 height 15
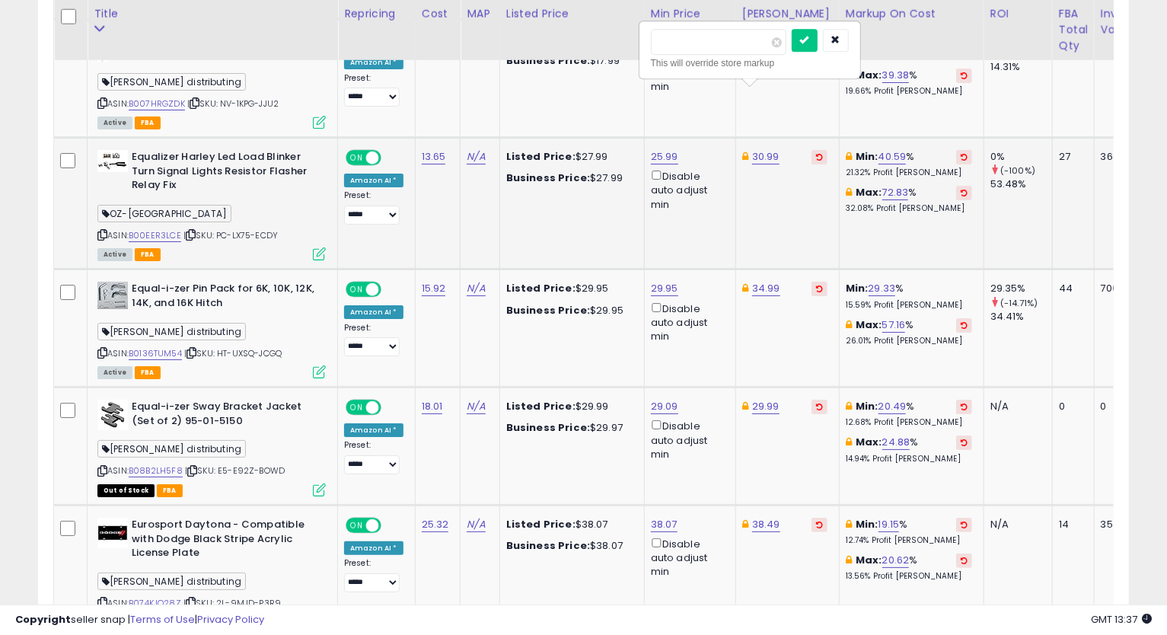
type input "*****"
click button "submit" at bounding box center [804, 40] width 26 height 23
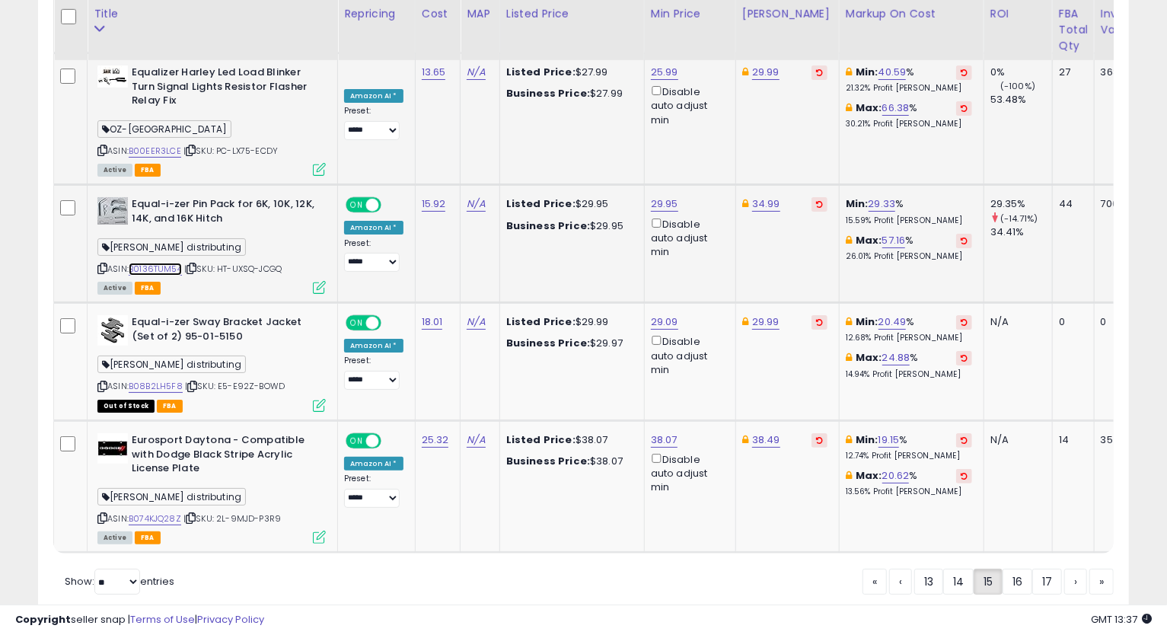
click at [163, 263] on link "B0136TUM54" at bounding box center [155, 269] width 53 height 13
click at [103, 264] on icon at bounding box center [102, 268] width 10 height 8
click at [158, 380] on link "B08B2LH5F8" at bounding box center [156, 386] width 54 height 13
click at [157, 512] on link "B074KJQ28Z" at bounding box center [155, 518] width 53 height 13
click at [667, 432] on link "38.07" at bounding box center [664, 439] width 27 height 15
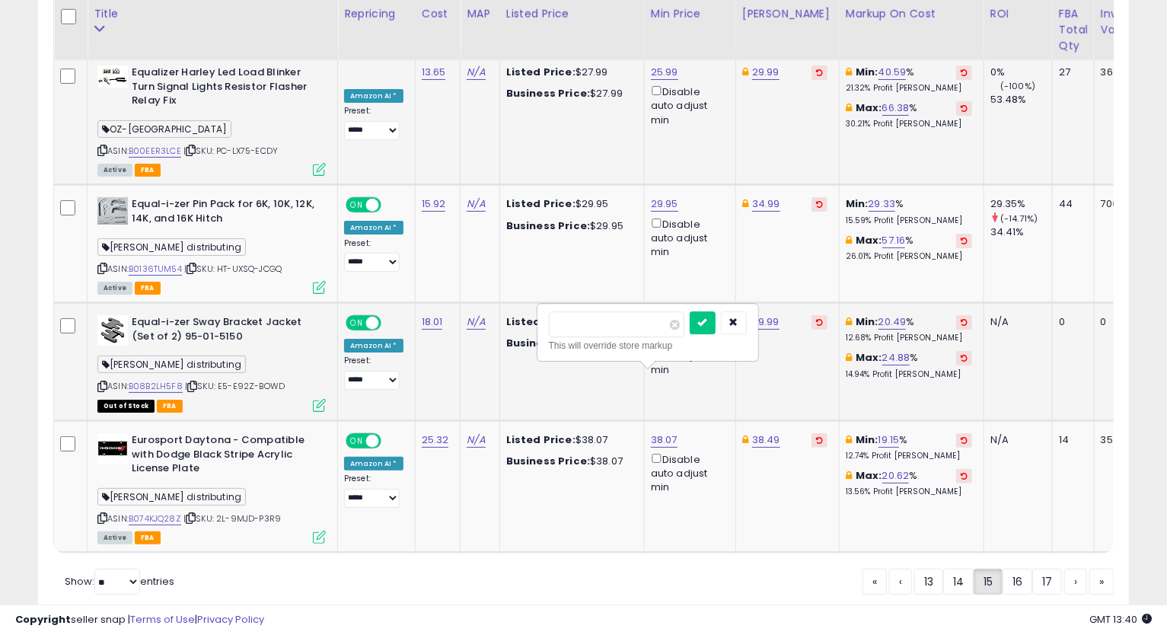
drag, startPoint x: 610, startPoint y: 316, endPoint x: 464, endPoint y: 331, distance: 146.1
type input "*****"
click button "submit" at bounding box center [702, 322] width 26 height 23
click at [764, 432] on link "38.49" at bounding box center [766, 439] width 28 height 15
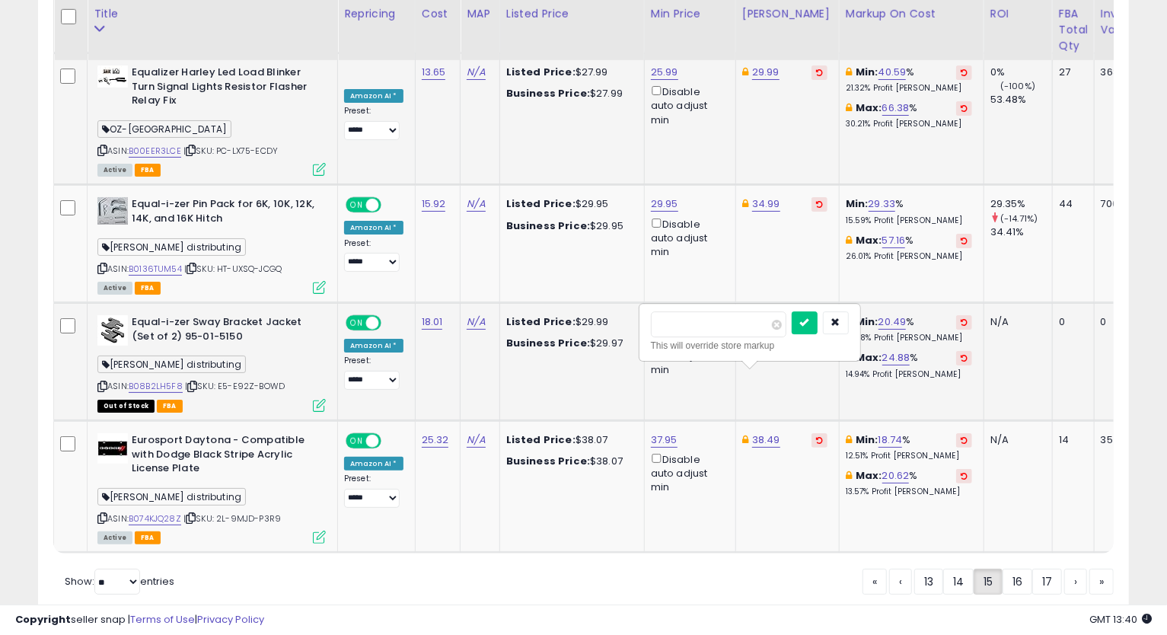
drag, startPoint x: 728, startPoint y: 315, endPoint x: 570, endPoint y: 328, distance: 158.8
type input "*****"
click button "submit" at bounding box center [804, 322] width 26 height 23
click at [103, 514] on icon at bounding box center [102, 518] width 10 height 8
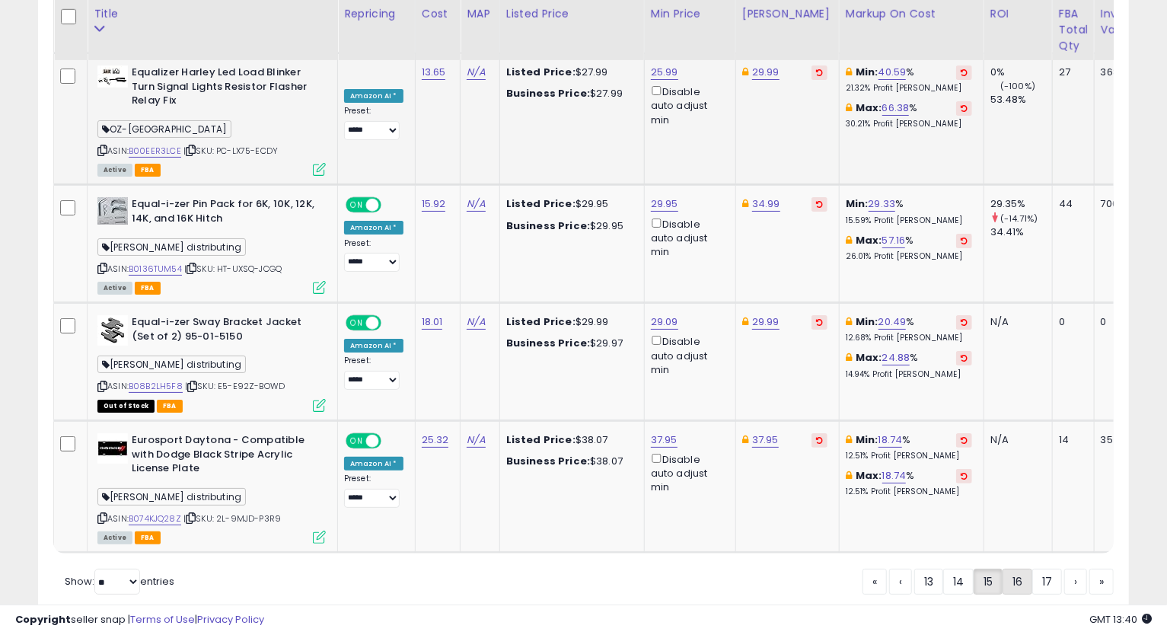
click at [1014, 568] on link "16" at bounding box center [1017, 581] width 30 height 26
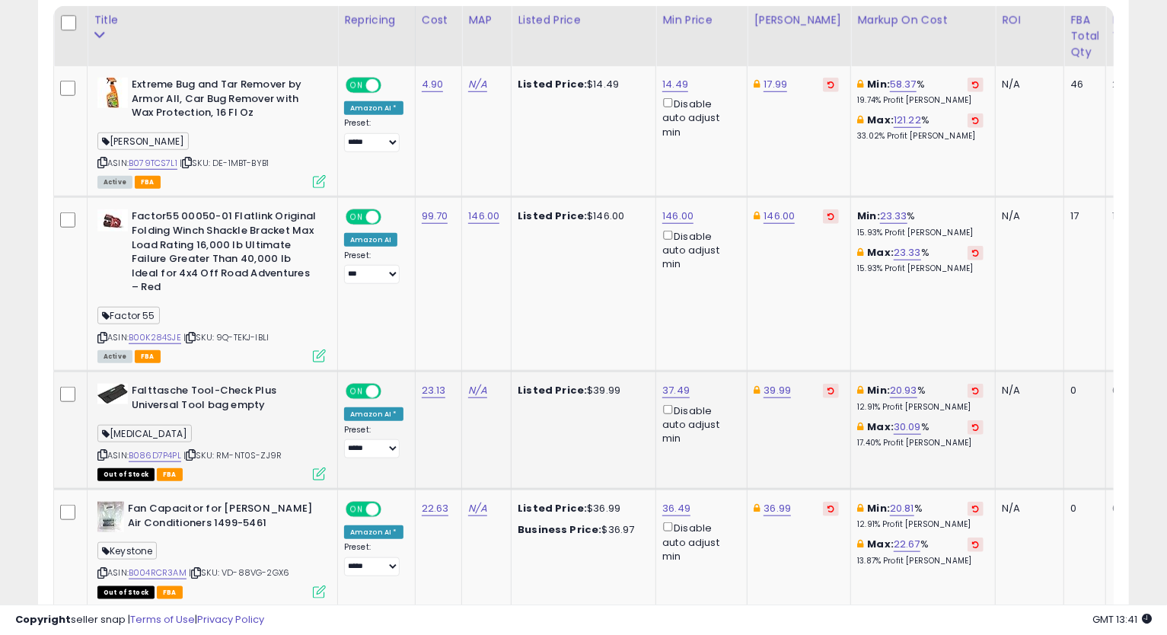
scroll to position [564, 0]
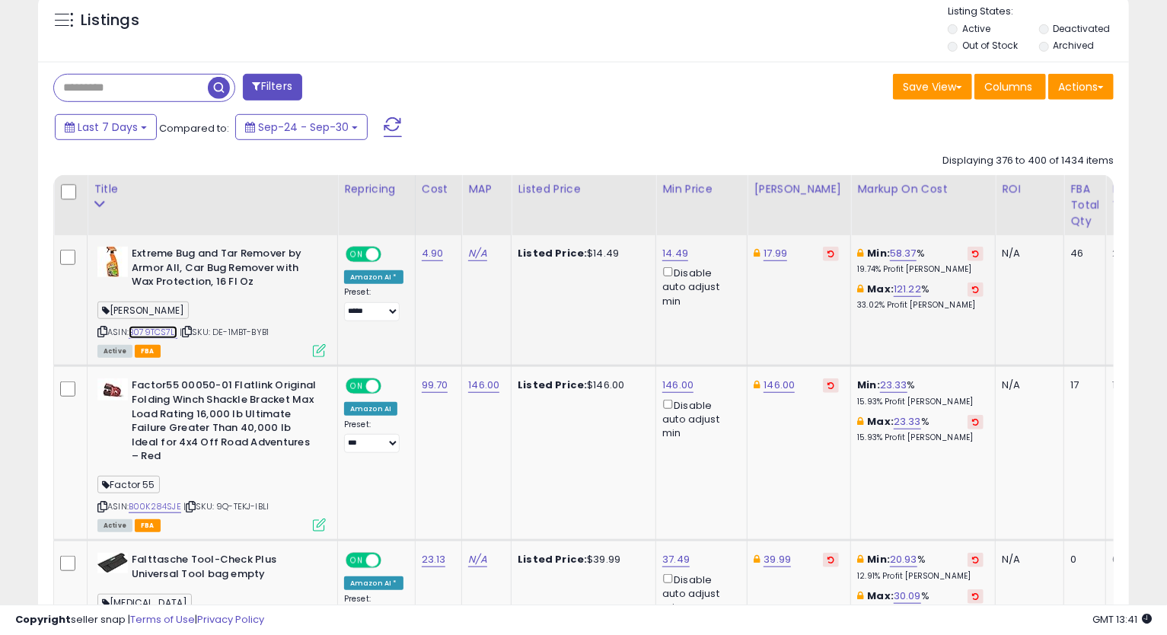
click at [161, 327] on link "B079TCS7L1" at bounding box center [153, 332] width 49 height 13
click at [109, 328] on div "ASIN: B079TCS7L1 | SKU: DE-1MBT-BYB1 Active FBA" at bounding box center [211, 301] width 228 height 109
click at [102, 330] on icon at bounding box center [102, 331] width 10 height 8
click at [773, 256] on link "17.99" at bounding box center [775, 253] width 24 height 15
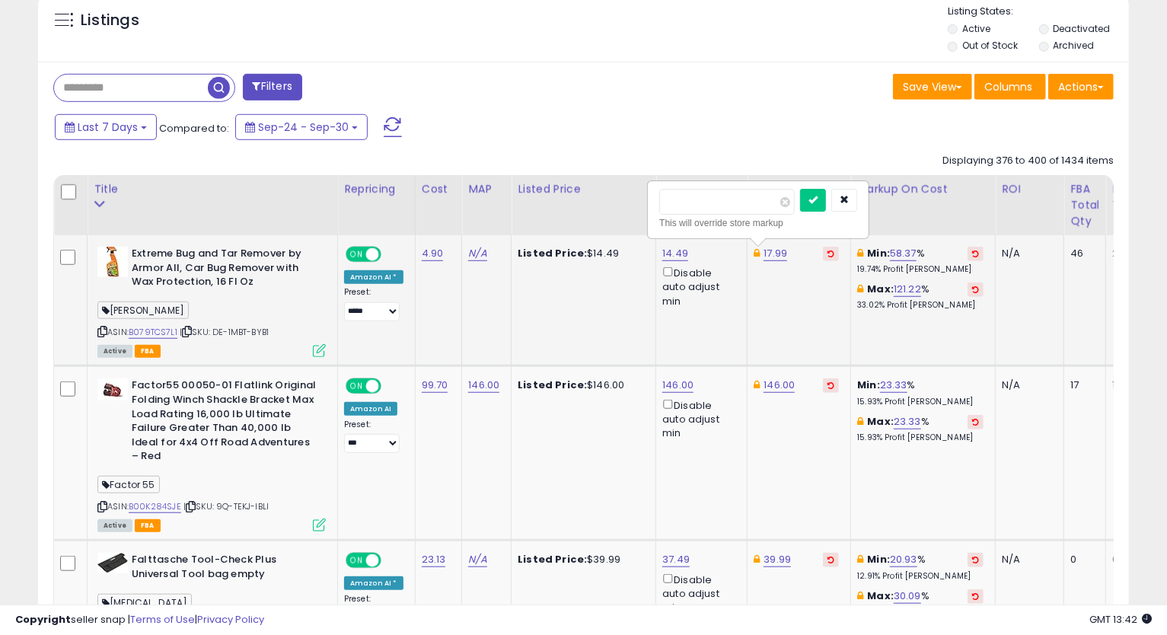
type input "*****"
click button "submit" at bounding box center [813, 200] width 26 height 23
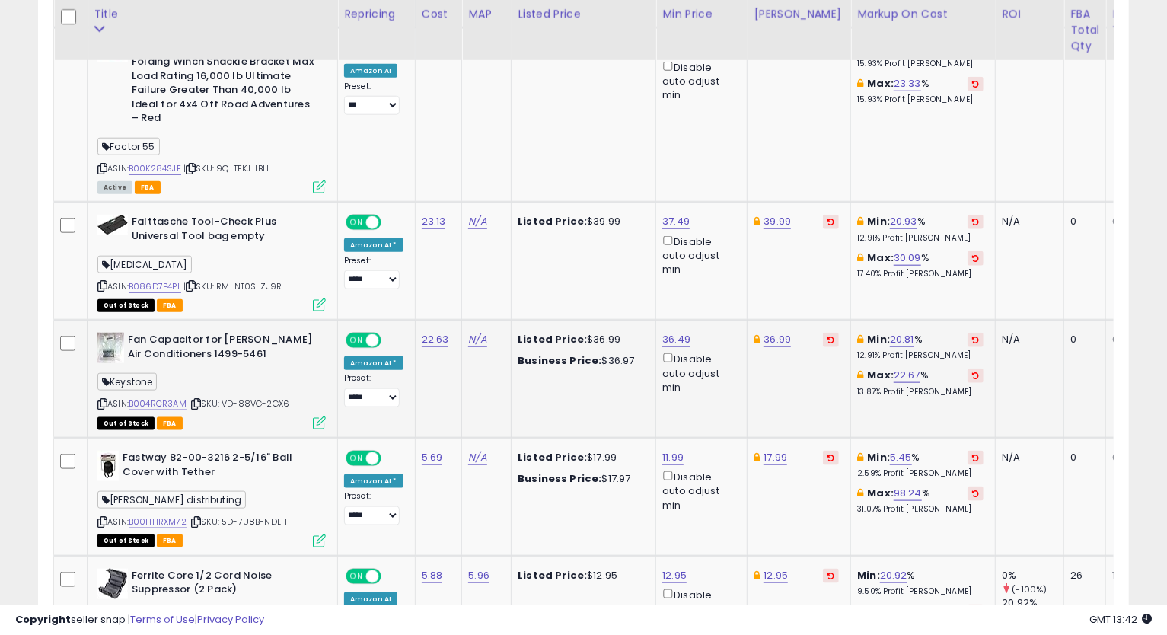
scroll to position [986, 0]
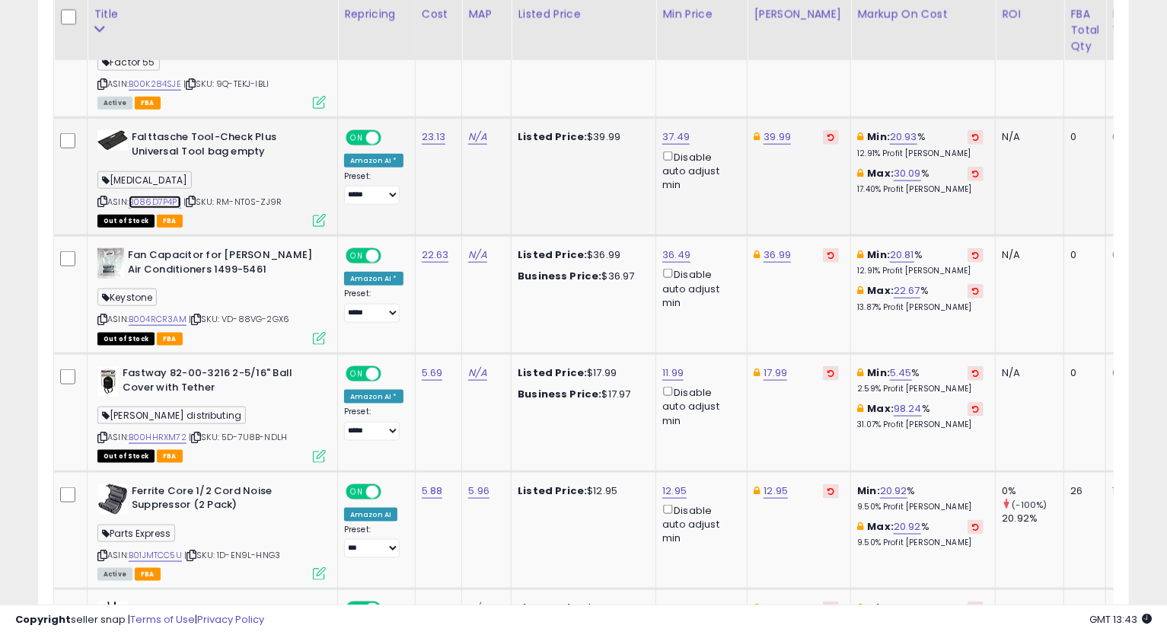
click at [158, 196] on link "B086D7P4PL" at bounding box center [155, 202] width 53 height 13
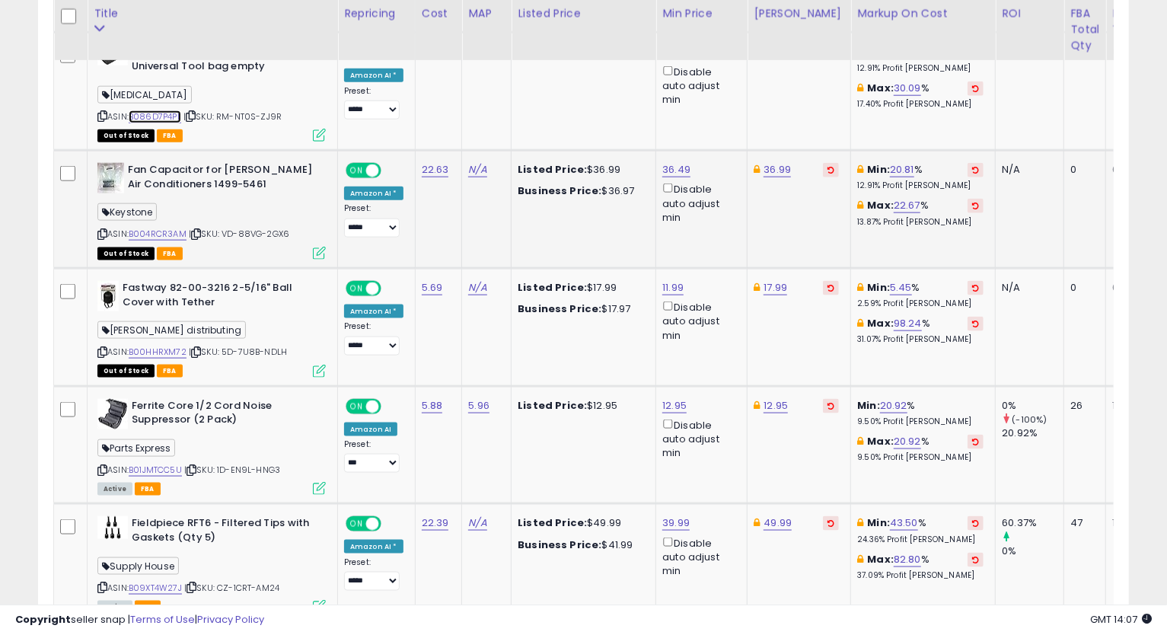
scroll to position [1156, 0]
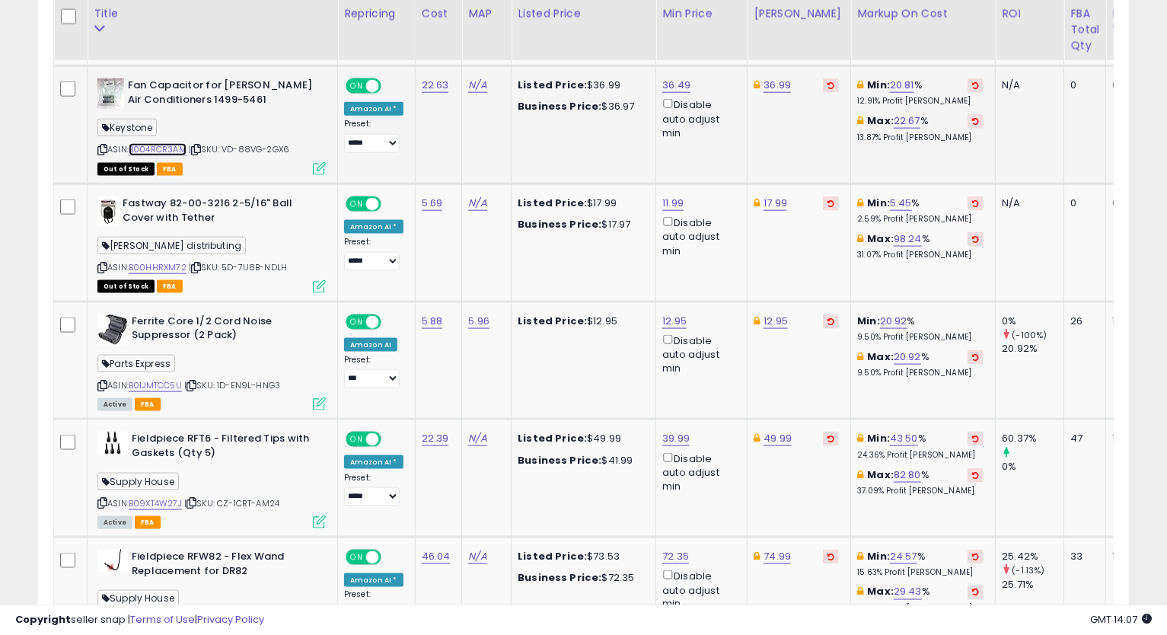
click at [164, 143] on link "B004RCR3AM" at bounding box center [158, 149] width 58 height 13
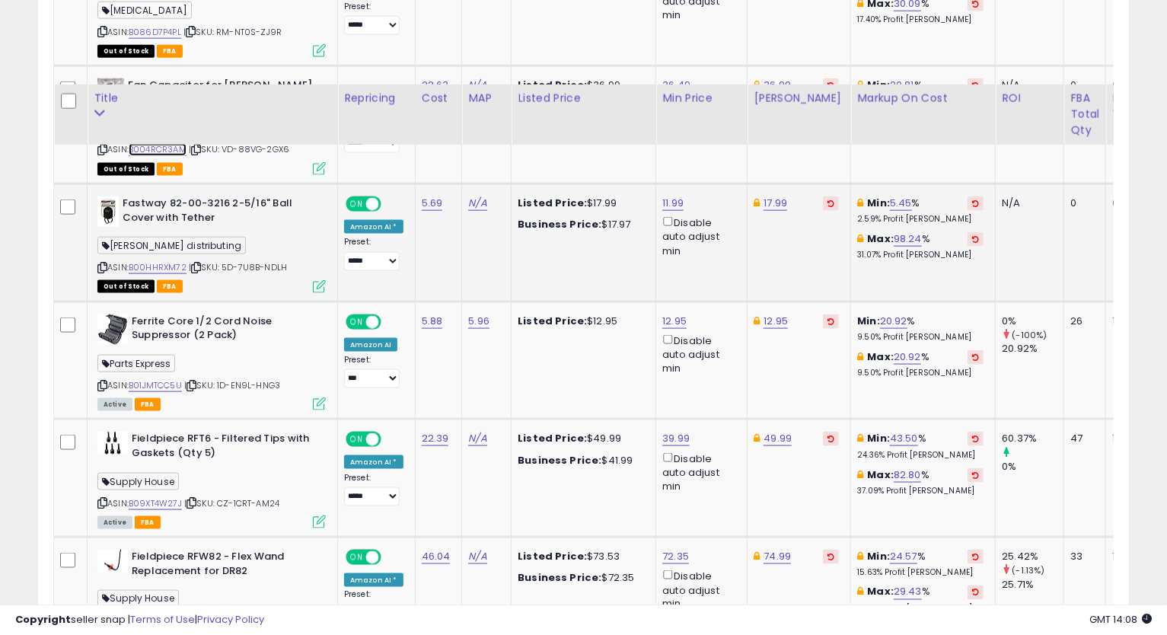
scroll to position [1240, 0]
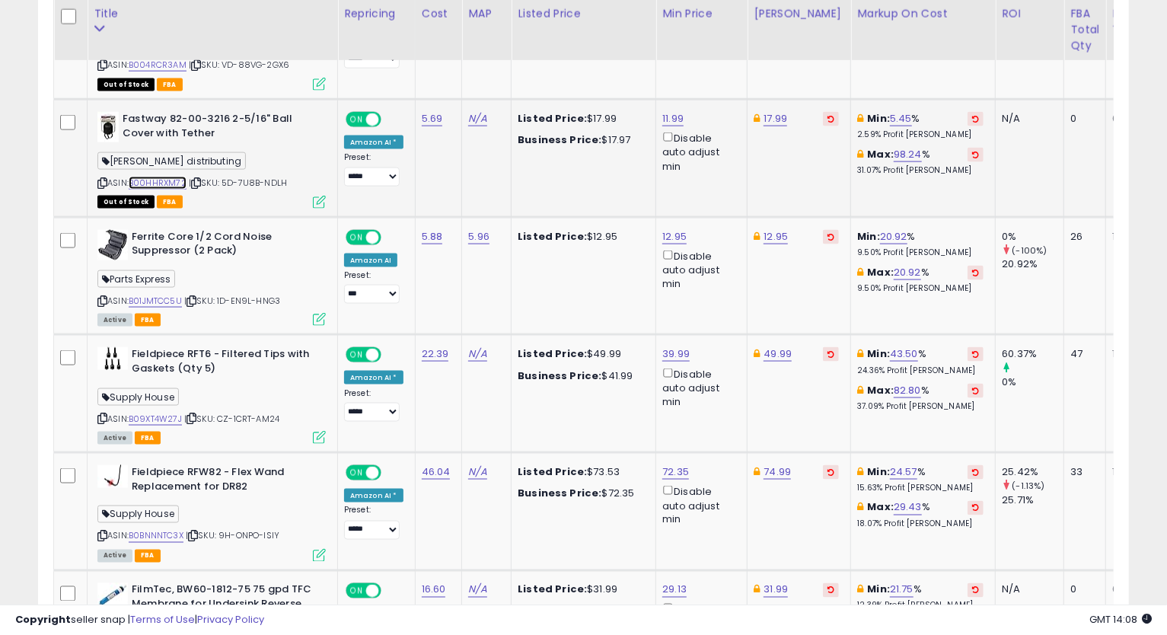
click at [165, 177] on link "B00HHRXM72" at bounding box center [158, 183] width 58 height 13
click at [103, 179] on icon at bounding box center [102, 183] width 10 height 8
click at [105, 179] on icon at bounding box center [102, 183] width 10 height 8
click at [419, 304] on td "5.88" at bounding box center [438, 276] width 47 height 118
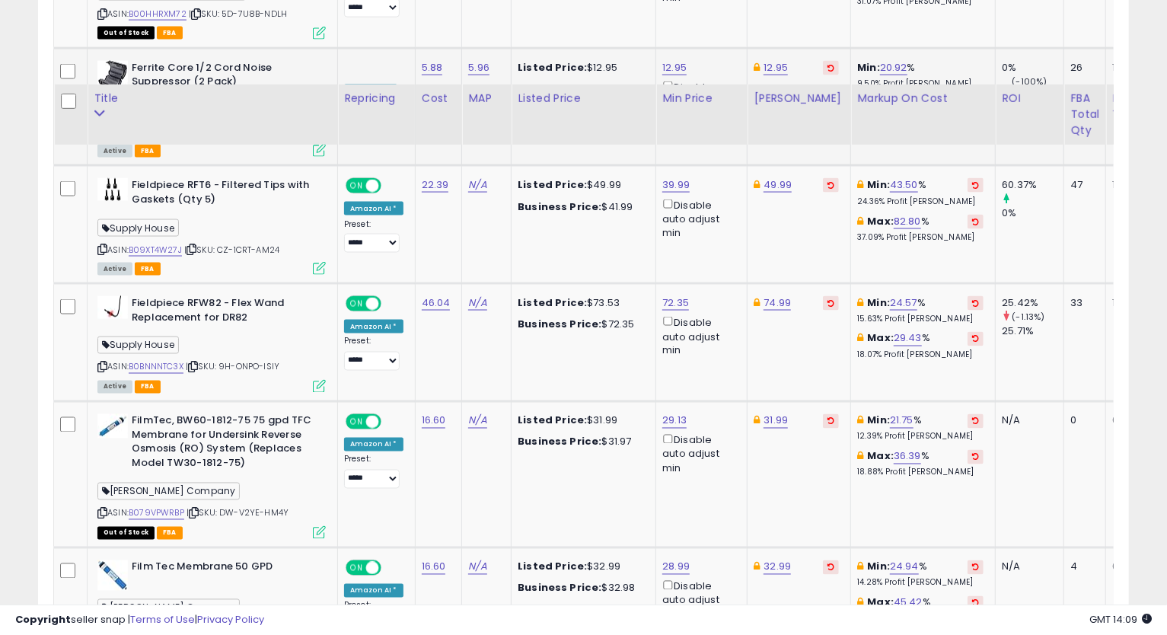
scroll to position [1494, 0]
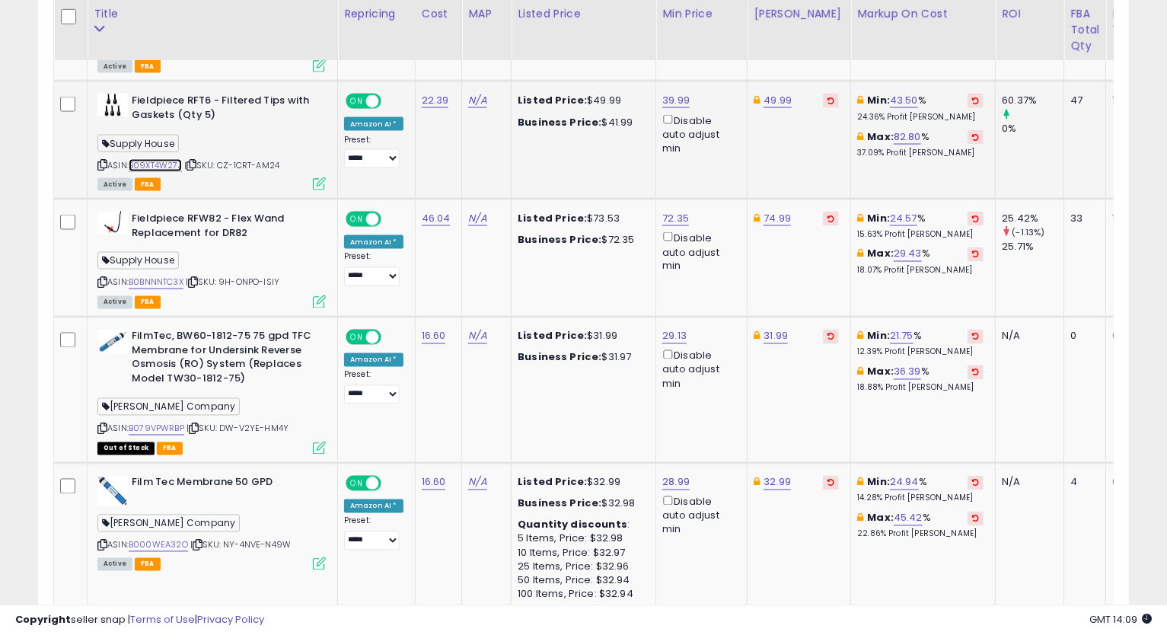
click at [141, 159] on link "B09XT4W27J" at bounding box center [155, 165] width 53 height 13
click at [103, 161] on icon at bounding box center [102, 165] width 10 height 8
click at [775, 93] on link "49.99" at bounding box center [777, 100] width 28 height 15
type input "*****"
click button "submit" at bounding box center [815, 32] width 26 height 23
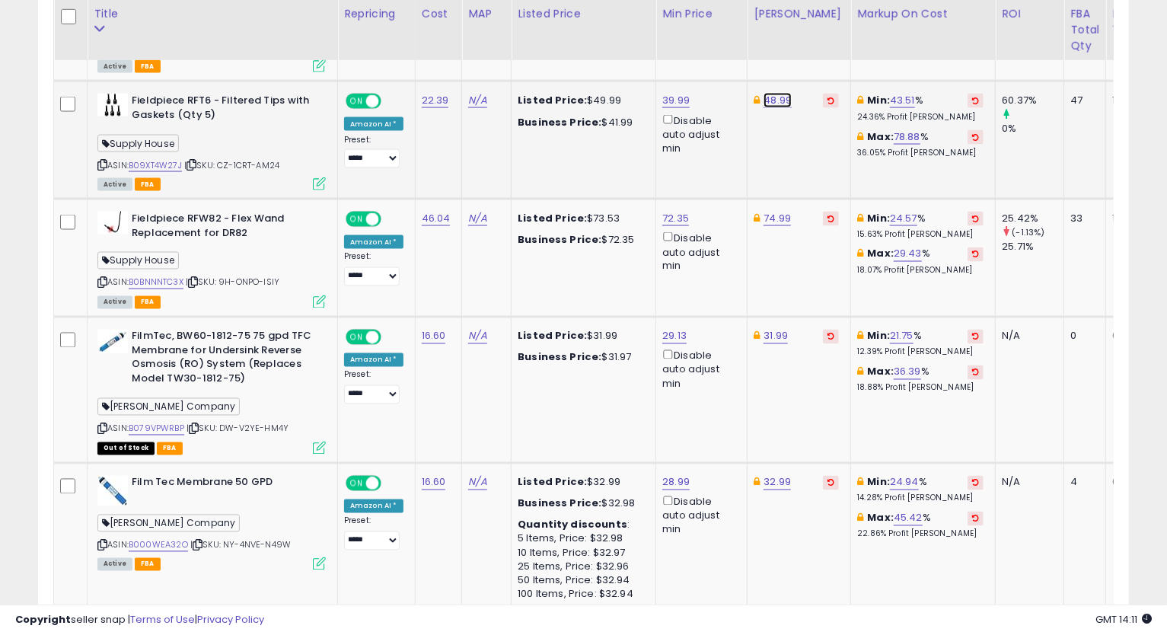
click at [775, 93] on link "48.99" at bounding box center [777, 100] width 28 height 15
type input "*****"
click button "submit" at bounding box center [815, 32] width 26 height 23
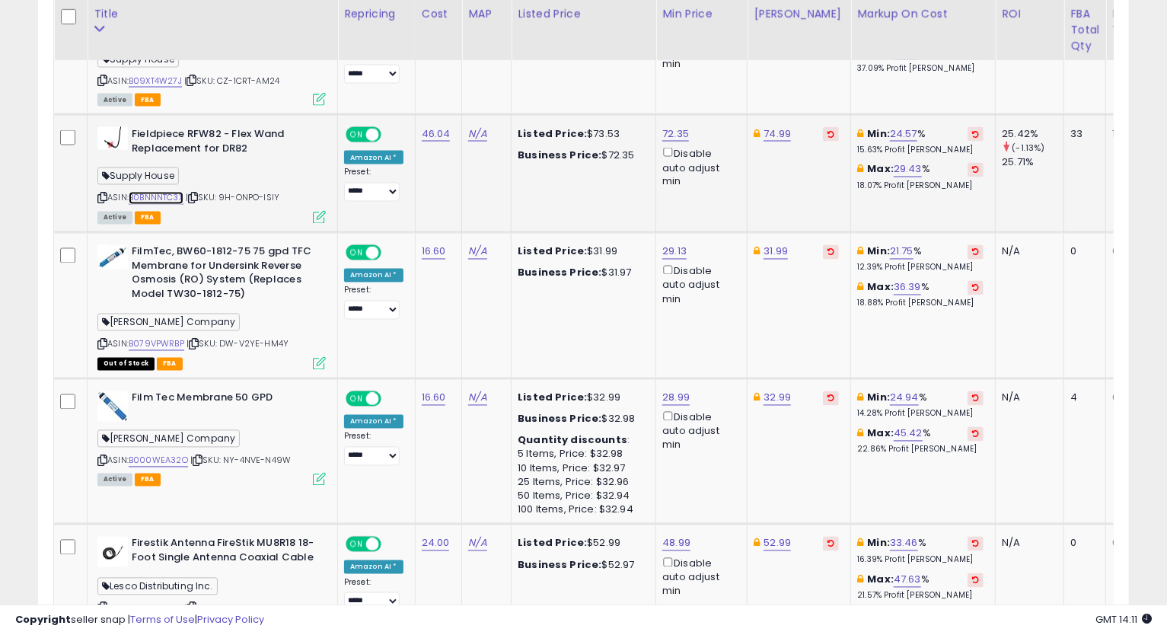
click at [179, 192] on link "B0BNNNTC3X" at bounding box center [156, 198] width 55 height 13
click at [101, 194] on icon at bounding box center [102, 198] width 10 height 8
click at [774, 126] on link "74.99" at bounding box center [776, 133] width 27 height 15
click at [850, 68] on icon "button" at bounding box center [845, 63] width 9 height 9
click at [666, 126] on link "72.35" at bounding box center [675, 133] width 27 height 15
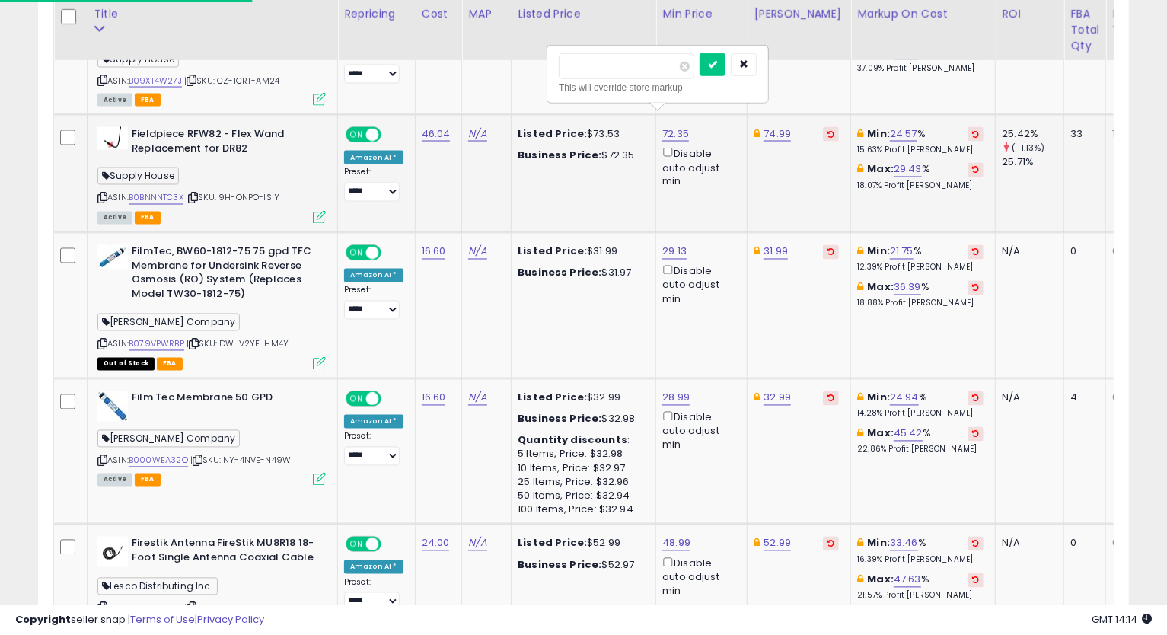
type input "*****"
click button "submit" at bounding box center [712, 64] width 26 height 23
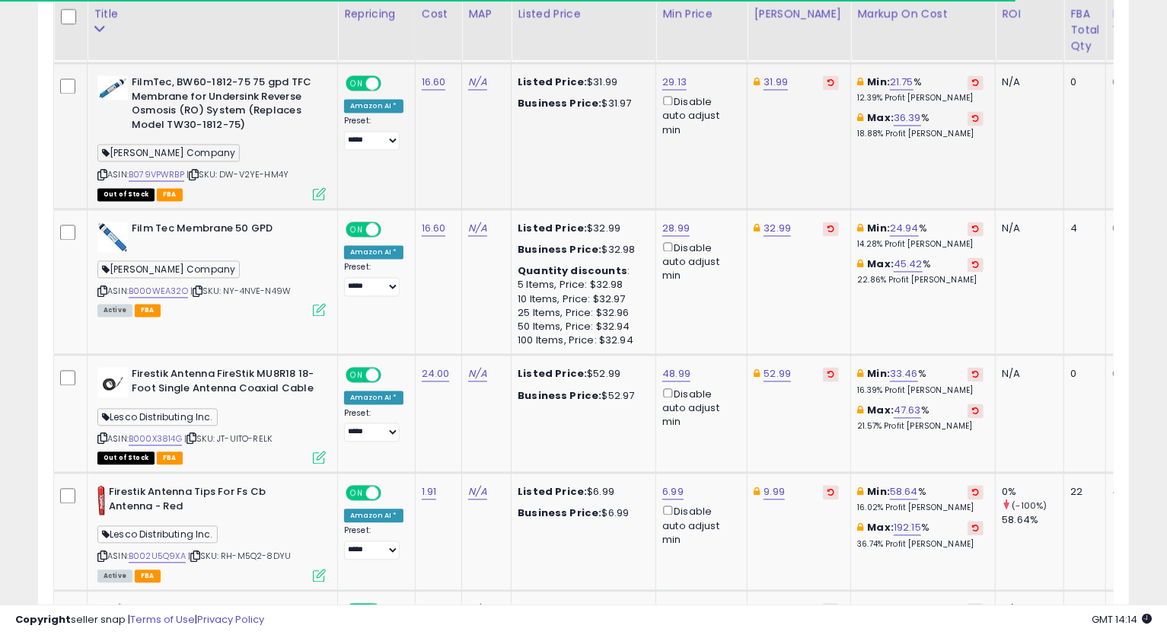
scroll to position [1663, 0]
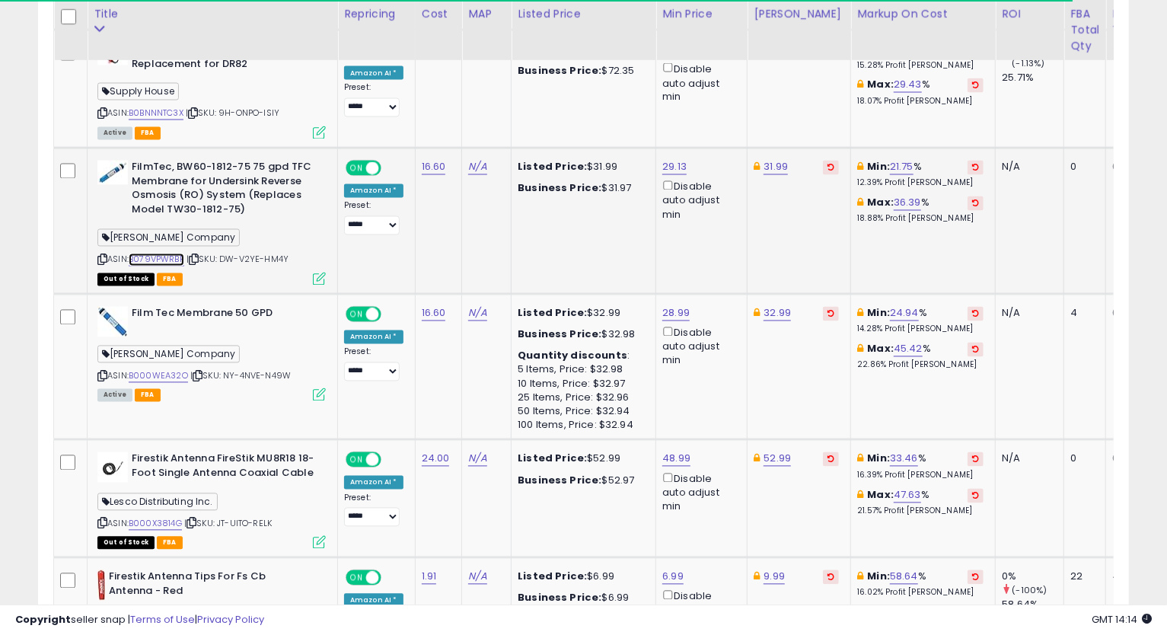
click at [170, 253] on link "B079VPWRBP" at bounding box center [157, 259] width 56 height 13
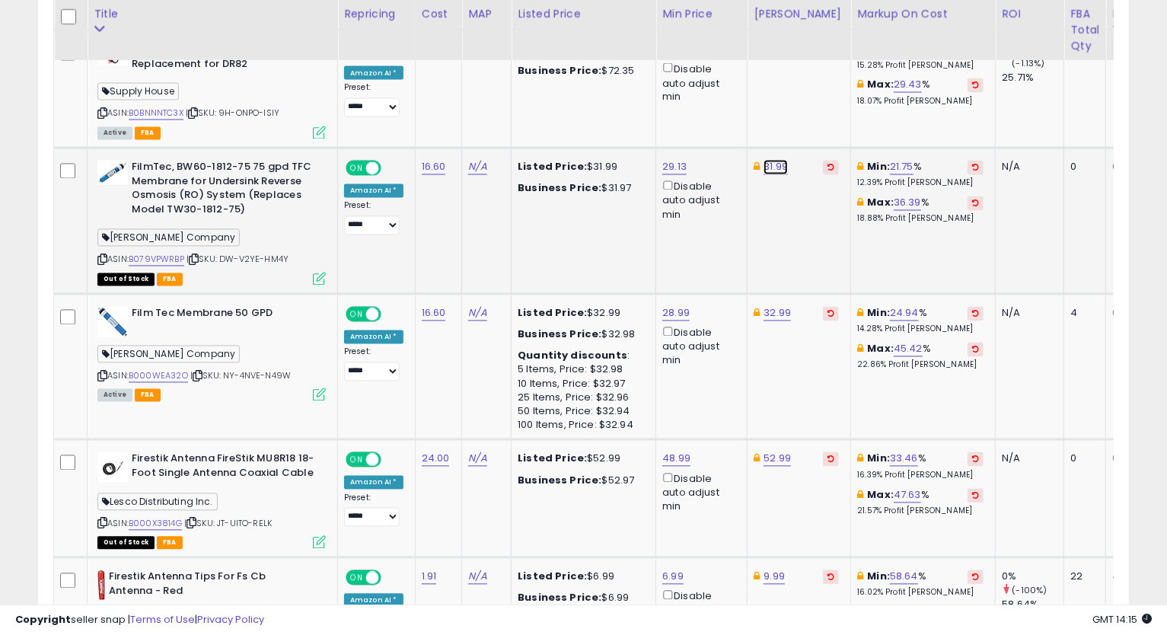
click at [770, 160] on link "31.99" at bounding box center [775, 167] width 24 height 15
type input "*****"
click button "submit" at bounding box center [814, 98] width 26 height 23
click at [666, 160] on link "29.13" at bounding box center [674, 167] width 24 height 15
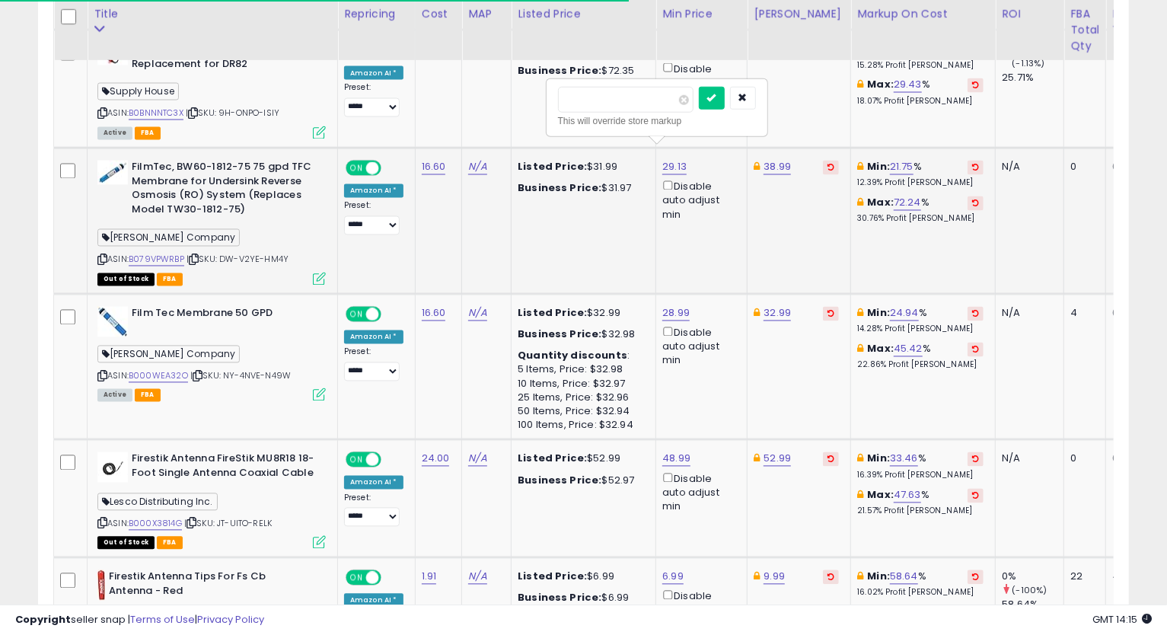
type input "*"
type input "*****"
click button "submit" at bounding box center [712, 98] width 26 height 23
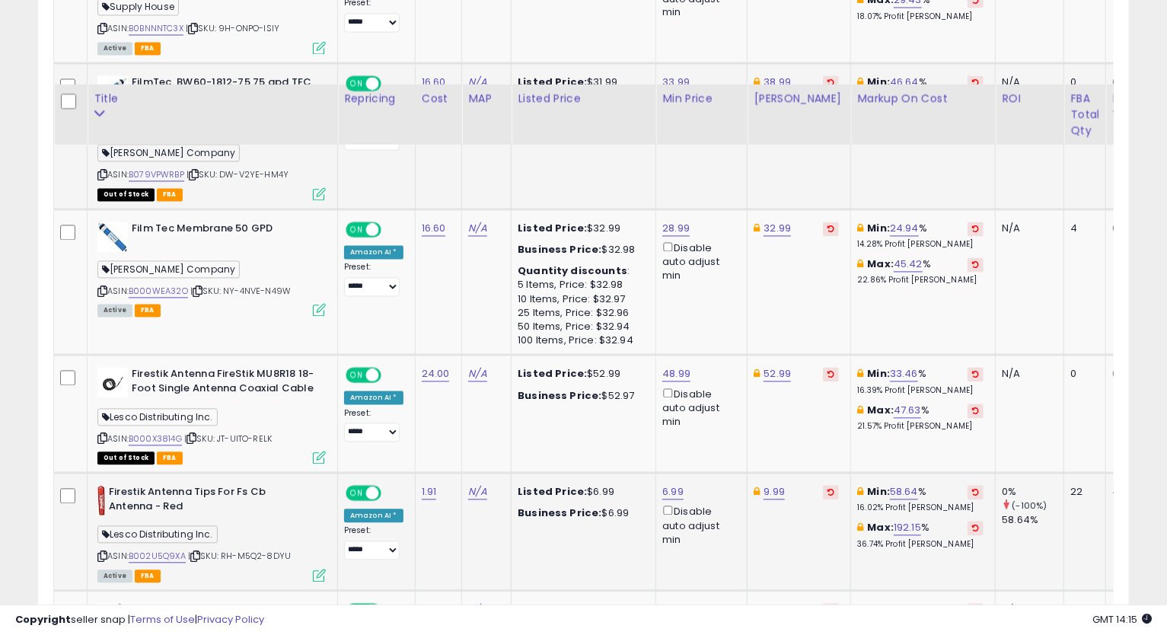
scroll to position [1832, 0]
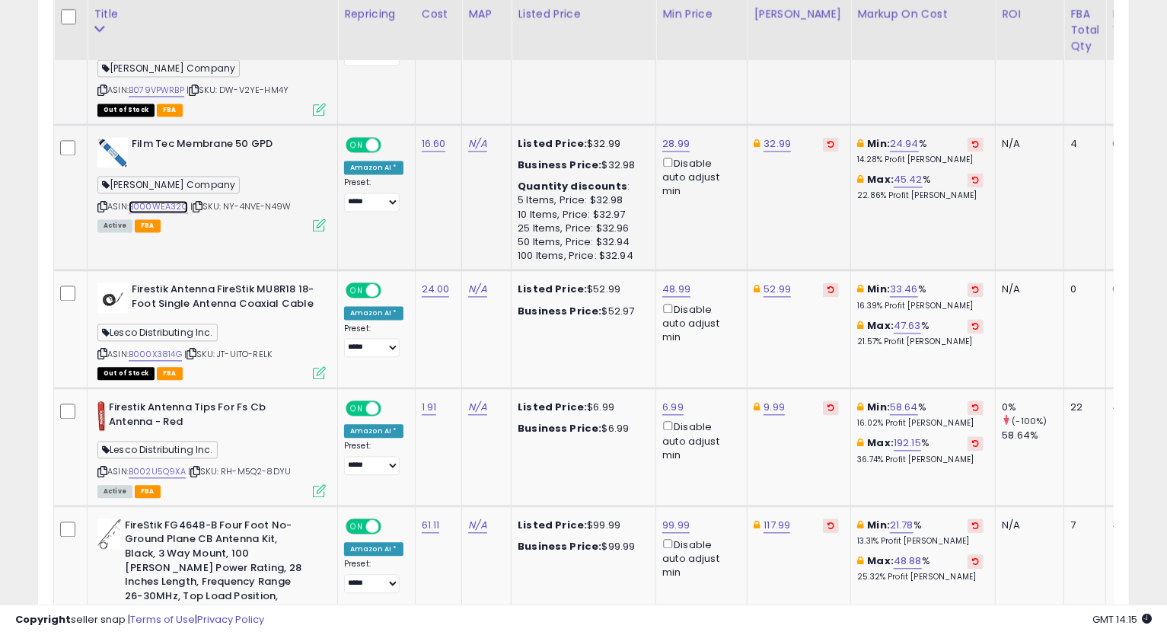
click at [152, 200] on link "B000WEA32O" at bounding box center [158, 206] width 59 height 13
click at [103, 202] on icon at bounding box center [102, 206] width 10 height 8
click at [670, 137] on div "28.99 Disable auto adjust min" at bounding box center [698, 168] width 73 height 62
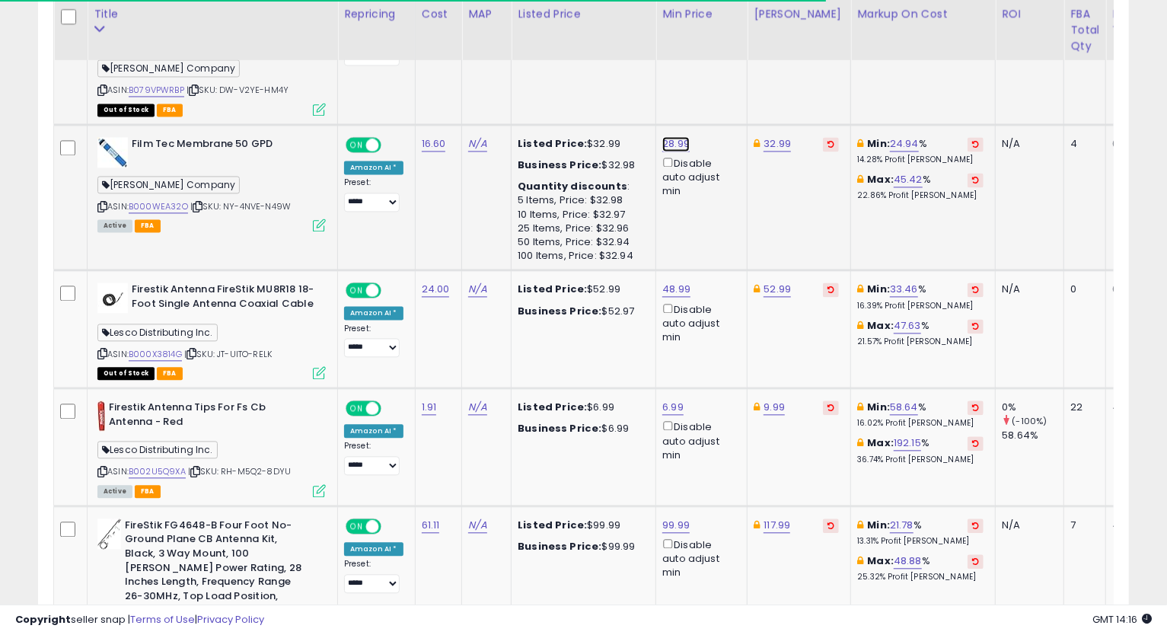
click at [674, 136] on link "28.99" at bounding box center [675, 143] width 27 height 15
type input "*"
type input "*****"
click button "submit" at bounding box center [713, 73] width 26 height 23
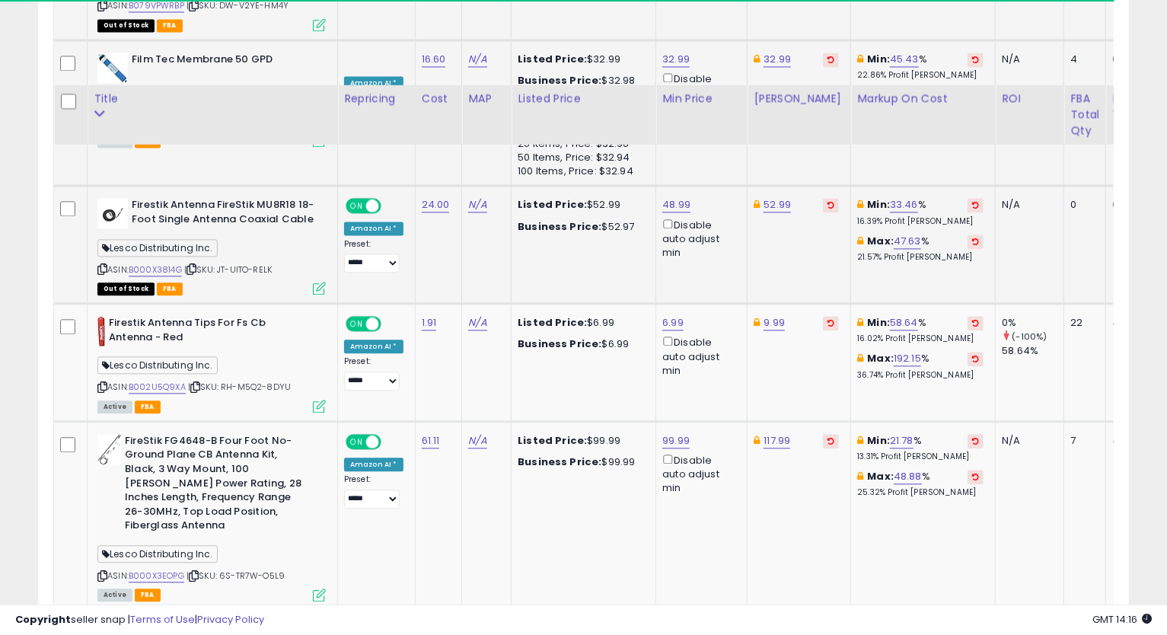
scroll to position [2001, 0]
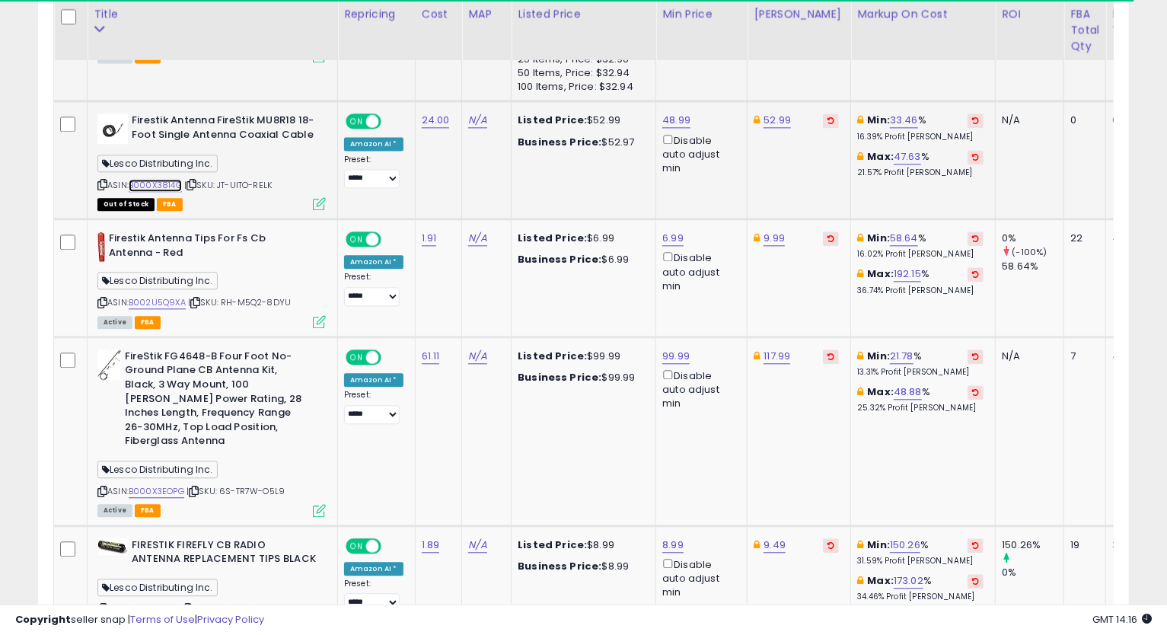
click at [167, 179] on link "B000X3814G" at bounding box center [155, 185] width 53 height 13
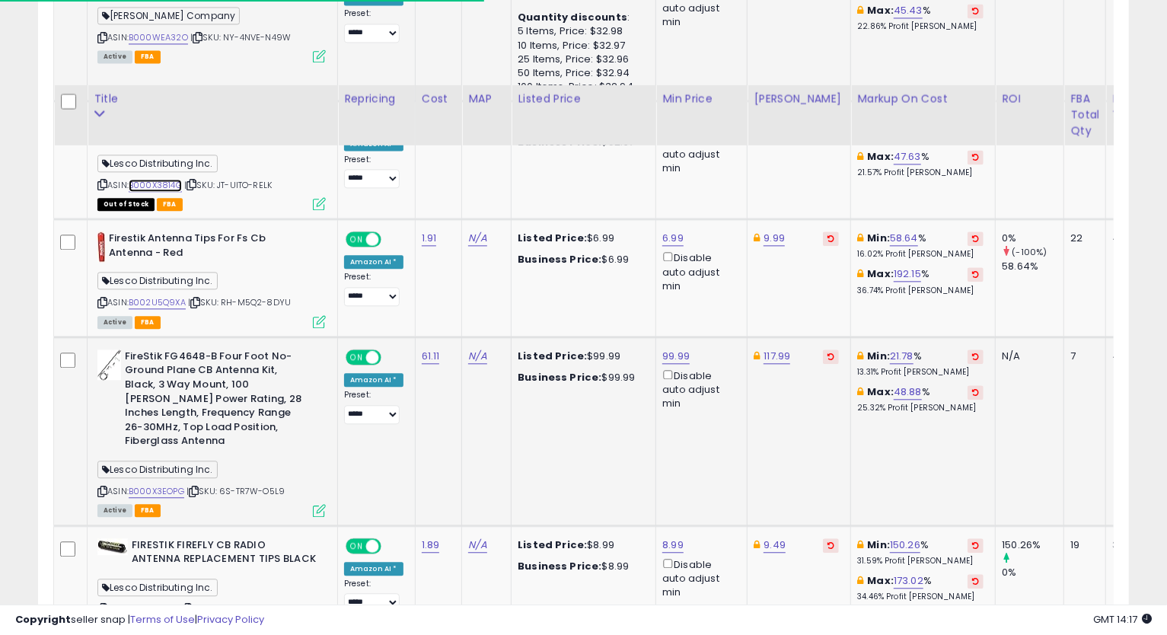
scroll to position [2086, 0]
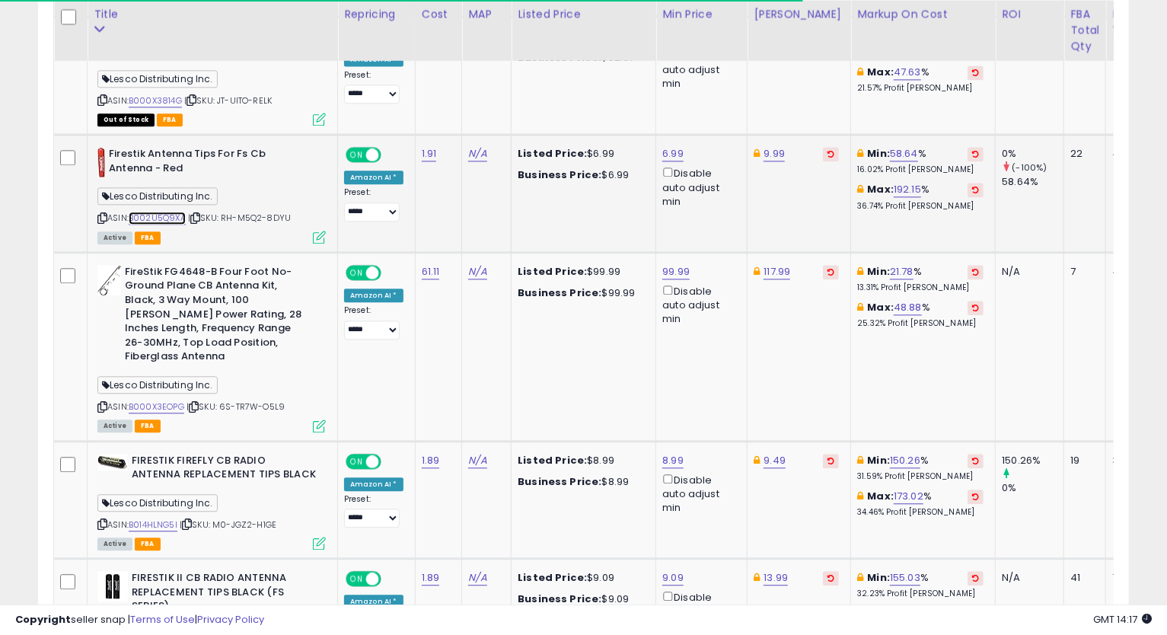
click at [152, 212] on link "B002U5Q9XA" at bounding box center [157, 218] width 57 height 13
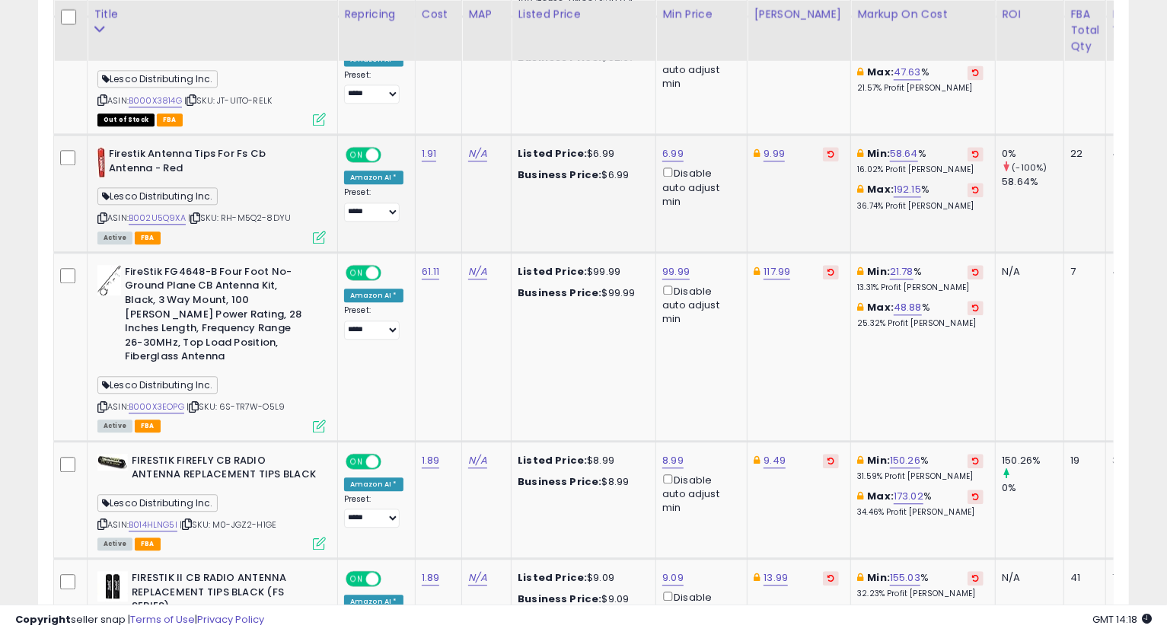
click at [100, 214] on icon at bounding box center [102, 218] width 10 height 8
click at [662, 146] on link "6.99" at bounding box center [672, 153] width 21 height 15
type input "****"
click button "submit" at bounding box center [710, 83] width 26 height 23
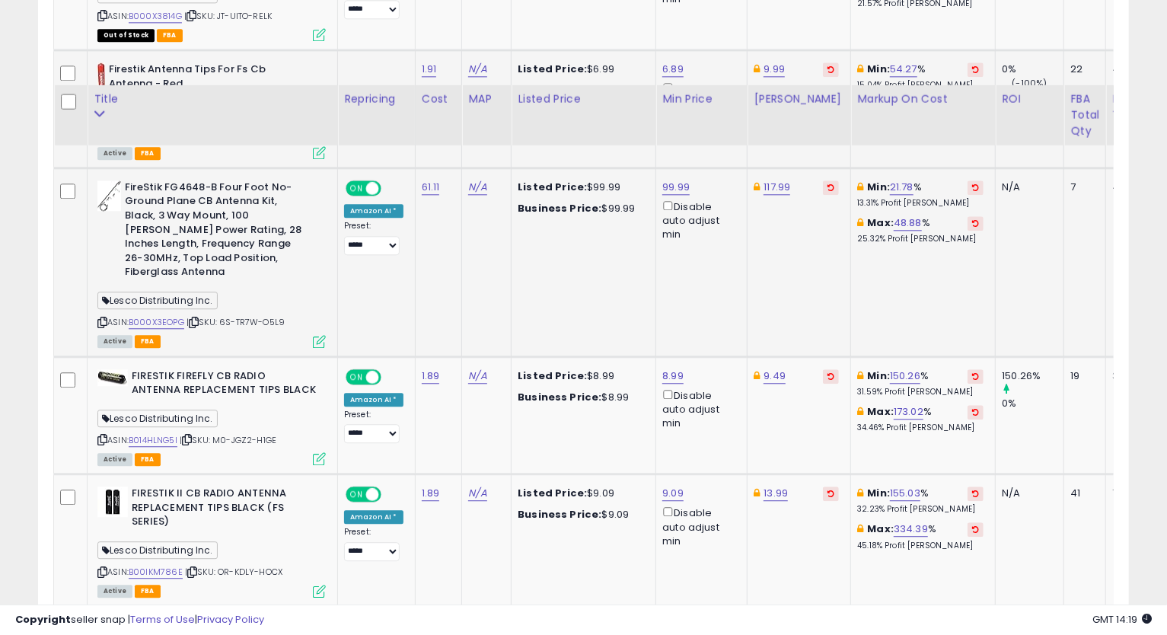
scroll to position [2255, 0]
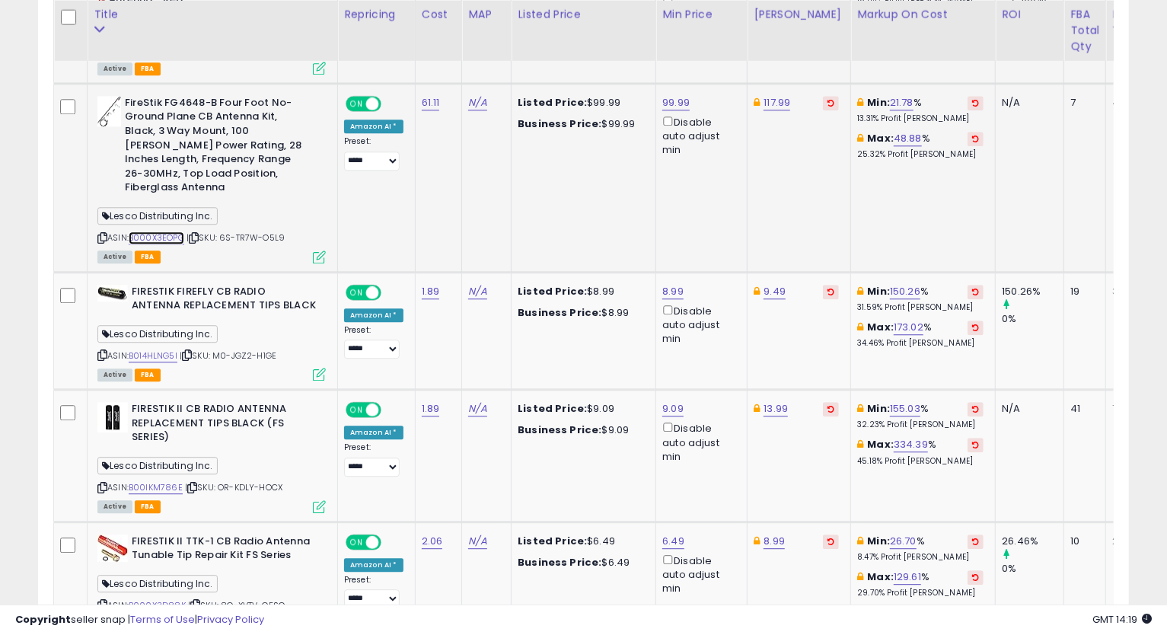
click at [140, 231] on link "B000X3EOPG" at bounding box center [157, 237] width 56 height 13
click at [100, 234] on icon at bounding box center [102, 238] width 10 height 8
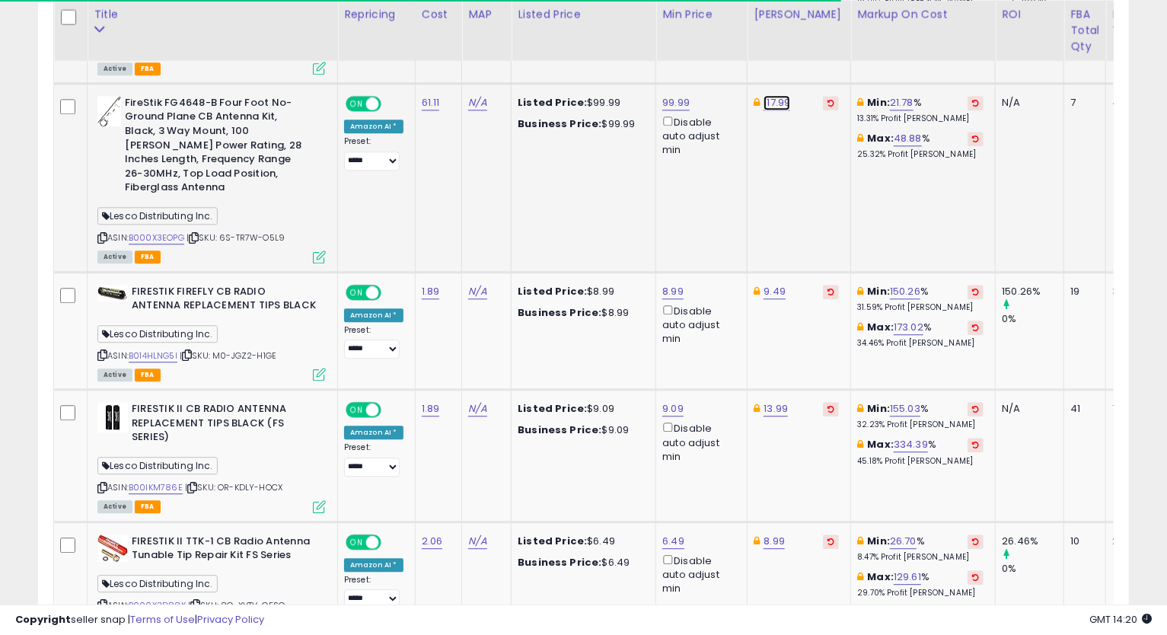
click at [767, 95] on link "117.99" at bounding box center [776, 102] width 27 height 15
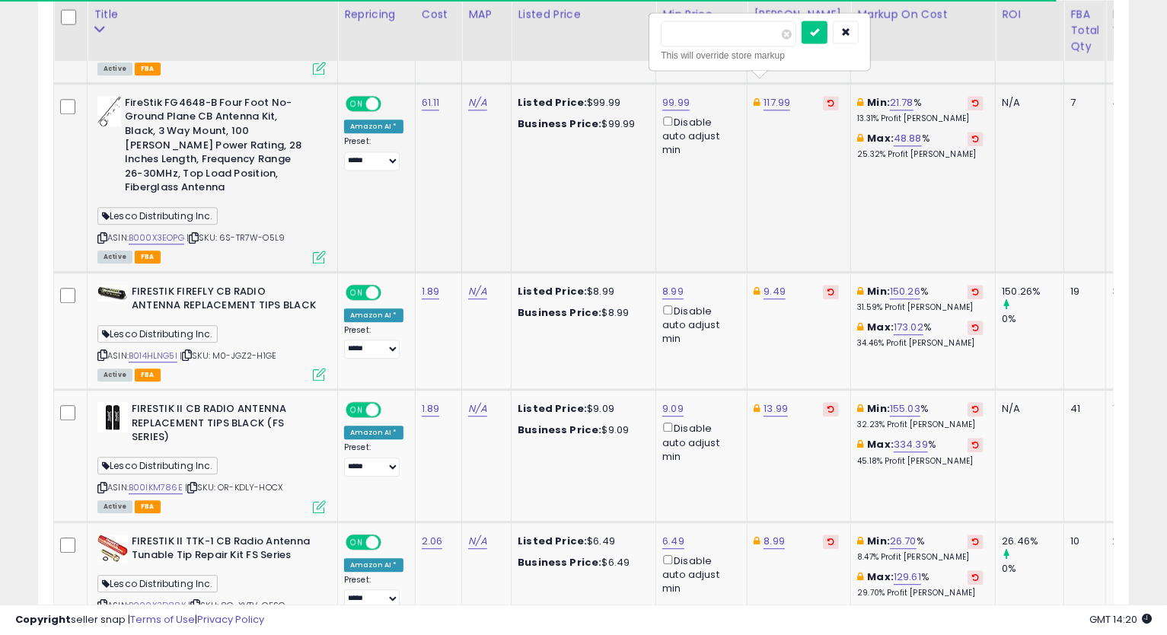
type input "******"
click button "submit" at bounding box center [814, 32] width 26 height 23
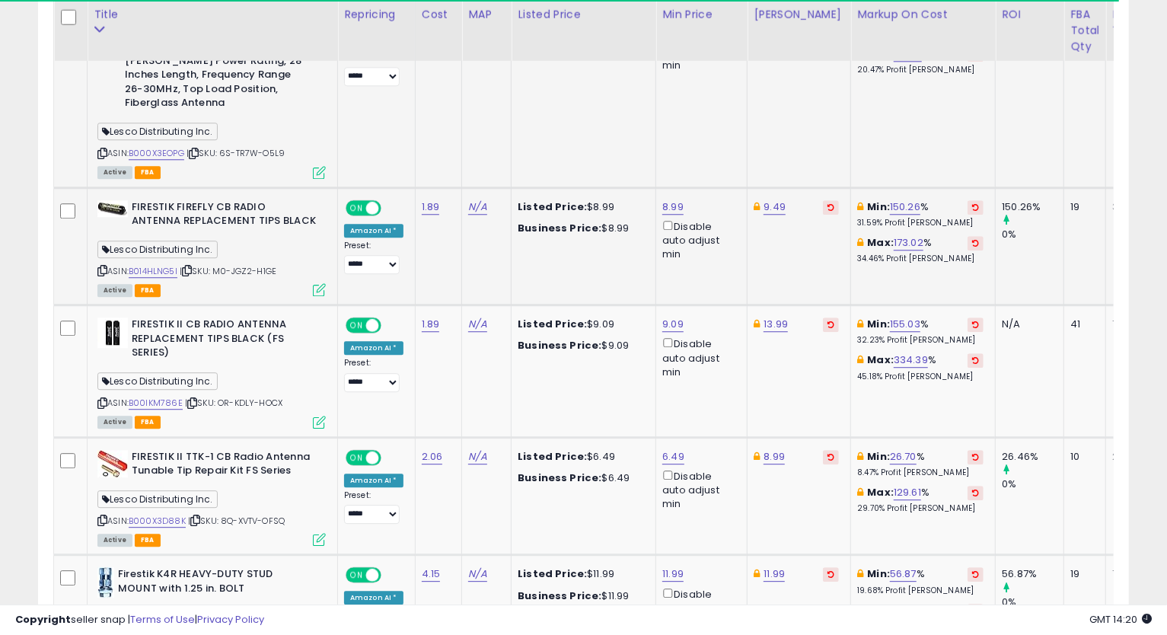
scroll to position [2424, 0]
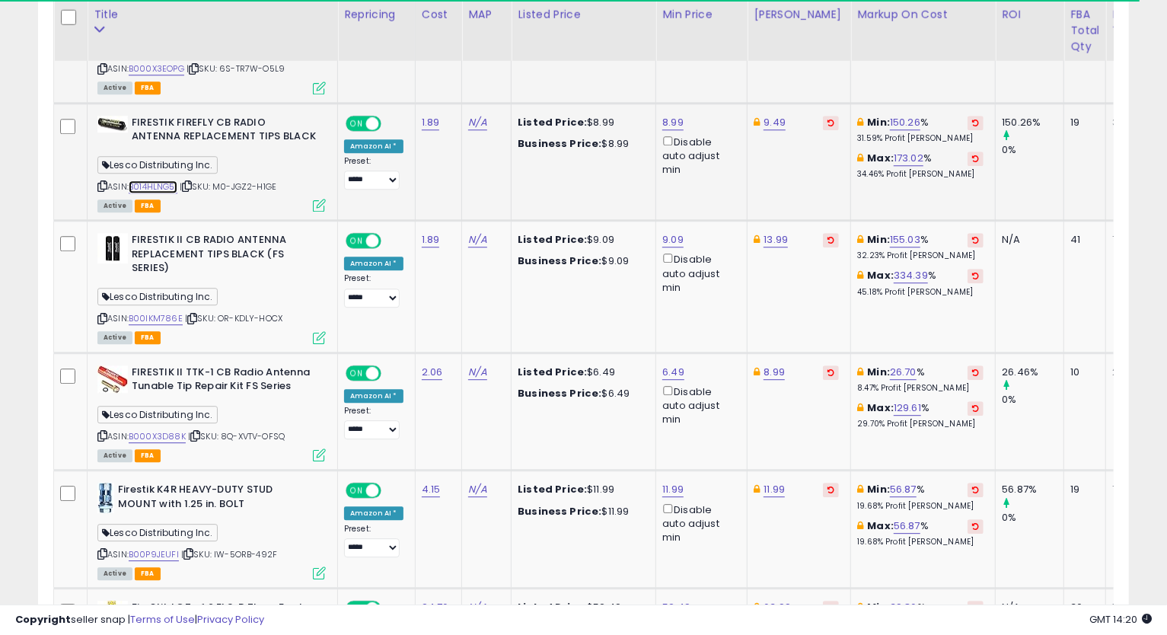
click at [145, 180] on link "B014HLNG5I" at bounding box center [153, 186] width 49 height 13
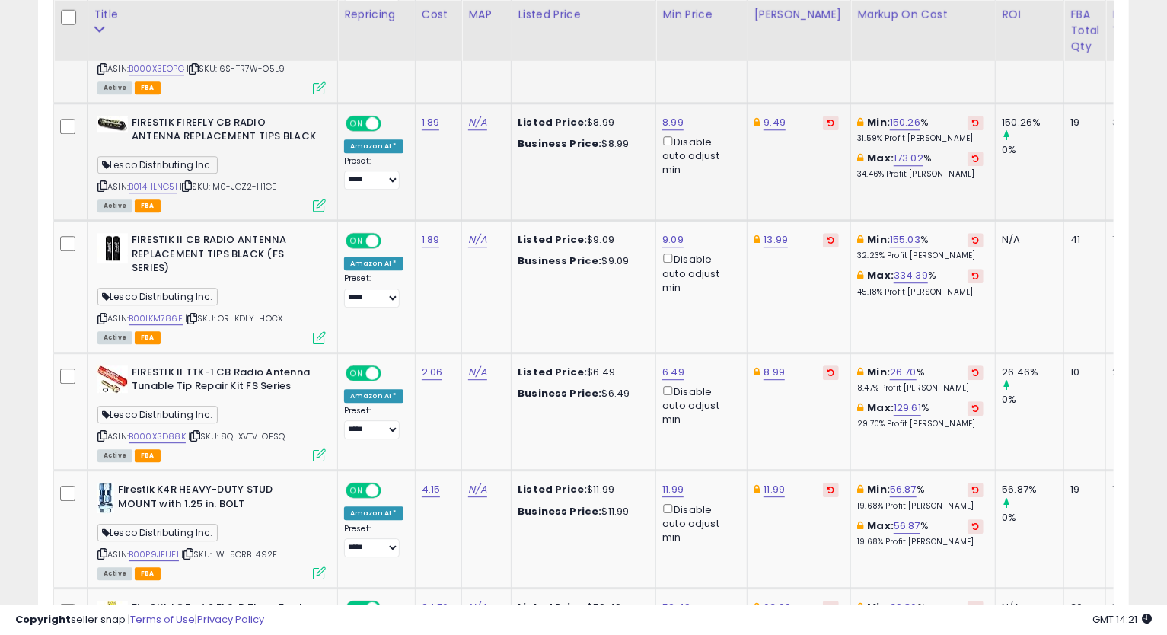
click at [96, 152] on div "FIRESTIK FIREFLY CB RADIO ANTENNA REPLACEMENT TIPS BLACK Lesco Distributing Inc…" at bounding box center [210, 163] width 232 height 95
click at [101, 182] on icon at bounding box center [102, 186] width 10 height 8
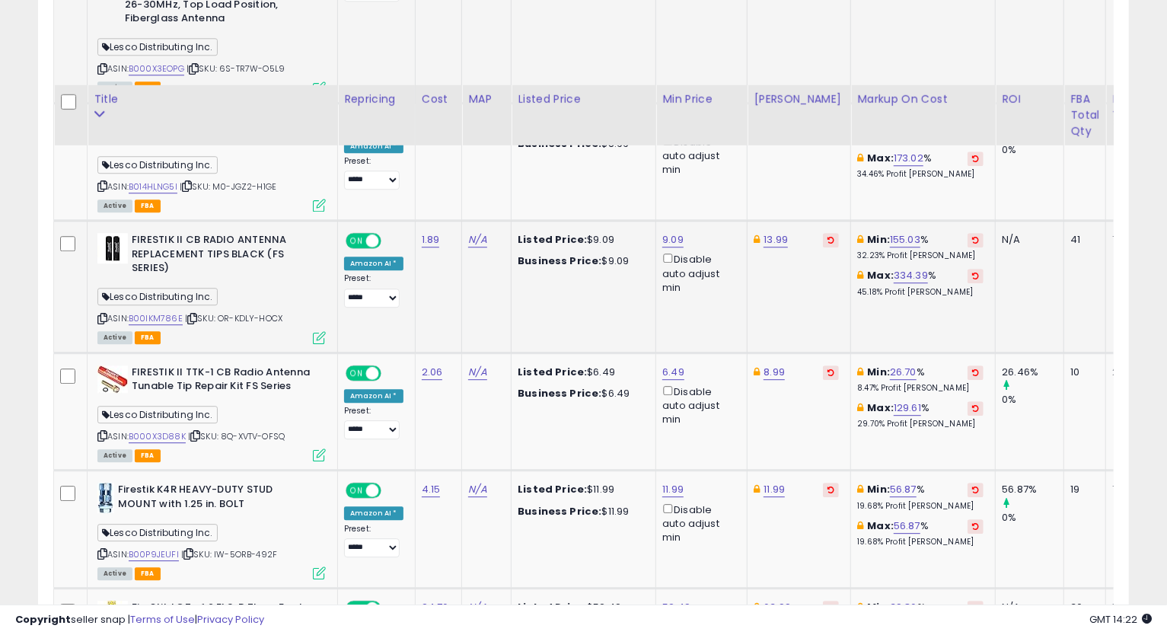
scroll to position [2508, 0]
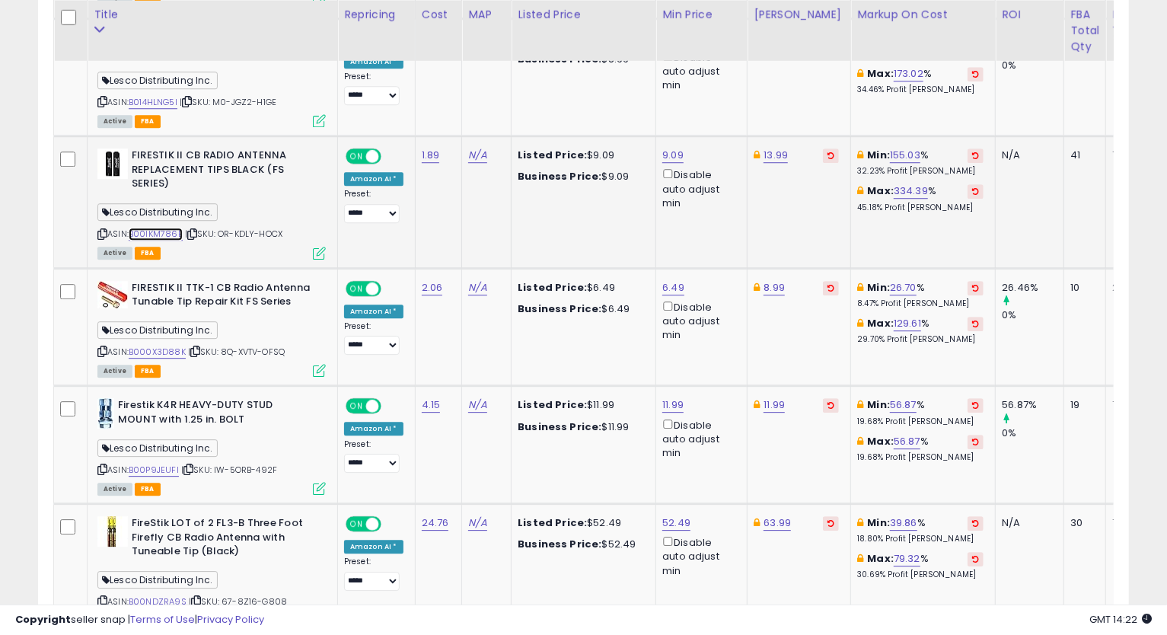
click at [158, 228] on link "B00IKM786E" at bounding box center [156, 234] width 54 height 13
click at [103, 230] on icon at bounding box center [102, 234] width 10 height 8
click at [670, 148] on link "9.09" at bounding box center [672, 155] width 21 height 15
drag, startPoint x: 640, startPoint y: 82, endPoint x: 463, endPoint y: 92, distance: 177.6
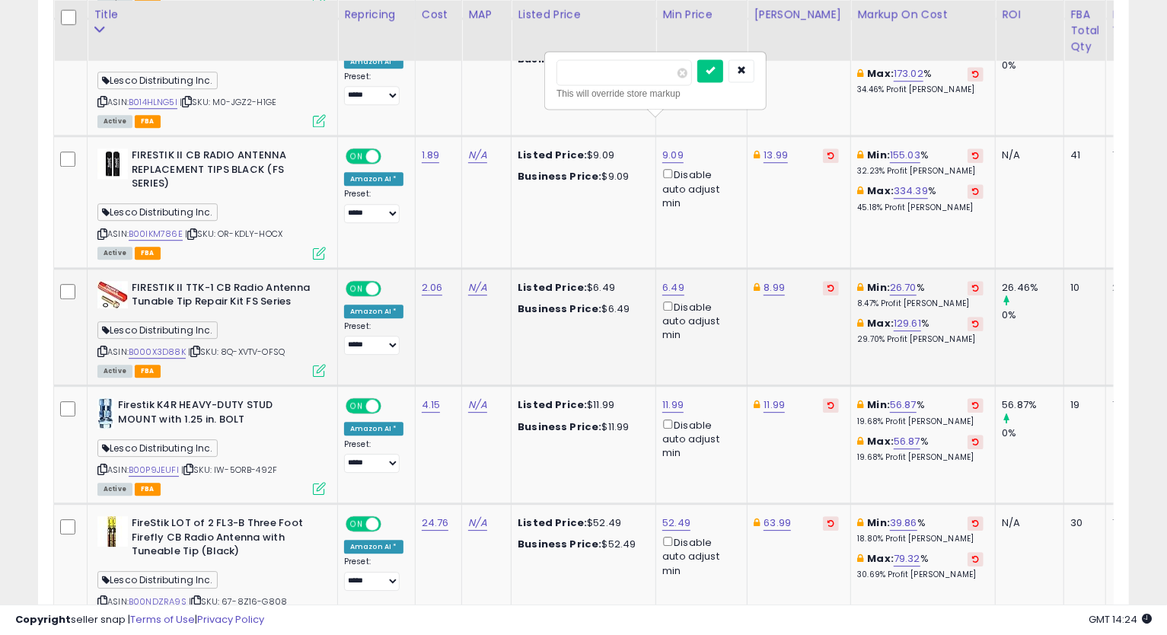
type input "****"
click button "submit" at bounding box center [710, 70] width 26 height 23
click at [778, 148] on link "13.99" at bounding box center [775, 155] width 24 height 15
type input "*****"
click button "submit" at bounding box center [814, 70] width 26 height 23
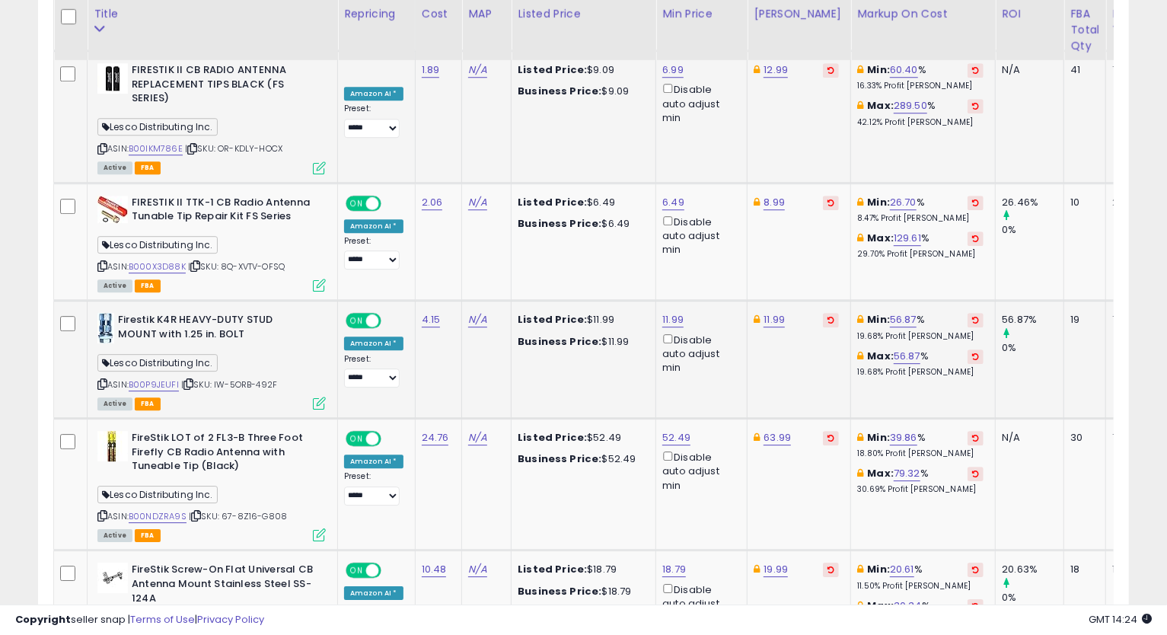
scroll to position [2678, 0]
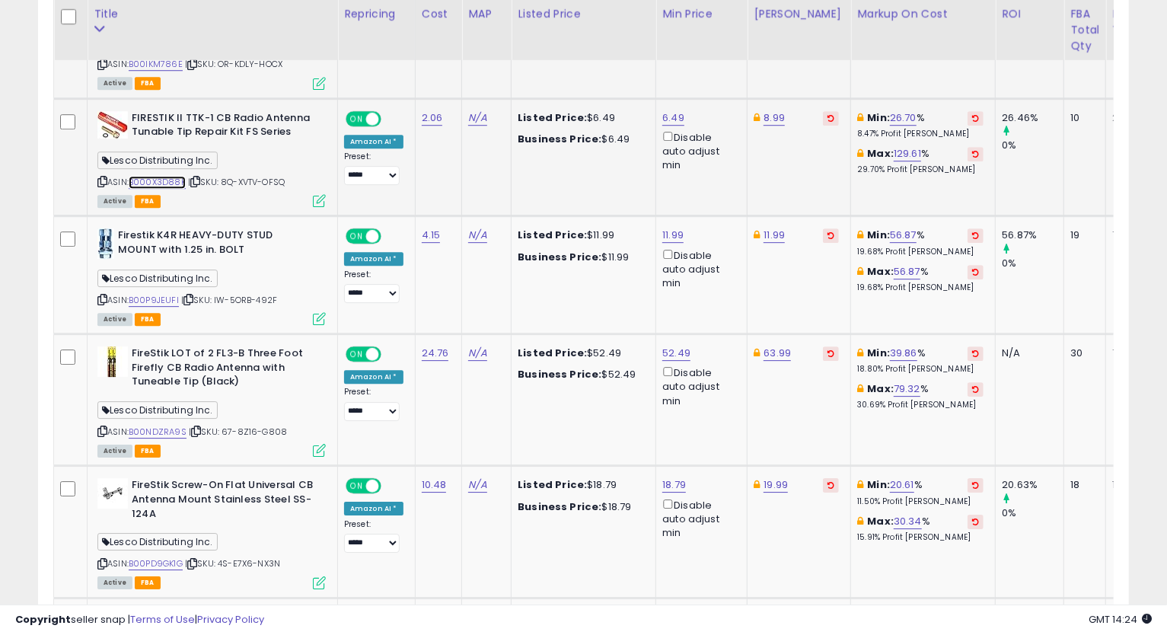
click at [168, 176] on link "B000X3D88K" at bounding box center [157, 182] width 57 height 13
click at [102, 177] on icon at bounding box center [102, 181] width 10 height 8
click at [668, 110] on link "6.49" at bounding box center [673, 117] width 22 height 15
type input "****"
click button "submit" at bounding box center [710, 32] width 26 height 23
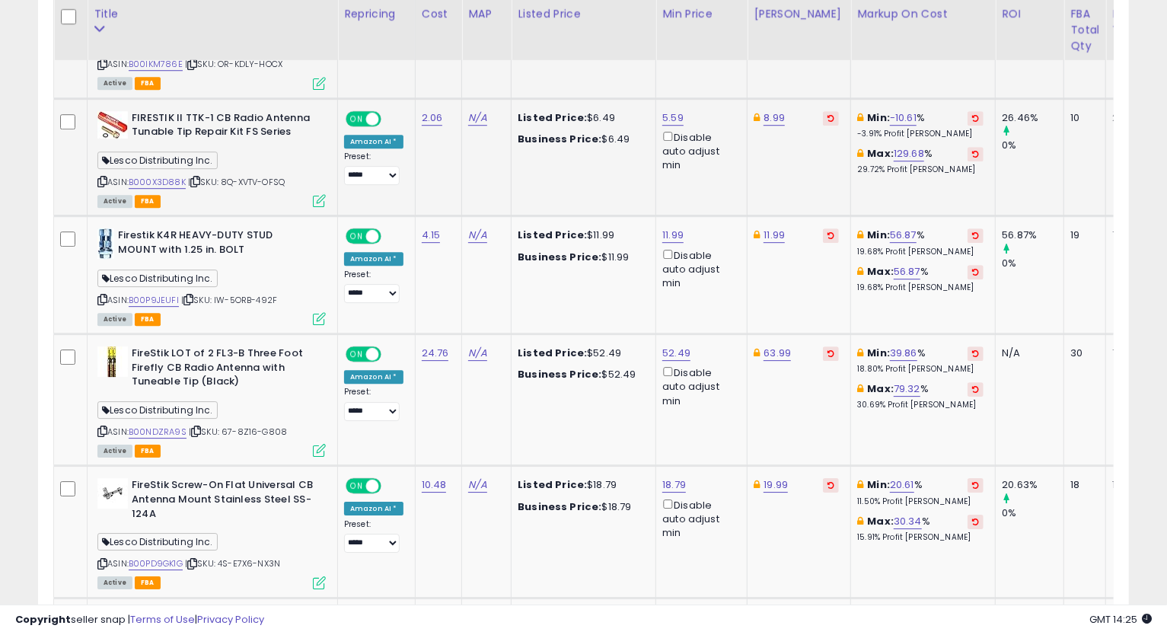
click at [670, 111] on div "5.59 Disable auto adjust min" at bounding box center [698, 142] width 73 height 62
click at [670, 110] on link "5.59" at bounding box center [672, 117] width 21 height 15
drag, startPoint x: 637, startPoint y: 40, endPoint x: 403, endPoint y: 56, distance: 234.2
type input "****"
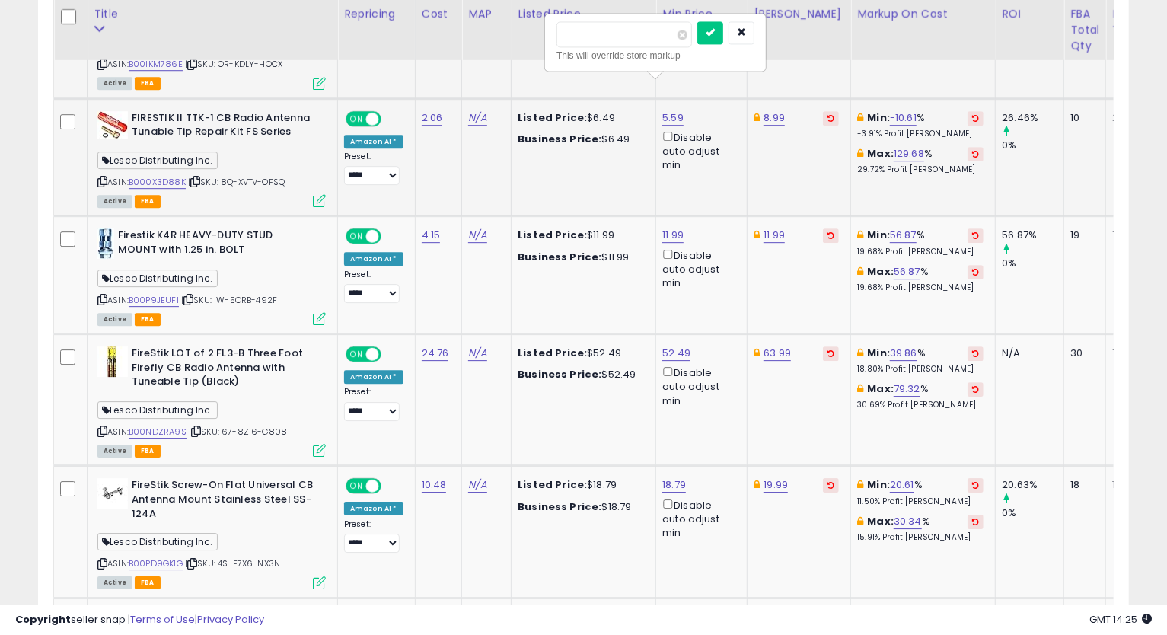
click button "submit" at bounding box center [710, 32] width 26 height 23
click at [666, 110] on link "6.59" at bounding box center [672, 117] width 21 height 15
drag, startPoint x: 645, startPoint y: 42, endPoint x: 494, endPoint y: 133, distance: 176.8
type input "****"
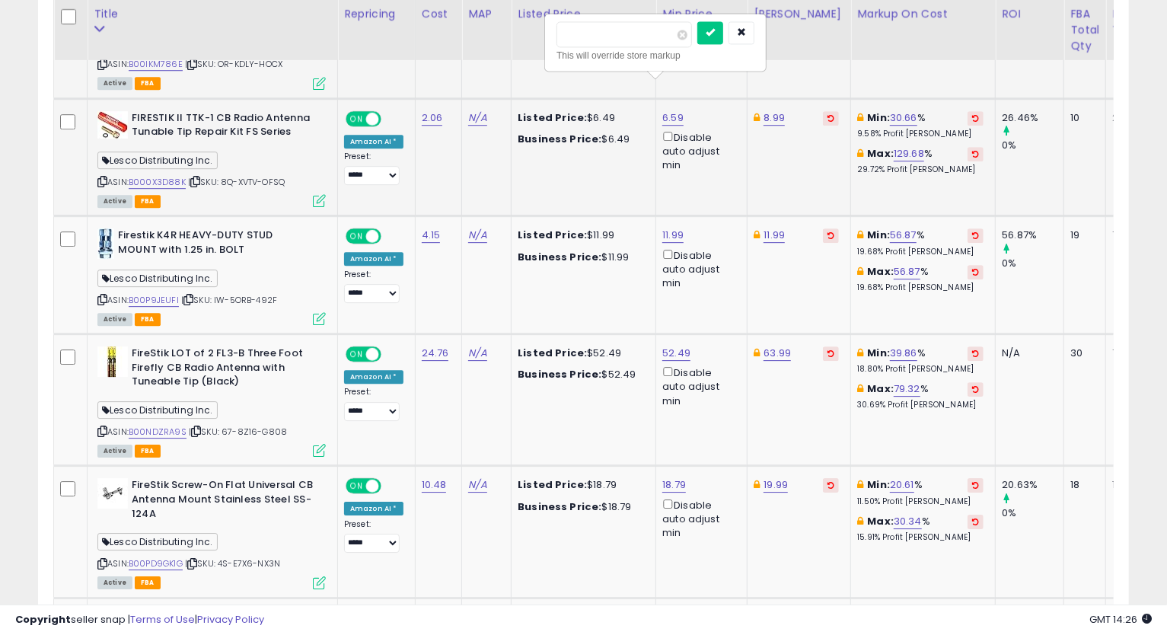
click button "submit" at bounding box center [710, 32] width 26 height 23
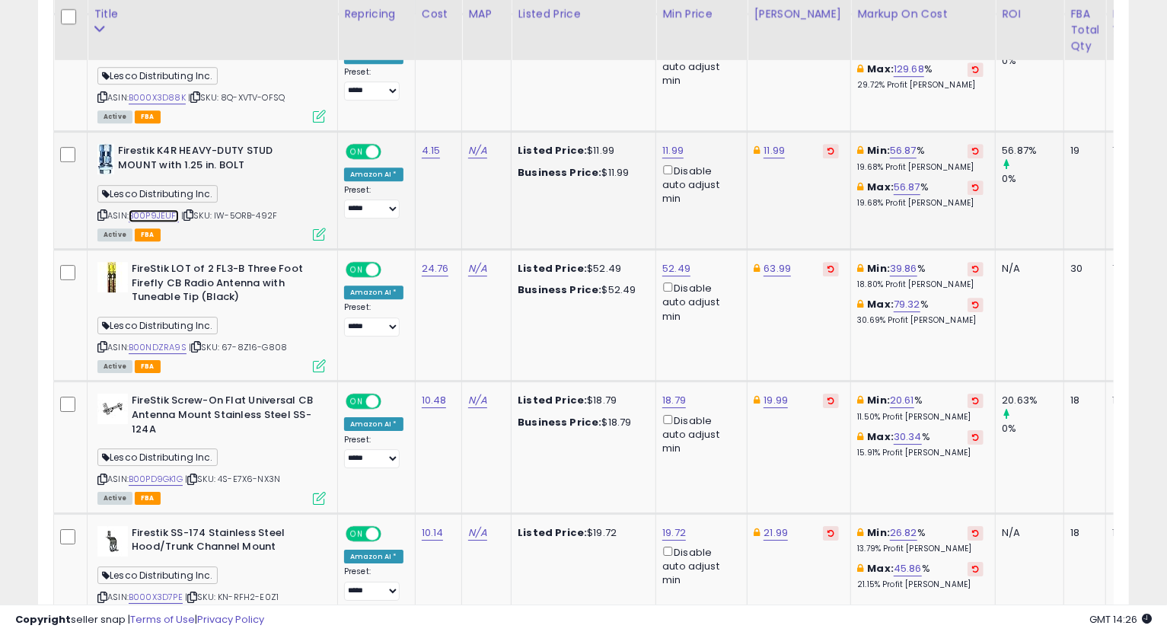
click at [145, 209] on link "B00P9JEUFI" at bounding box center [154, 215] width 50 height 13
click at [105, 211] on icon at bounding box center [102, 215] width 10 height 8
click at [670, 143] on link "11.99" at bounding box center [672, 150] width 21 height 15
drag, startPoint x: 616, startPoint y: 58, endPoint x: 506, endPoint y: 87, distance: 113.3
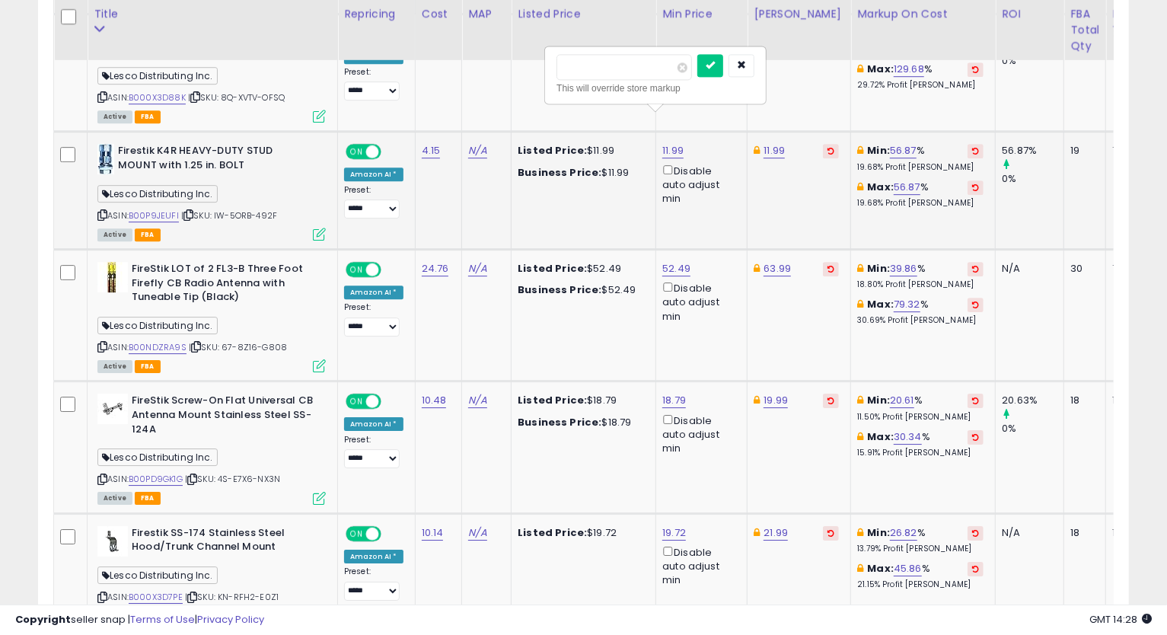
type input "****"
click button "submit" at bounding box center [710, 65] width 26 height 23
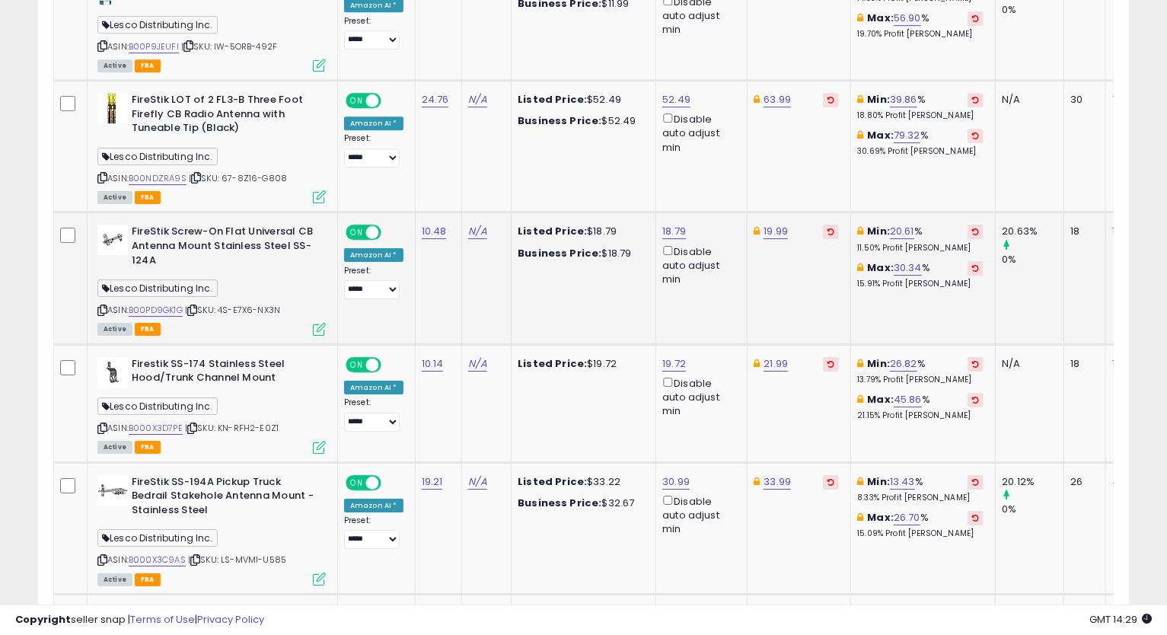
scroll to position [2847, 0]
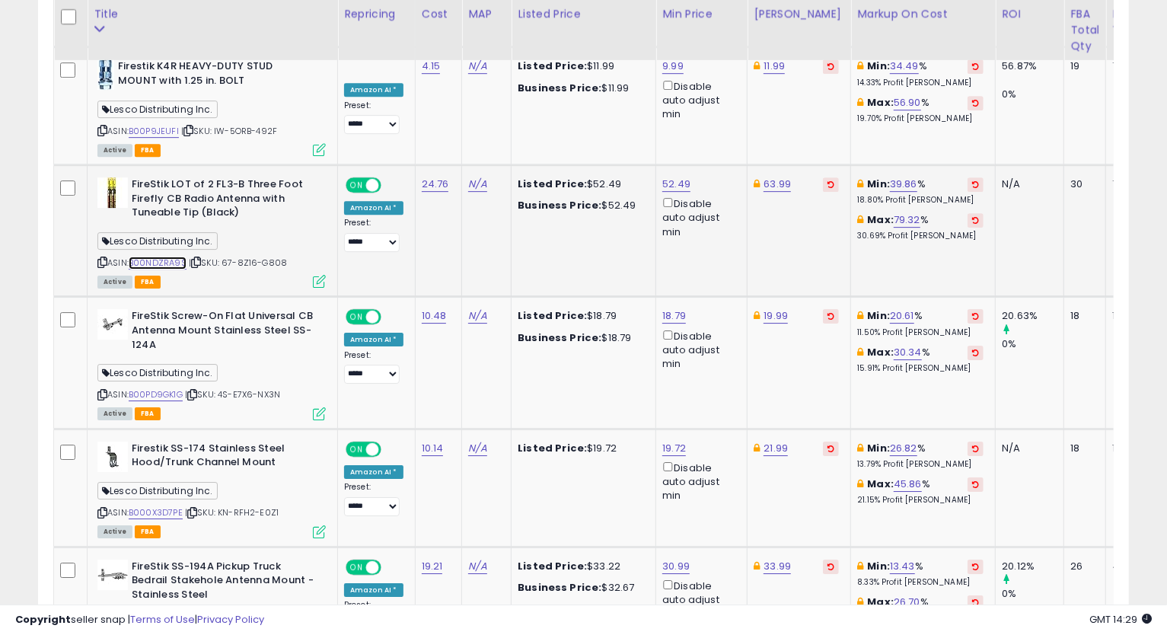
click at [171, 256] on link "B00NDZRA9S" at bounding box center [158, 262] width 58 height 13
click at [99, 237] on div "ASIN: B00NDZRA9S | SKU: 67-8Z16-G808 Active FBA" at bounding box center [211, 231] width 228 height 109
click at [100, 258] on icon at bounding box center [102, 262] width 10 height 8
click at [770, 177] on link "63.99" at bounding box center [776, 184] width 27 height 15
type input "*"
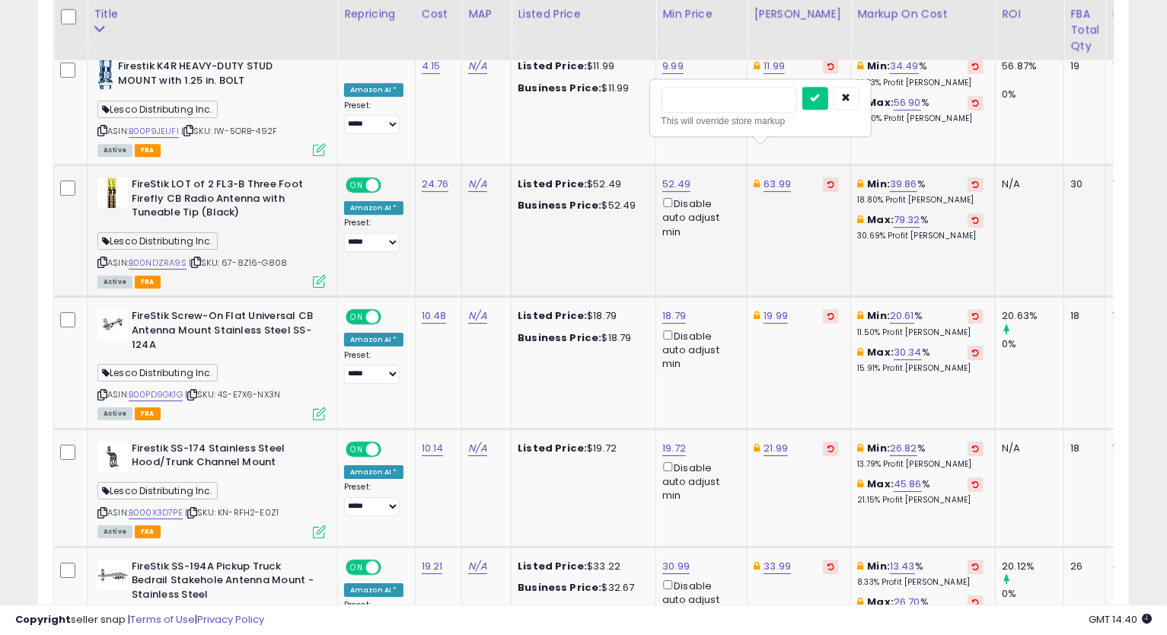
type input "*****"
click button "submit" at bounding box center [815, 98] width 26 height 23
click at [664, 177] on link "52.49" at bounding box center [676, 184] width 28 height 15
drag, startPoint x: 507, startPoint y: 110, endPoint x: 436, endPoint y: 119, distance: 71.4
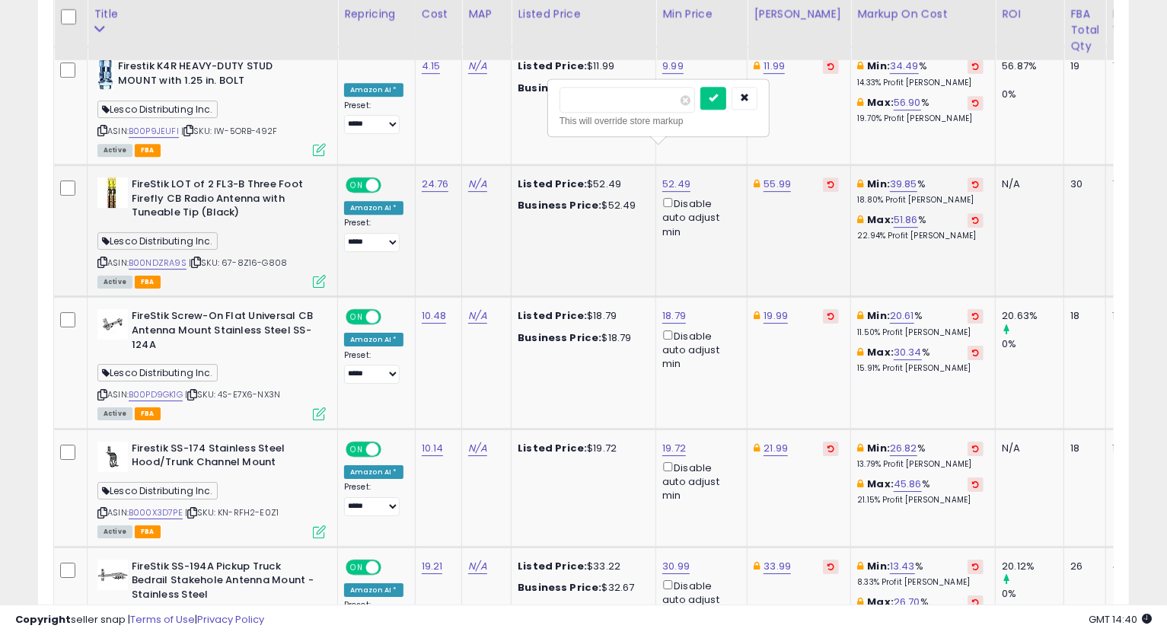
type input "*****"
click button "submit" at bounding box center [713, 98] width 26 height 23
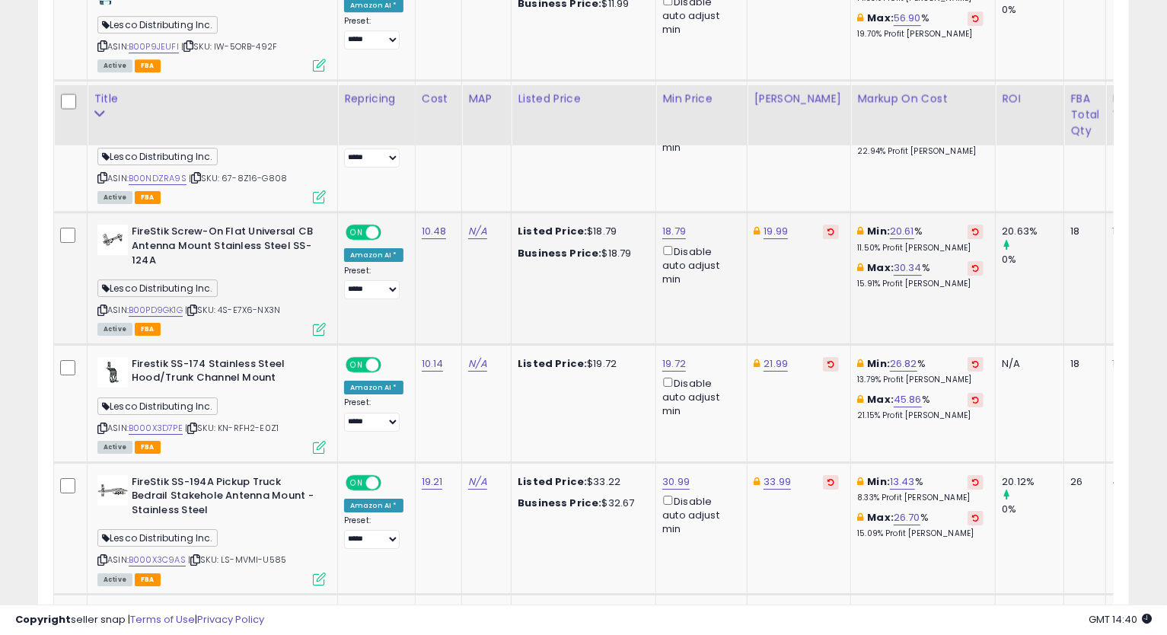
scroll to position [3016, 0]
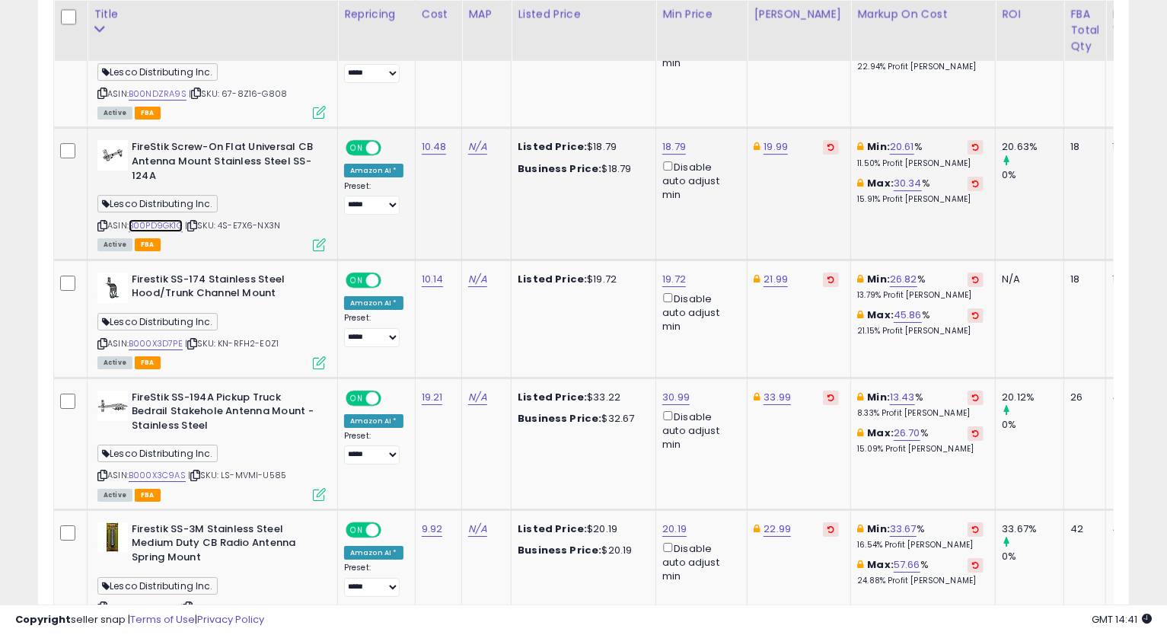
click at [160, 219] on link "B00PD9GK1G" at bounding box center [156, 225] width 54 height 13
click at [100, 221] on icon at bounding box center [102, 225] width 10 height 8
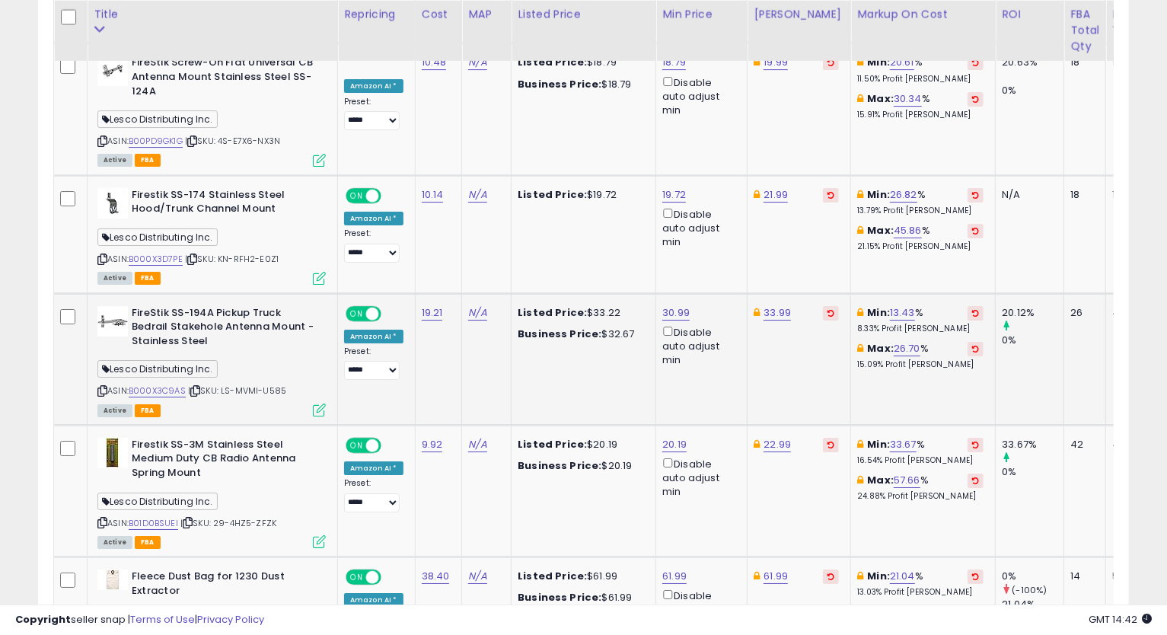
scroll to position [3184, 0]
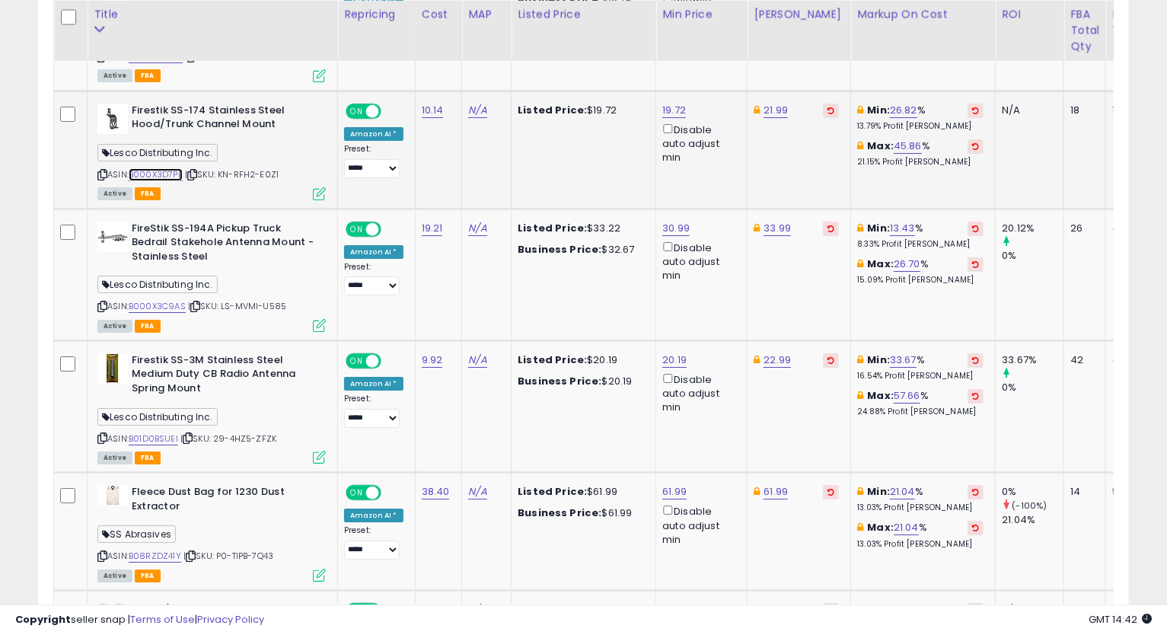
click at [157, 168] on link "B000X3D7PE" at bounding box center [156, 174] width 54 height 13
click at [100, 170] on icon at bounding box center [102, 174] width 10 height 8
click at [667, 103] on link "19.72" at bounding box center [674, 110] width 24 height 15
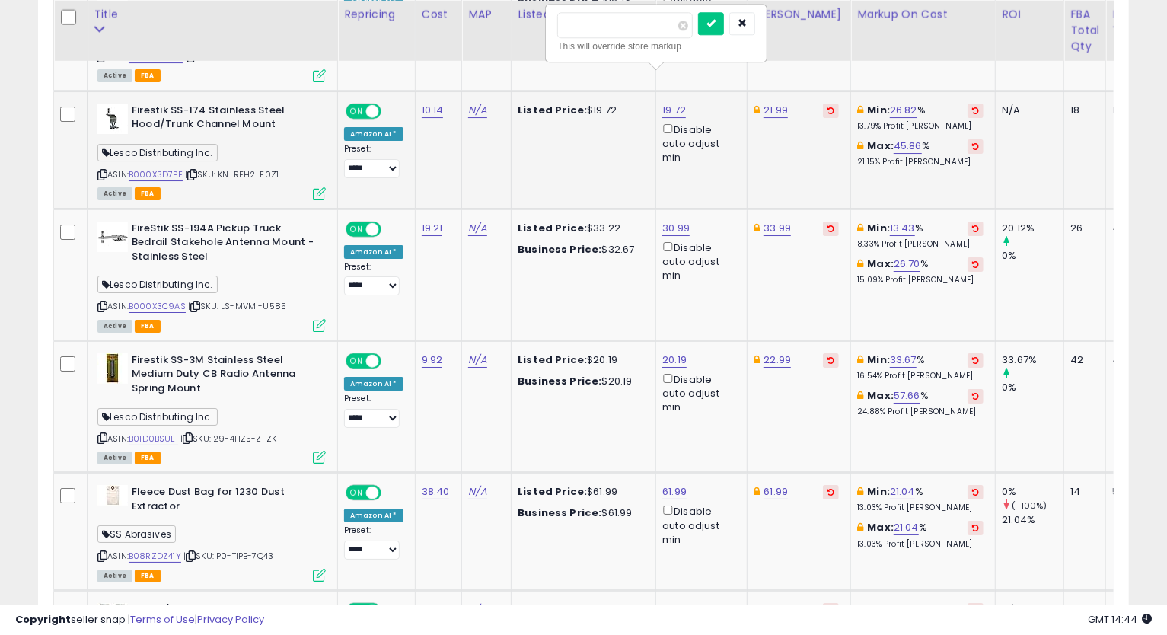
type input "*****"
click button "submit" at bounding box center [711, 23] width 26 height 23
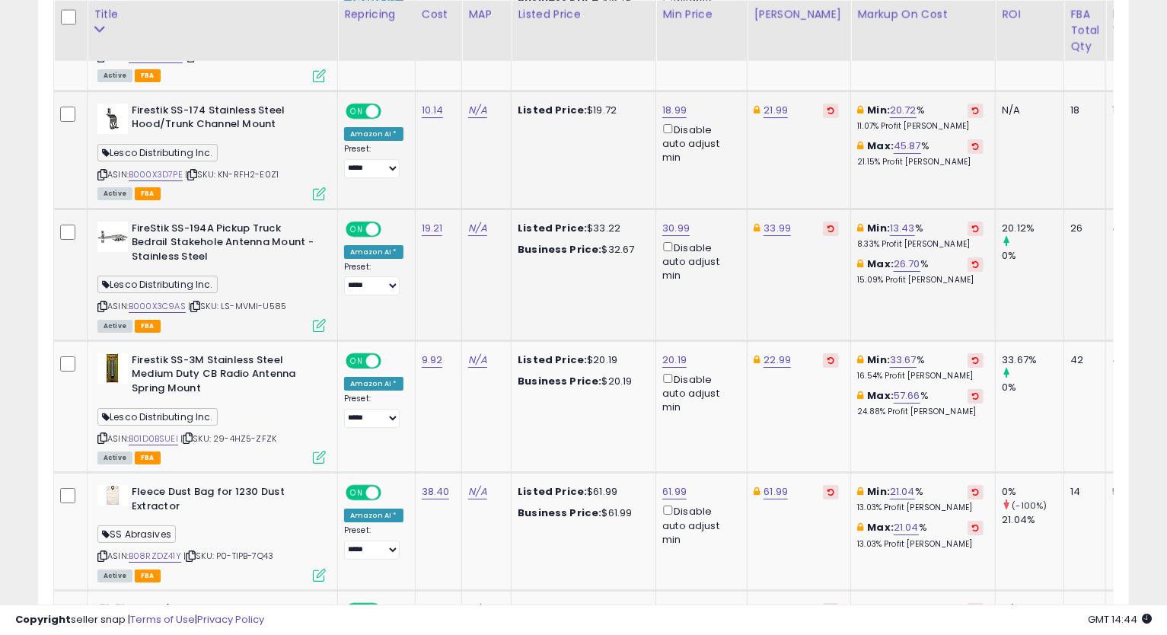
scroll to position [3269, 0]
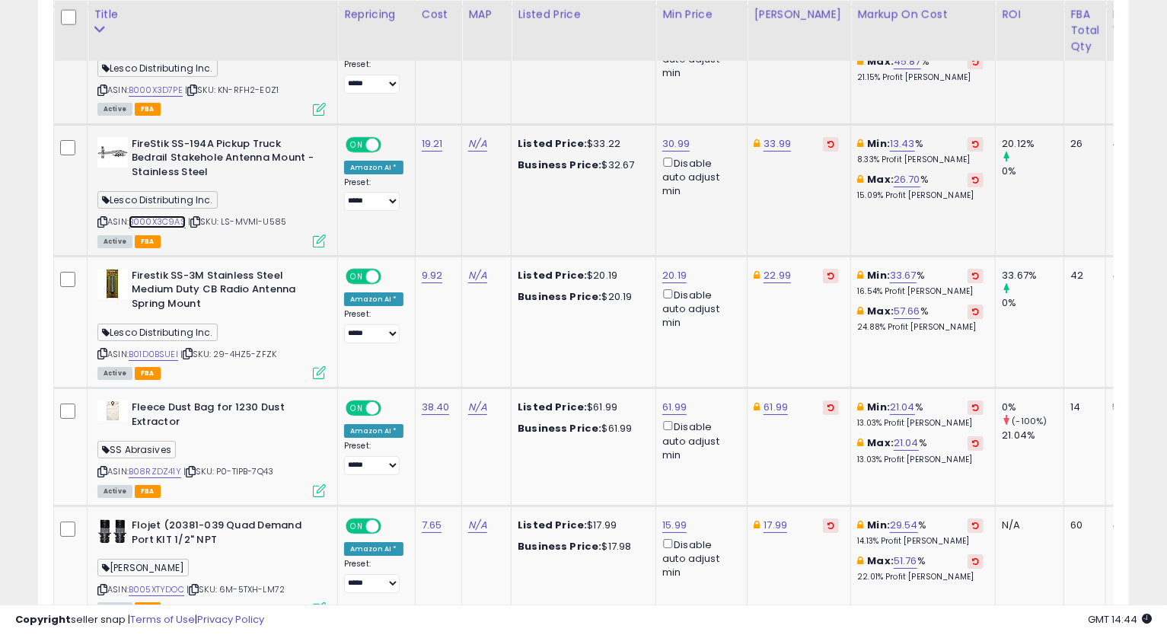
click at [160, 215] on link "B000X3C9AS" at bounding box center [157, 221] width 57 height 13
click at [100, 218] on icon at bounding box center [102, 222] width 10 height 8
click at [669, 136] on link "30.99" at bounding box center [675, 143] width 27 height 15
type input "*****"
click button "submit" at bounding box center [713, 57] width 26 height 23
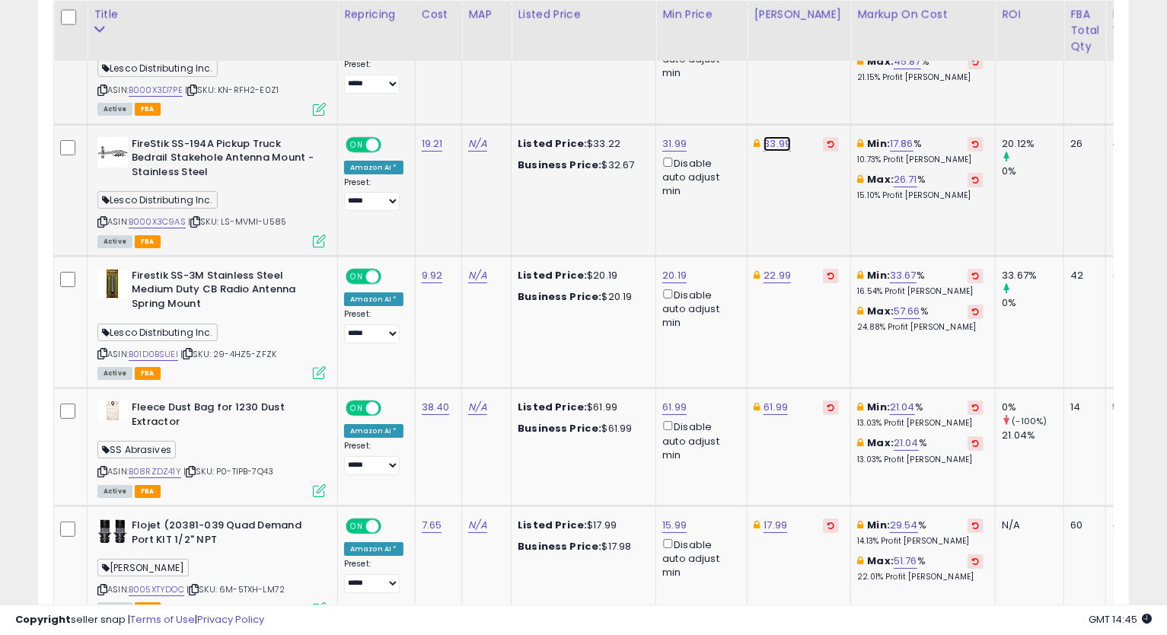
click at [763, 136] on link "33.99" at bounding box center [776, 143] width 27 height 15
type input "*****"
click button "submit" at bounding box center [814, 57] width 26 height 23
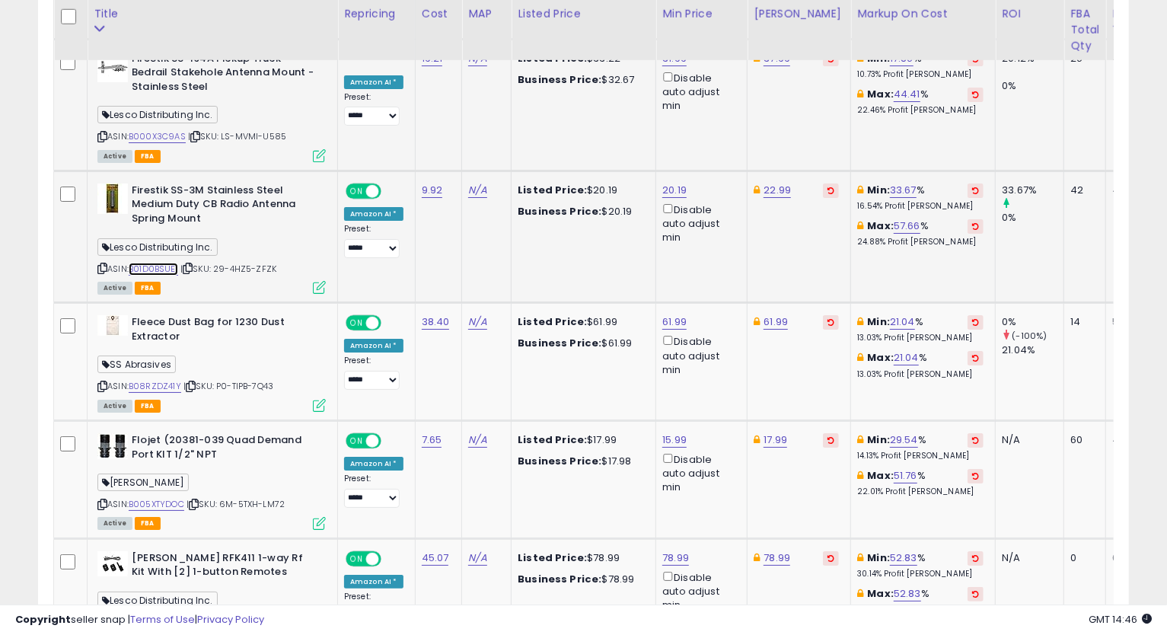
click at [156, 263] on link "B01D0BSUEI" at bounding box center [153, 269] width 49 height 13
click at [100, 264] on icon at bounding box center [102, 268] width 10 height 8
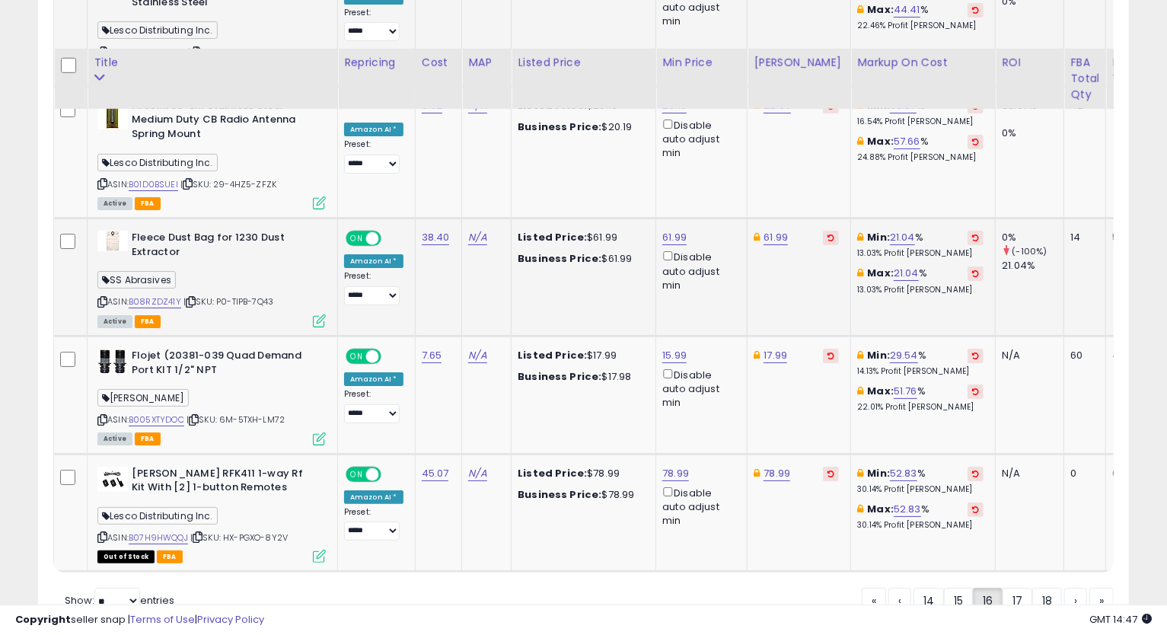
scroll to position [3487, 0]
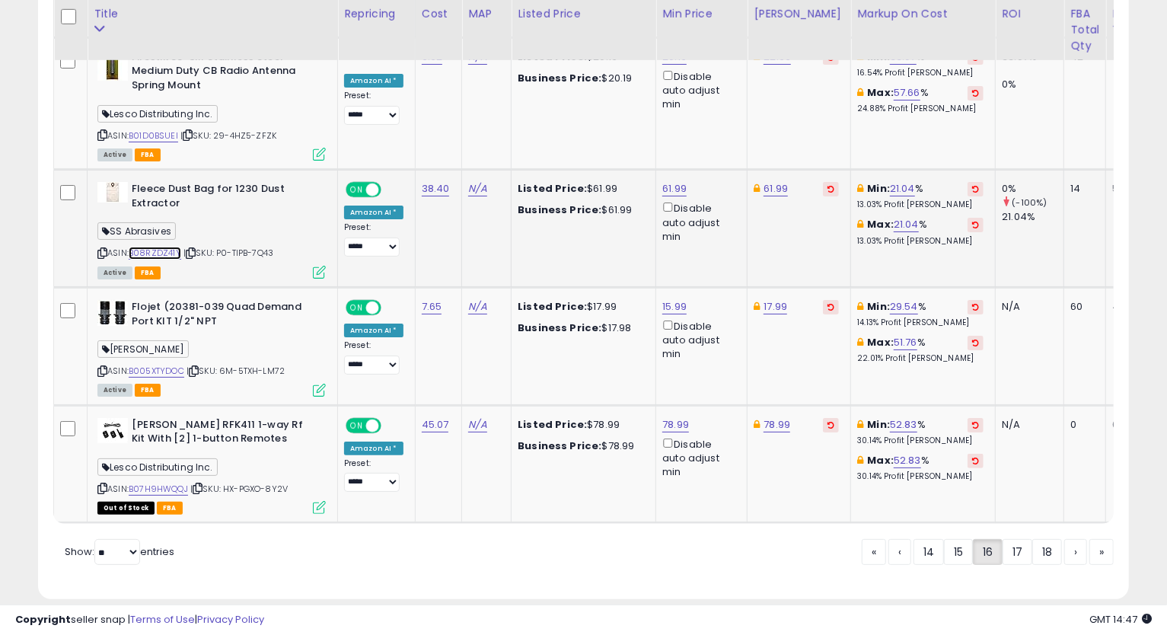
click at [155, 247] on link "B08RZDZ41Y" at bounding box center [155, 253] width 53 height 13
click at [100, 249] on icon at bounding box center [102, 253] width 10 height 8
click at [664, 181] on link "61.99" at bounding box center [674, 188] width 24 height 15
type input "*****"
click button "submit" at bounding box center [712, 102] width 26 height 23
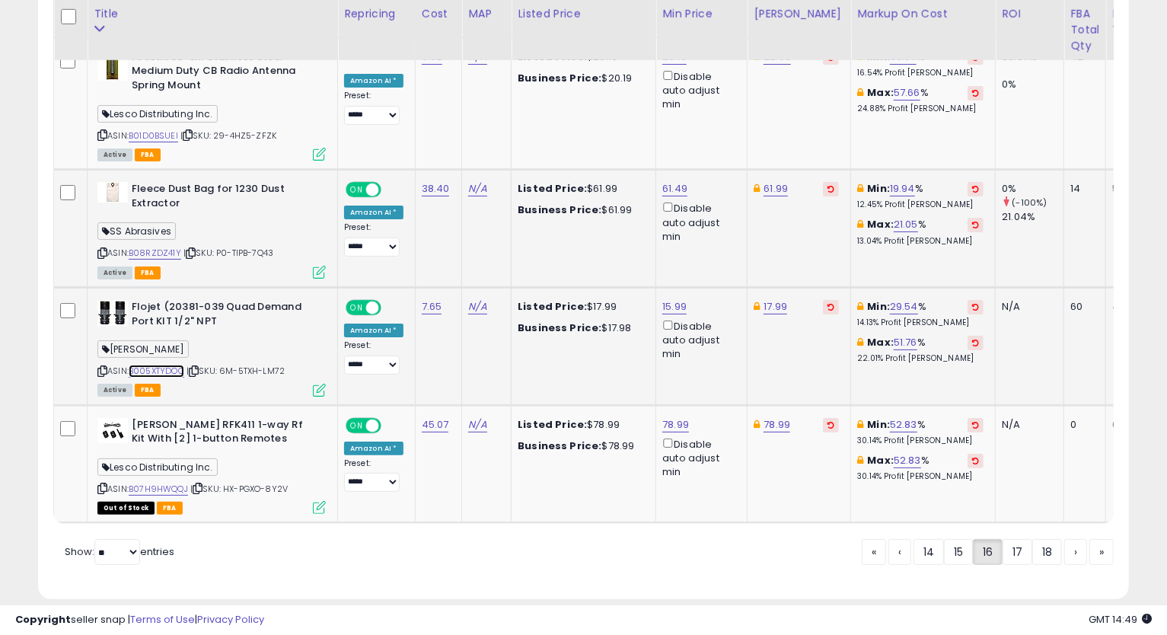
click at [148, 364] on link "B005XTYDOC" at bounding box center [157, 370] width 56 height 13
click at [103, 367] on icon at bounding box center [102, 371] width 10 height 8
click at [669, 299] on link "15.99" at bounding box center [674, 306] width 24 height 15
click at [578, 222] on input "*****" at bounding box center [625, 221] width 135 height 26
type input "*****"
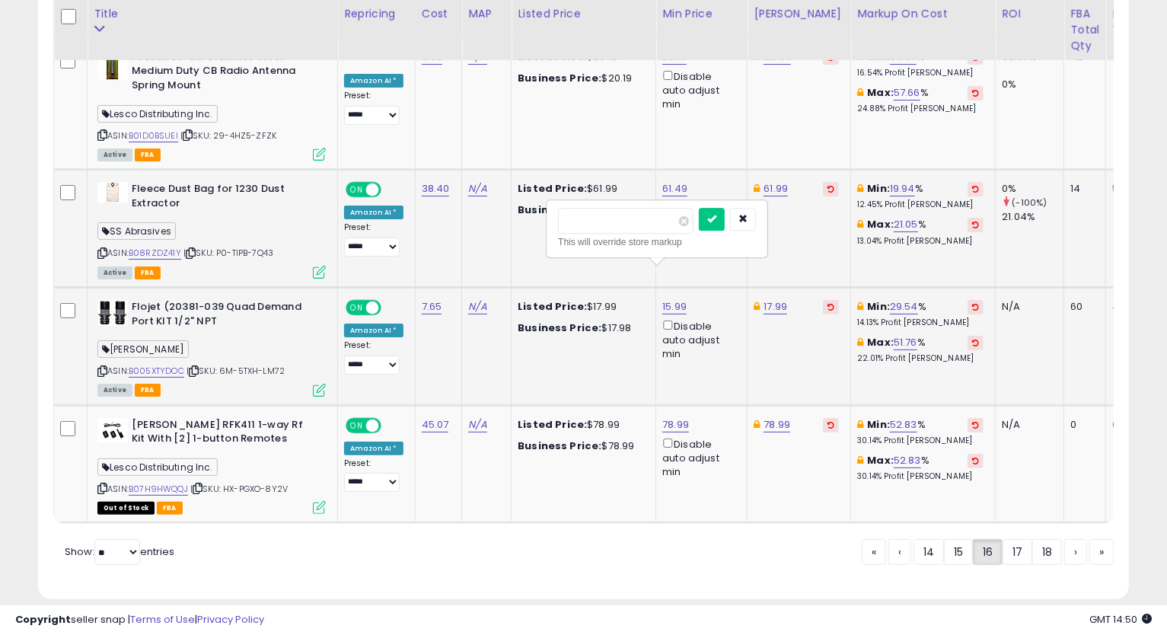
click button "submit" at bounding box center [712, 219] width 26 height 23
click at [165, 482] on link "B07H9HWQQJ" at bounding box center [158, 488] width 59 height 13
click at [673, 417] on link "78.99" at bounding box center [675, 424] width 27 height 15
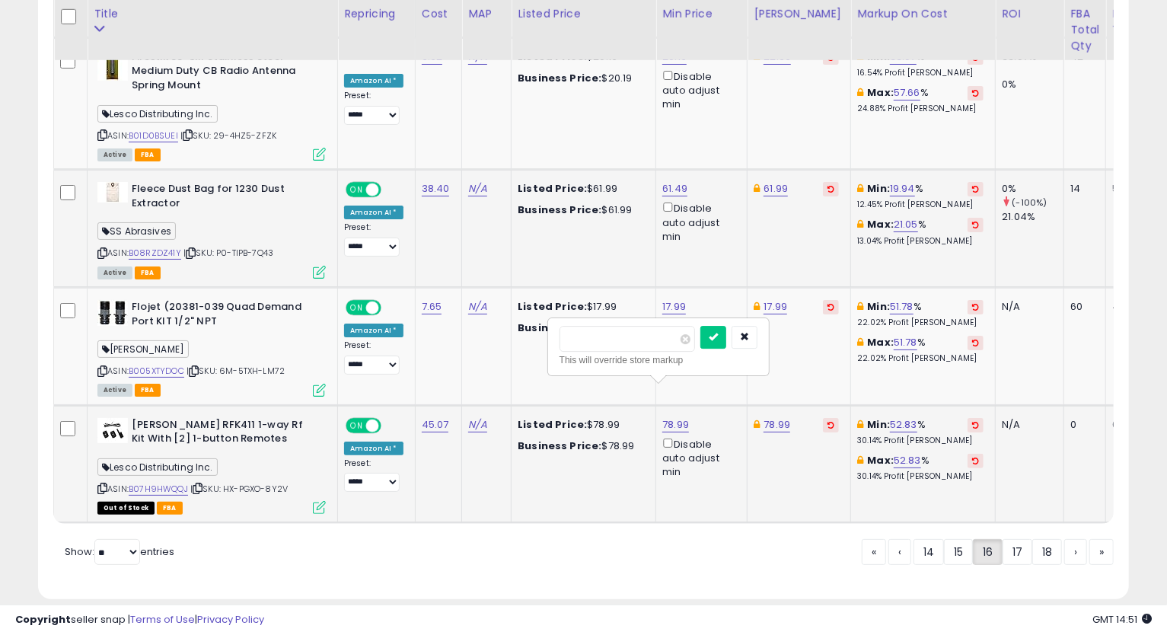
type input "*****"
click button "submit" at bounding box center [713, 337] width 26 height 23
click at [773, 417] on link "78.99" at bounding box center [776, 424] width 27 height 15
type input "*****"
click button "submit" at bounding box center [814, 337] width 26 height 23
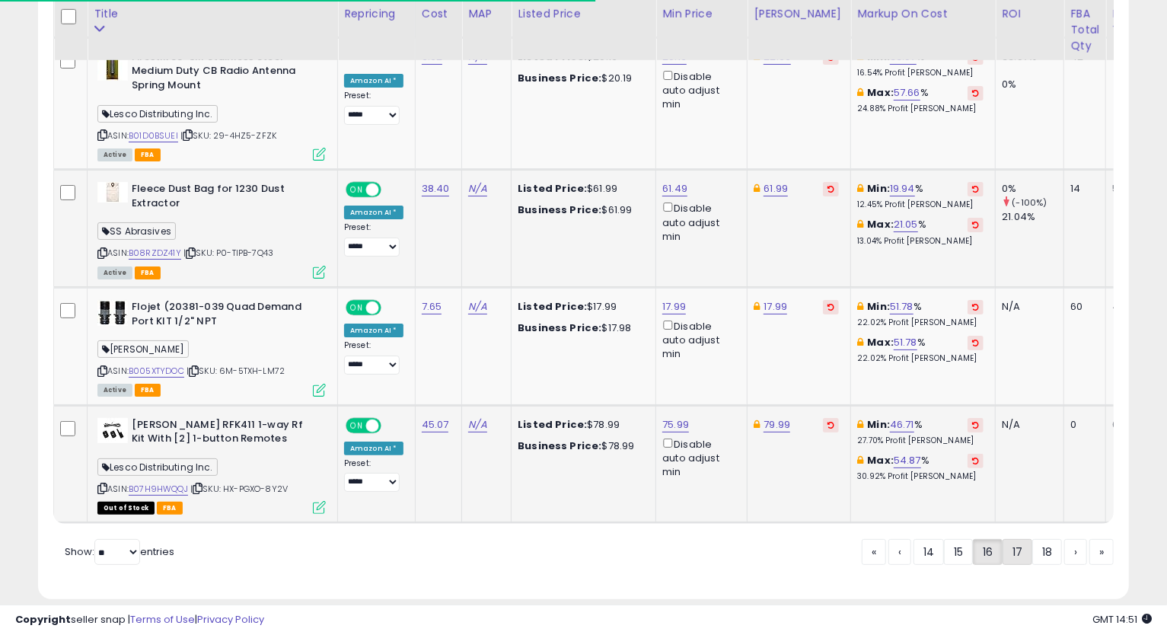
click at [1017, 539] on link "17" at bounding box center [1017, 552] width 30 height 26
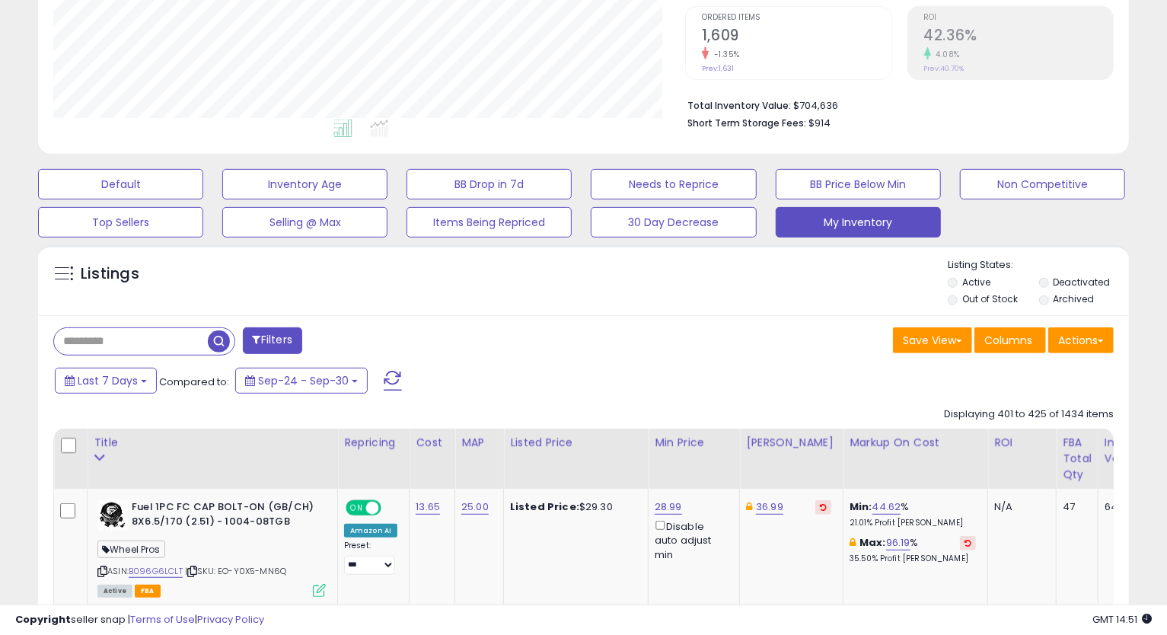
click at [1074, 415] on div "Displaying 401 to 425 of 1434 items" at bounding box center [1029, 414] width 170 height 14
drag, startPoint x: 1074, startPoint y: 415, endPoint x: 1061, endPoint y: 419, distance: 12.5
click at [1061, 419] on div "Displaying 401 to 425 of 1434 items" at bounding box center [1029, 414] width 170 height 14
copy div "1434"
